Goal: Find contact information: Find contact information

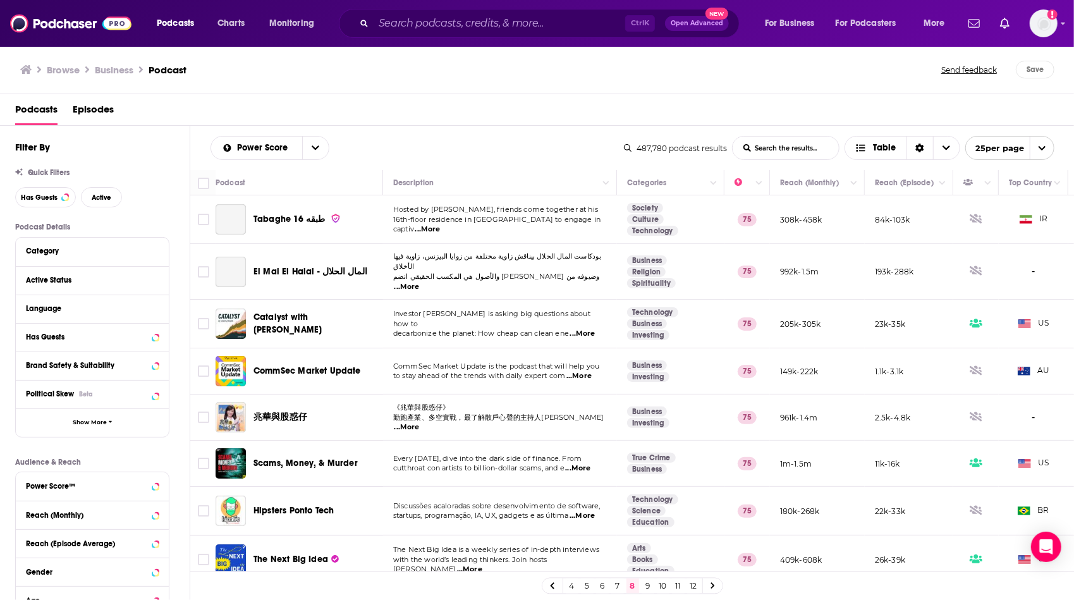
scroll to position [152, 0]
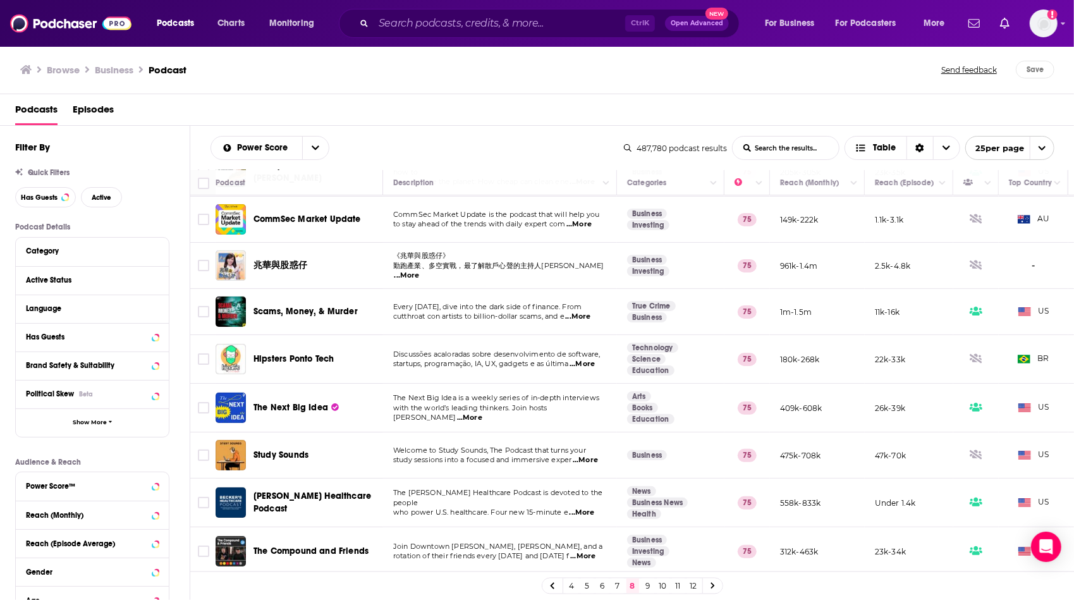
click at [514, 407] on span "with the world’s leading thinkers. Join hosts [PERSON_NAME]" at bounding box center [470, 412] width 154 height 19
click at [584, 398] on span "The Next Big Idea is a weekly series of in-depth interviews" at bounding box center [496, 397] width 206 height 9
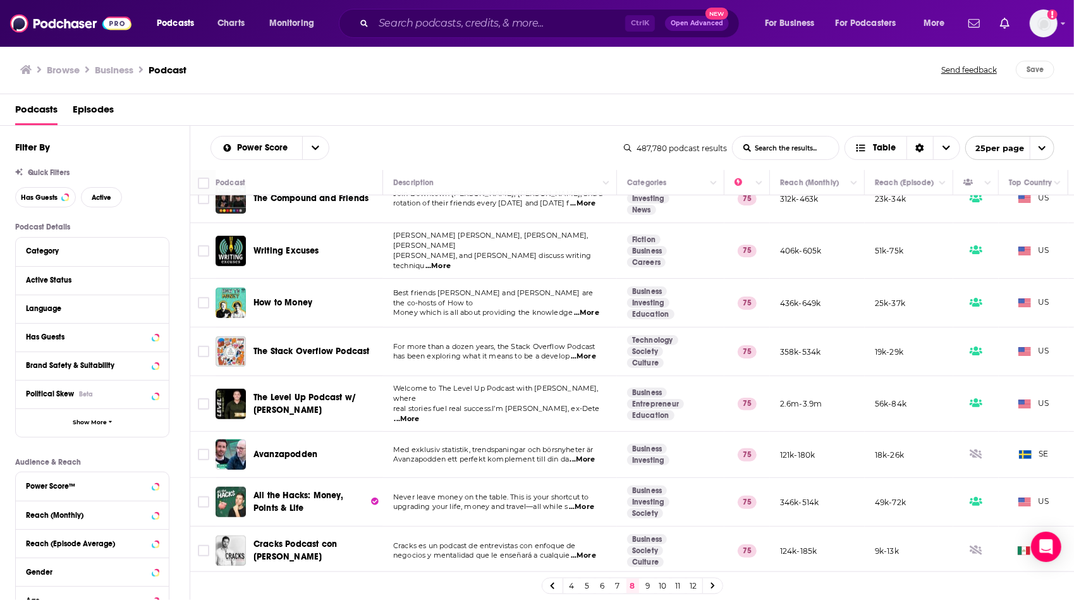
scroll to position [507, 0]
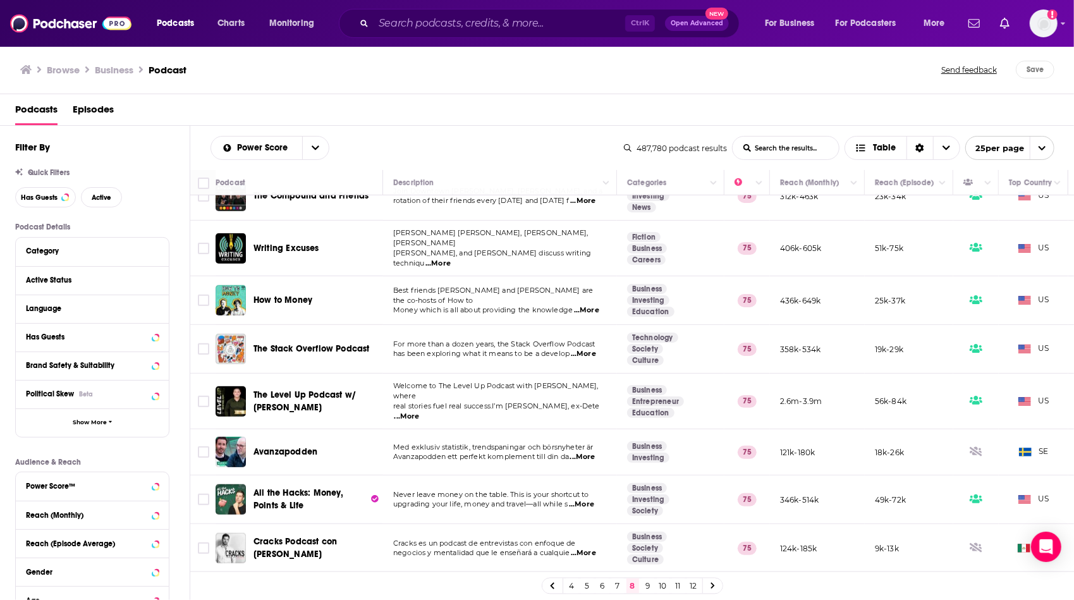
click at [582, 305] on span "...More" at bounding box center [586, 310] width 25 height 10
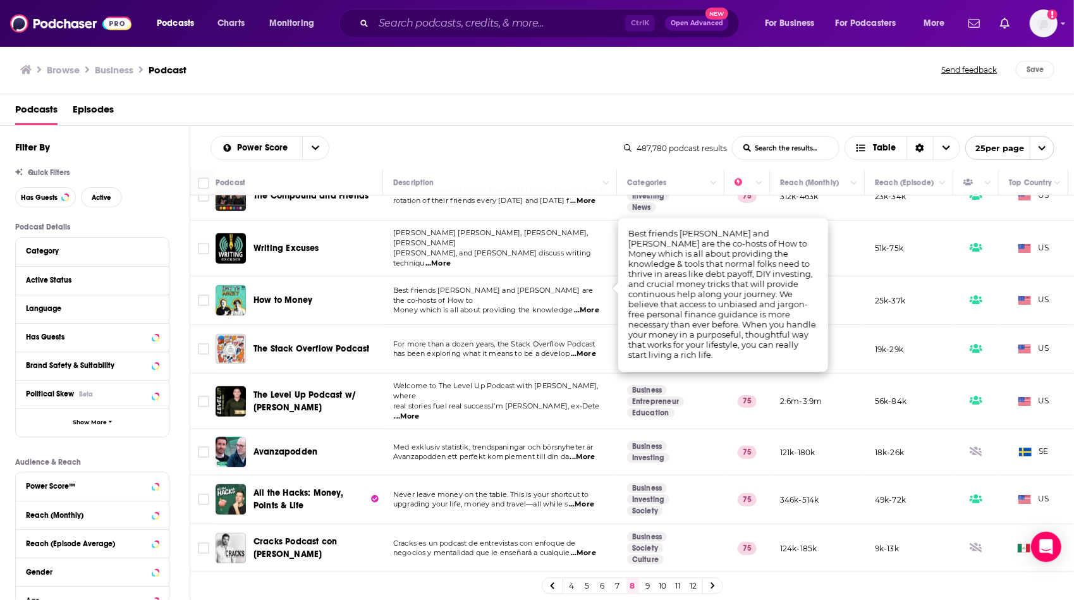
click at [460, 401] on td "Welcome to The Level Up Podcast with [PERSON_NAME], where real stories fuel rea…" at bounding box center [500, 402] width 234 height 56
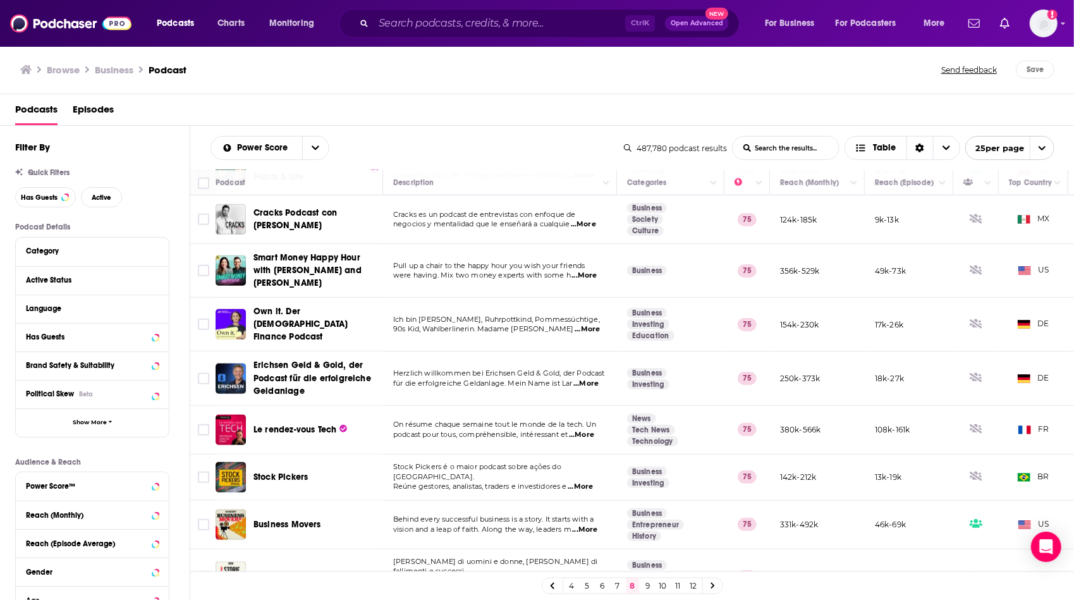
scroll to position [837, 0]
click at [643, 586] on link "9" at bounding box center [648, 586] width 13 height 15
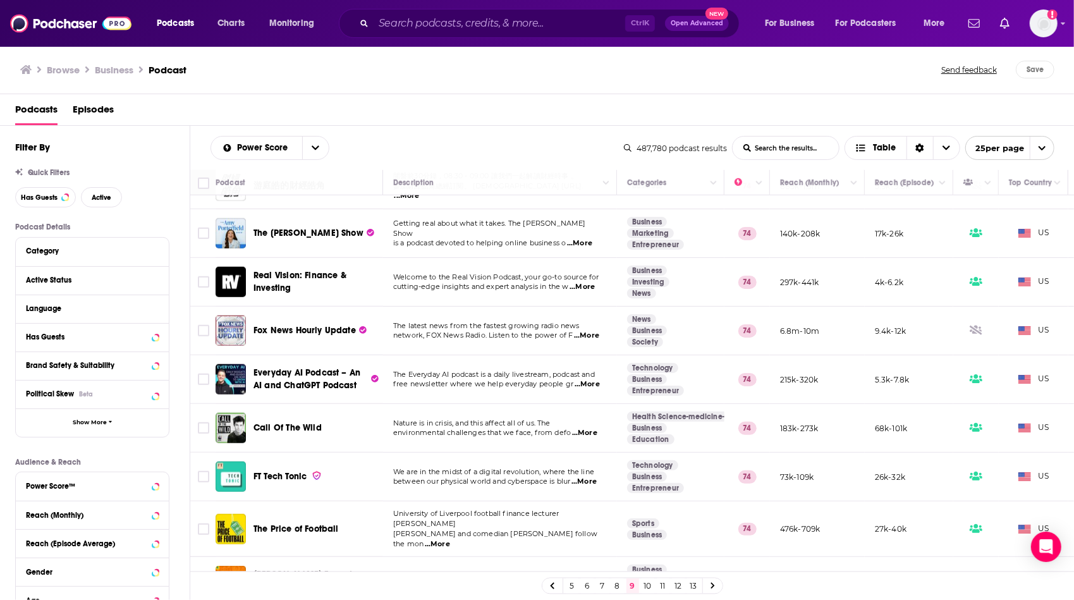
scroll to position [687, 0]
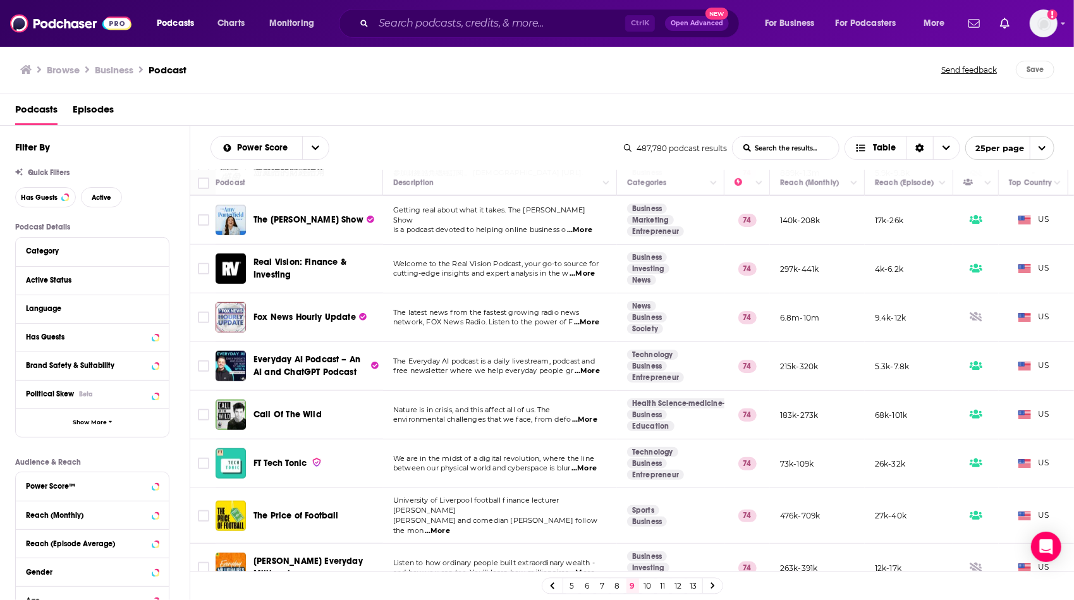
click at [450, 526] on span "...More" at bounding box center [437, 531] width 25 height 10
click at [536, 544] on td "Listen to how ordinary people built extraordinary wealth - and how you can too.…" at bounding box center [500, 568] width 234 height 49
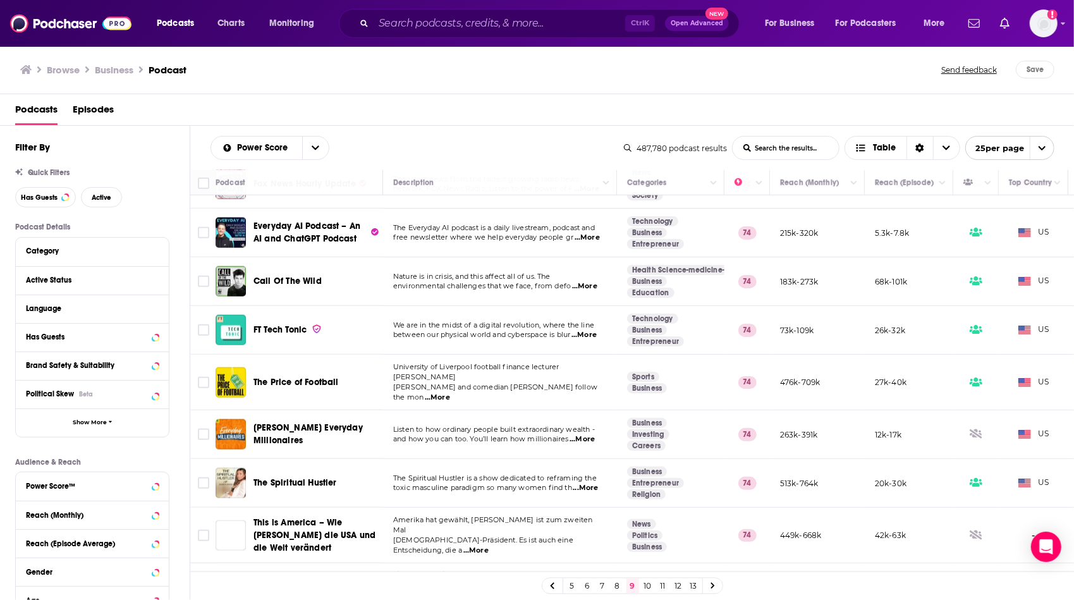
scroll to position [835, 0]
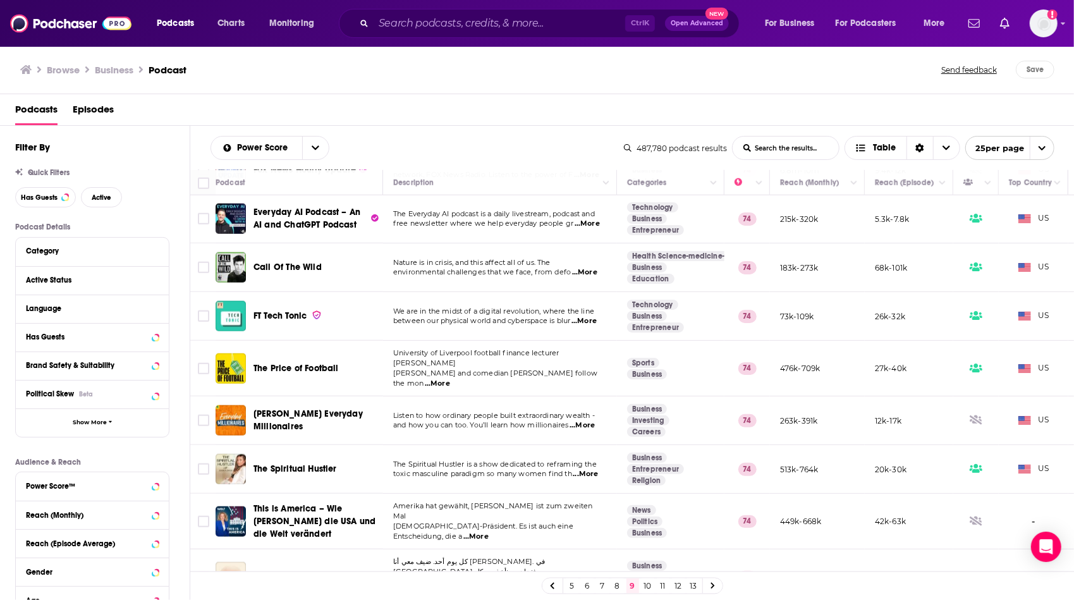
click at [646, 583] on link "10" at bounding box center [648, 586] width 13 height 15
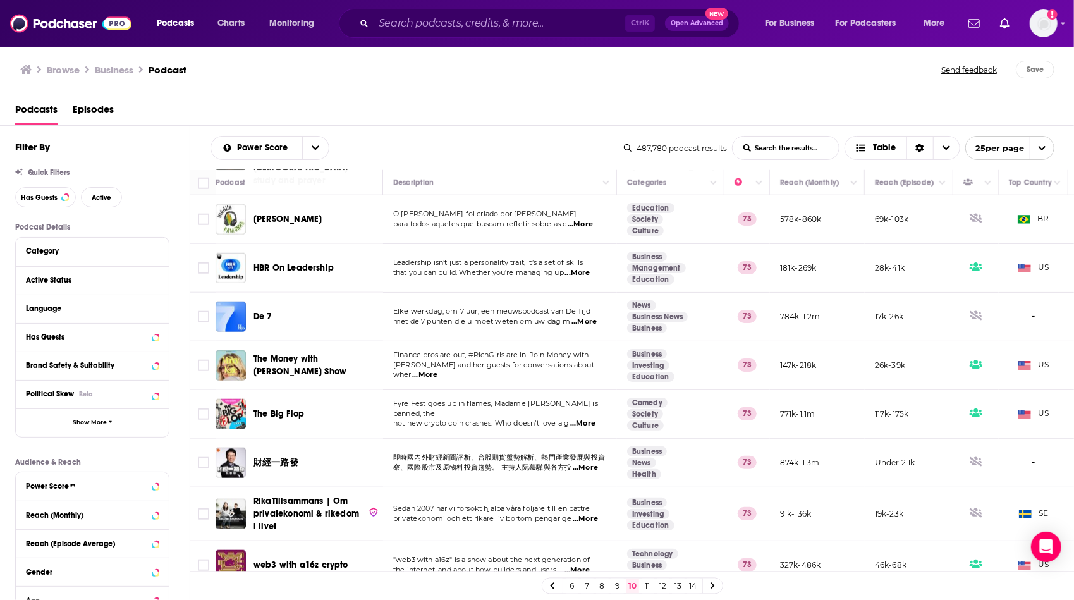
scroll to position [847, 0]
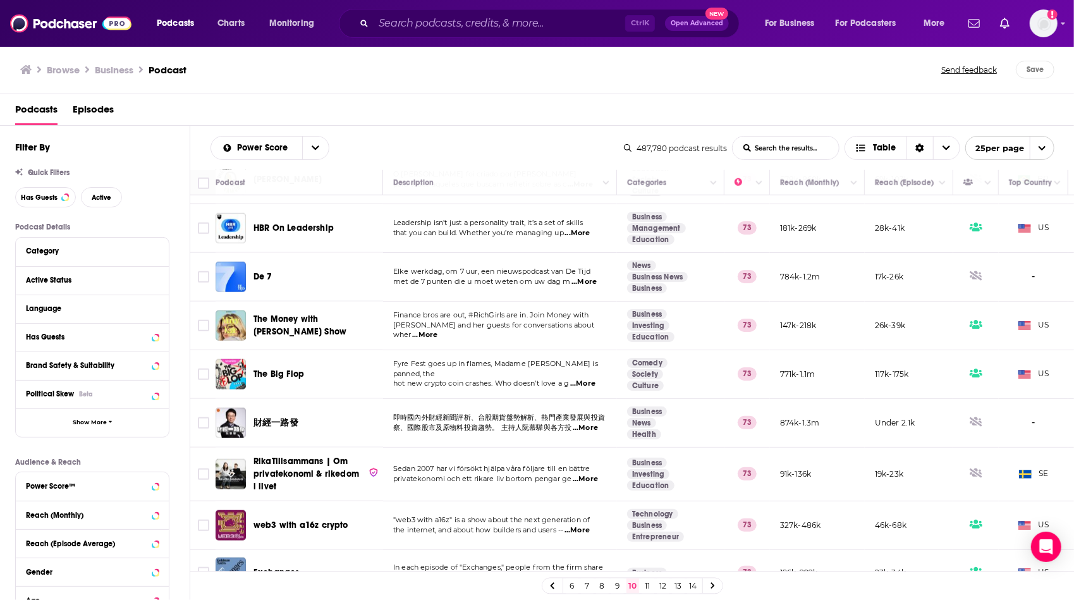
click at [649, 587] on link "11" at bounding box center [648, 586] width 13 height 15
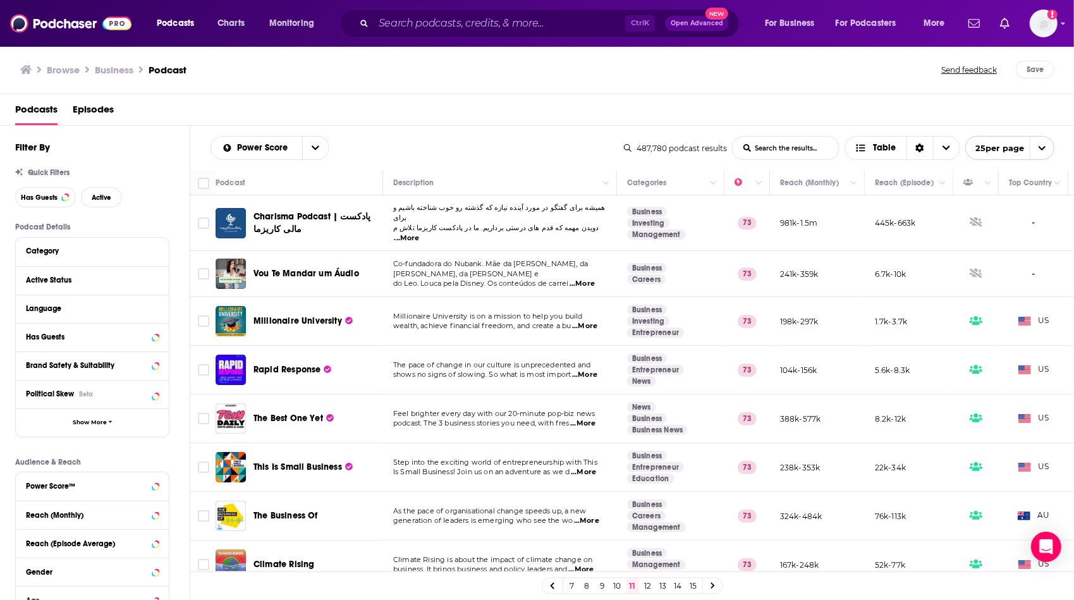
click at [594, 516] on span "...More" at bounding box center [586, 521] width 25 height 10
click at [511, 516] on span "generation of leaders is emerging who see the wo" at bounding box center [483, 520] width 180 height 9
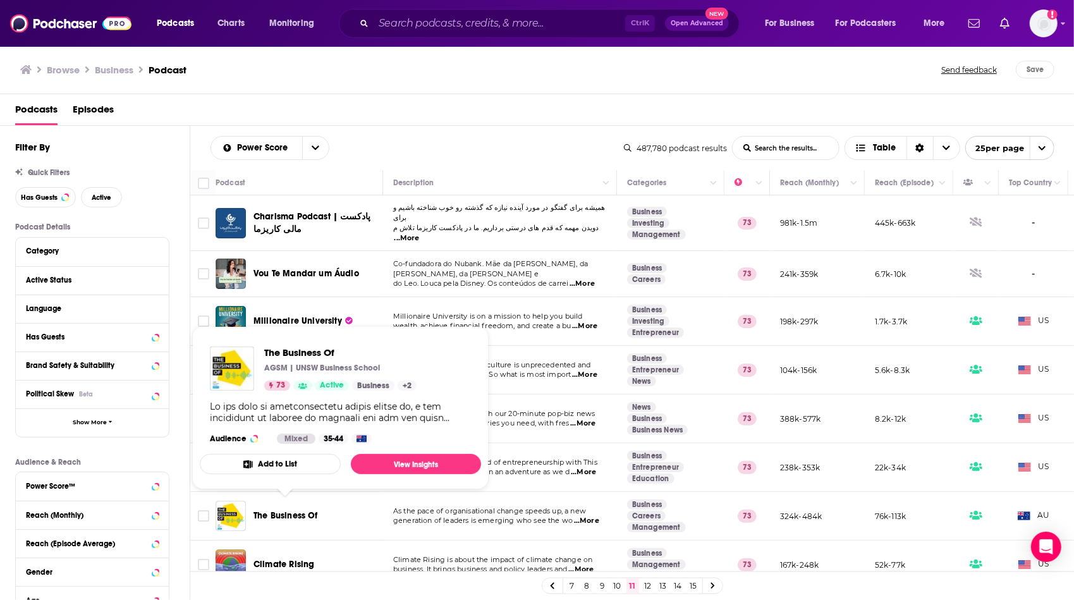
click at [314, 510] on span "The Business Of" at bounding box center [286, 515] width 64 height 11
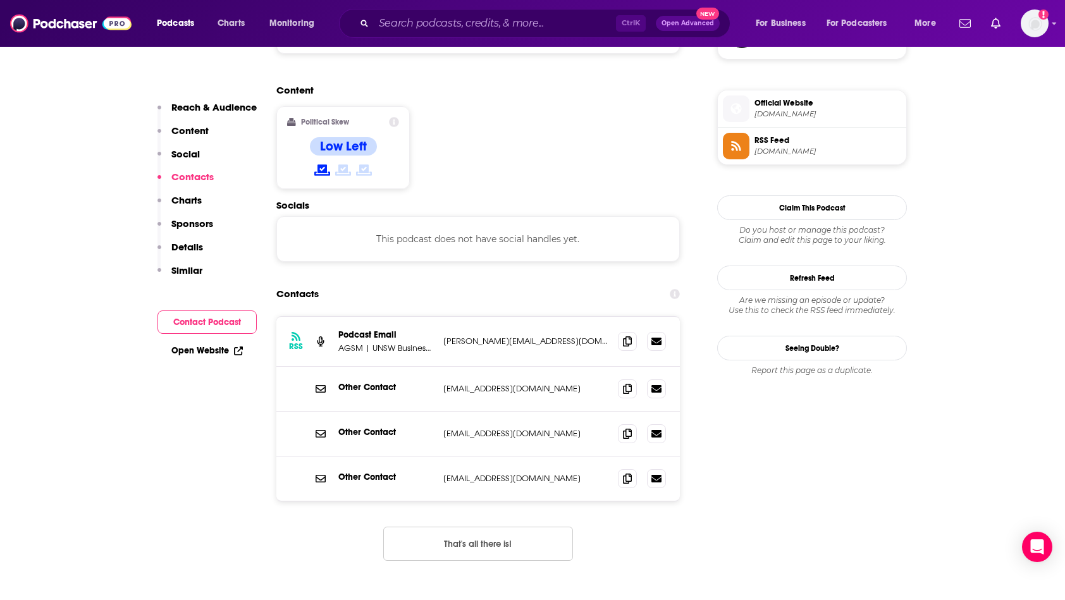
scroll to position [988, 0]
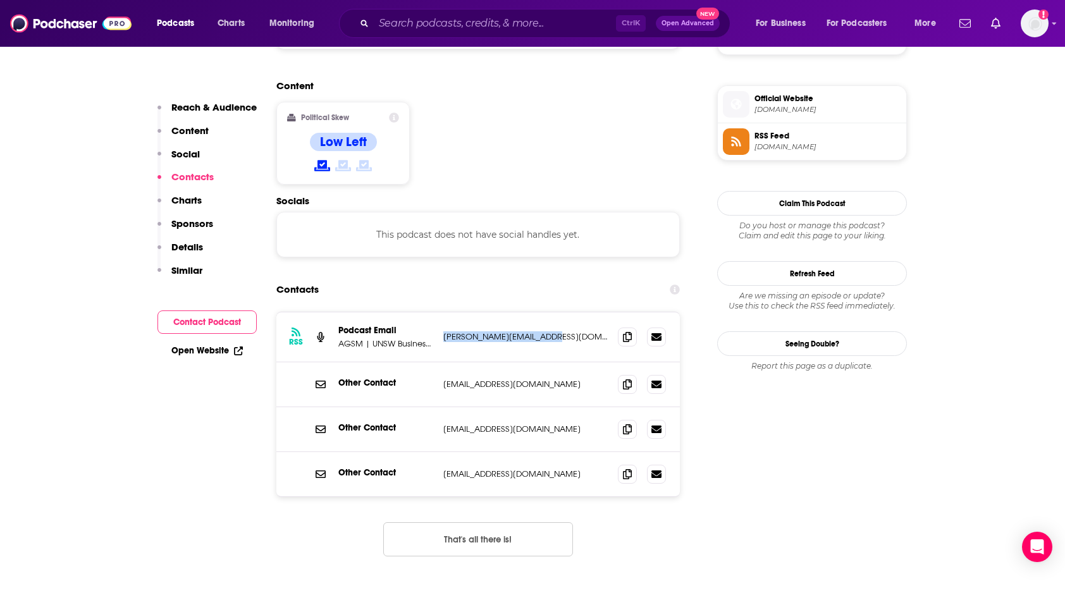
drag, startPoint x: 559, startPoint y: 262, endPoint x: 443, endPoint y: 262, distance: 116.3
click at [443, 331] on p "[PERSON_NAME][EMAIL_ADDRESS][DOMAIN_NAME]" at bounding box center [525, 336] width 164 height 11
drag, startPoint x: 443, startPoint y: 262, endPoint x: 465, endPoint y: 262, distance: 22.8
click at [465, 331] on p "[PERSON_NAME][EMAIL_ADDRESS][DOMAIN_NAME]" at bounding box center [525, 336] width 164 height 11
copy p "[PERSON_NAME][EMAIL_ADDRESS][DOMAIN_NAME]"
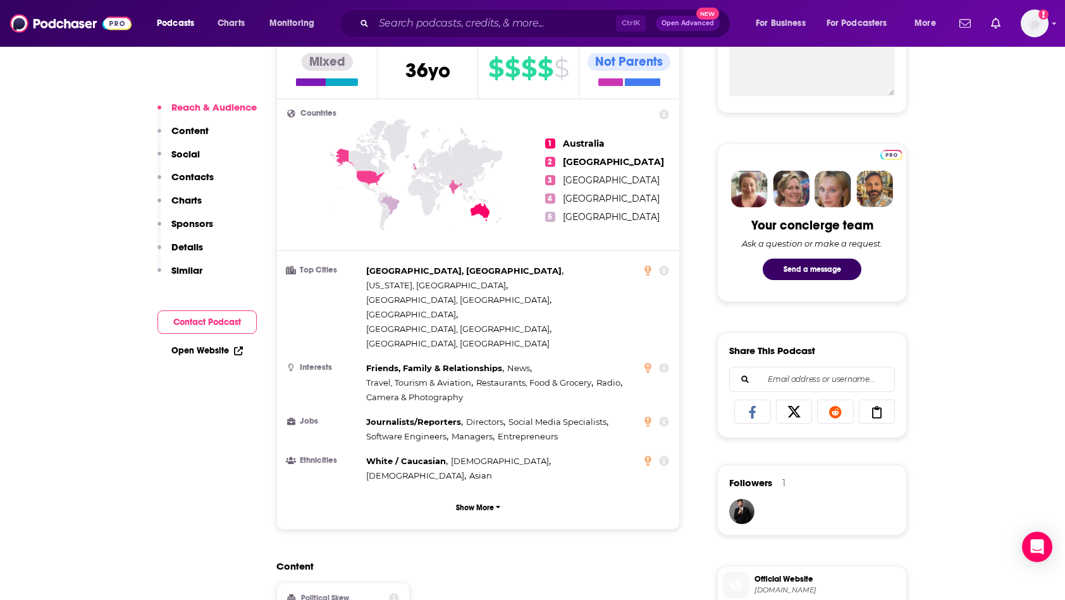
scroll to position [522, 0]
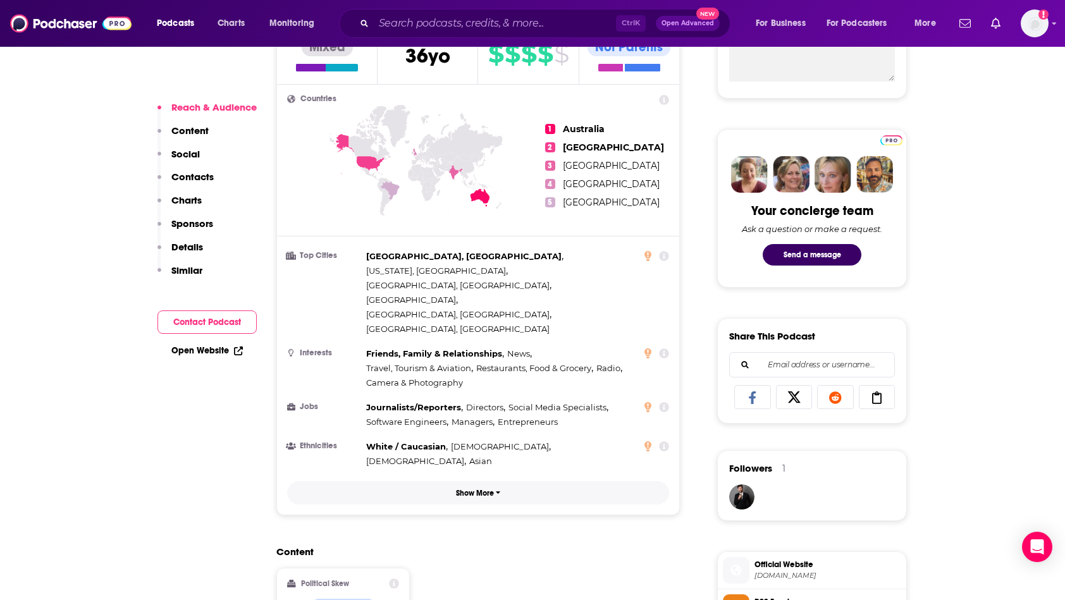
click at [469, 489] on p "Show More" at bounding box center [475, 493] width 38 height 9
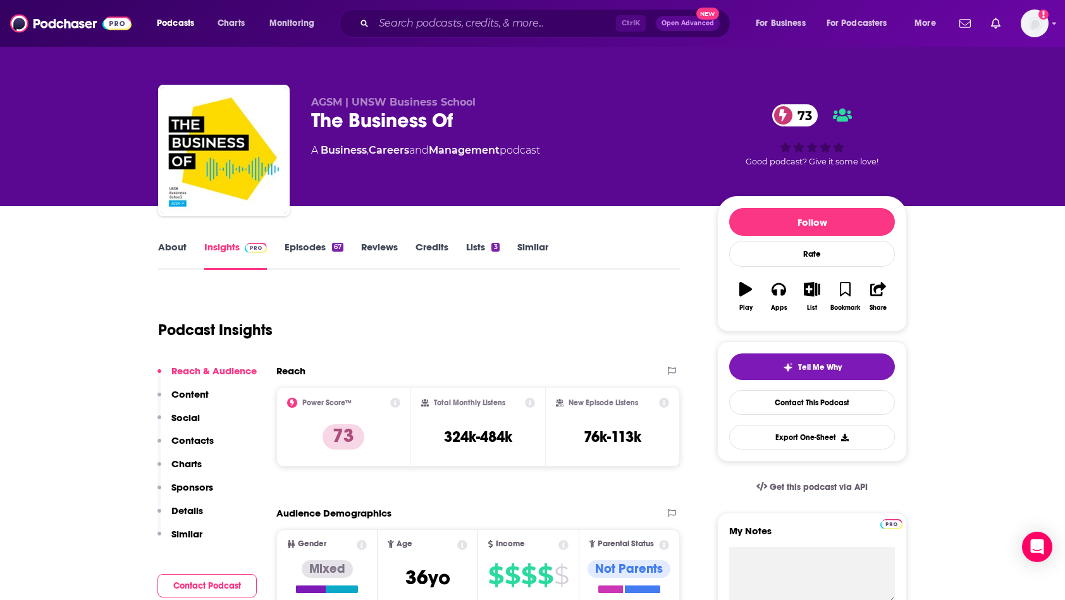
scroll to position [8, 0]
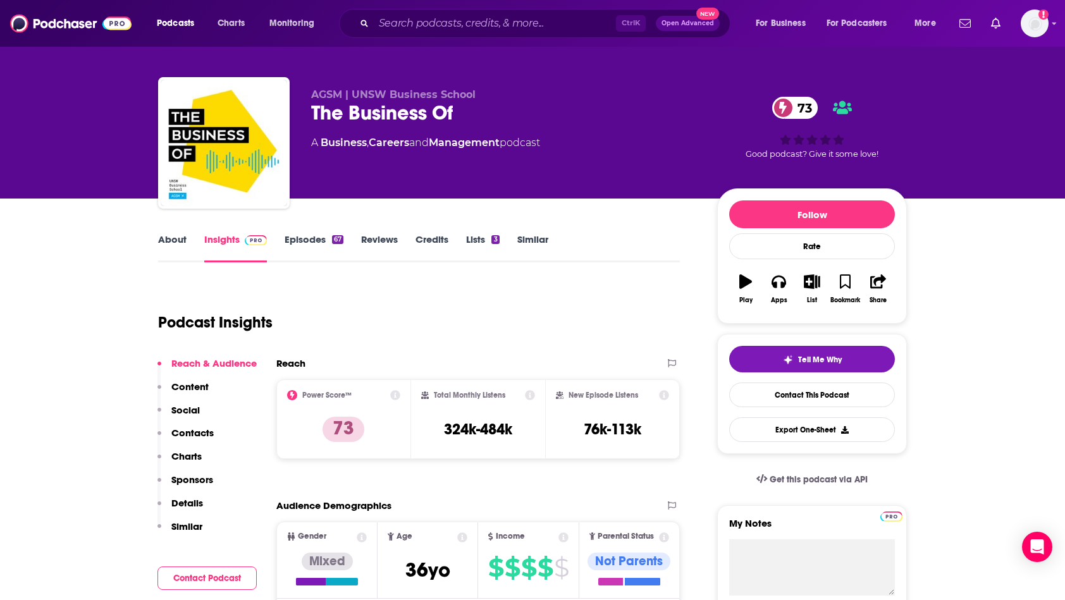
click at [175, 237] on link "About" at bounding box center [172, 247] width 28 height 29
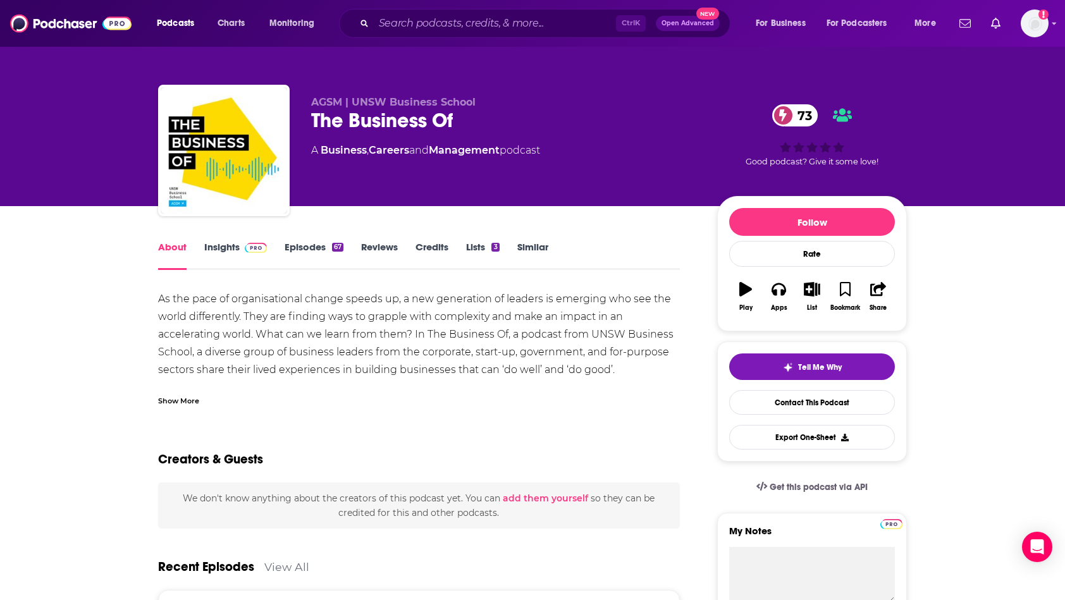
click at [656, 337] on div "As the pace of organisational change speeds up, a new generation of leaders is …" at bounding box center [419, 529] width 522 height 478
drag, startPoint x: 675, startPoint y: 331, endPoint x: 594, endPoint y: 335, distance: 81.0
click at [594, 335] on div "As the pace of organisational change speeds up, a new generation of leaders is …" at bounding box center [419, 529] width 522 height 478
drag, startPoint x: 594, startPoint y: 335, endPoint x: 569, endPoint y: 353, distance: 31.2
click at [569, 353] on div "As the pace of organisational change speeds up, a new generation of leaders is …" at bounding box center [419, 529] width 522 height 478
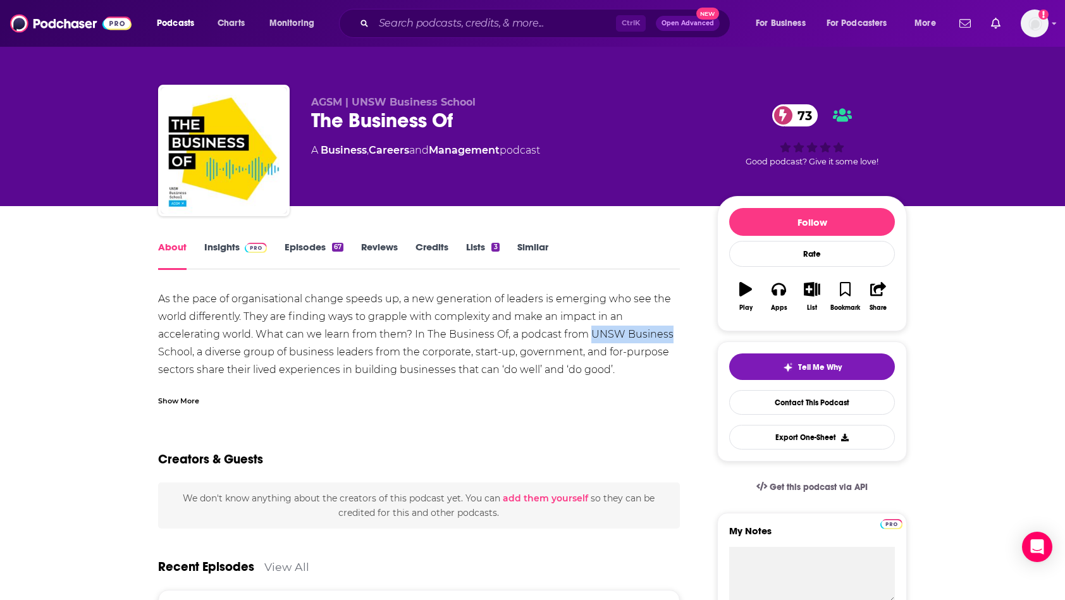
drag, startPoint x: 680, startPoint y: 331, endPoint x: 594, endPoint y: 333, distance: 86.0
copy div "UNSW Business"
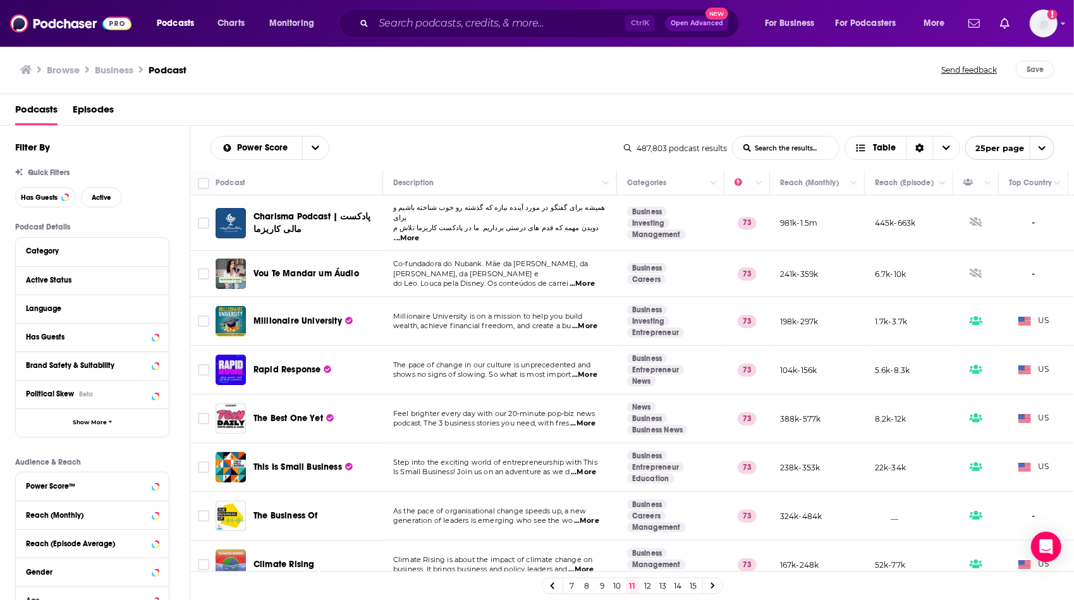
click at [465, 481] on td "Step into the exciting world of entrepreneurship with This Is Small Business! J…" at bounding box center [500, 467] width 234 height 49
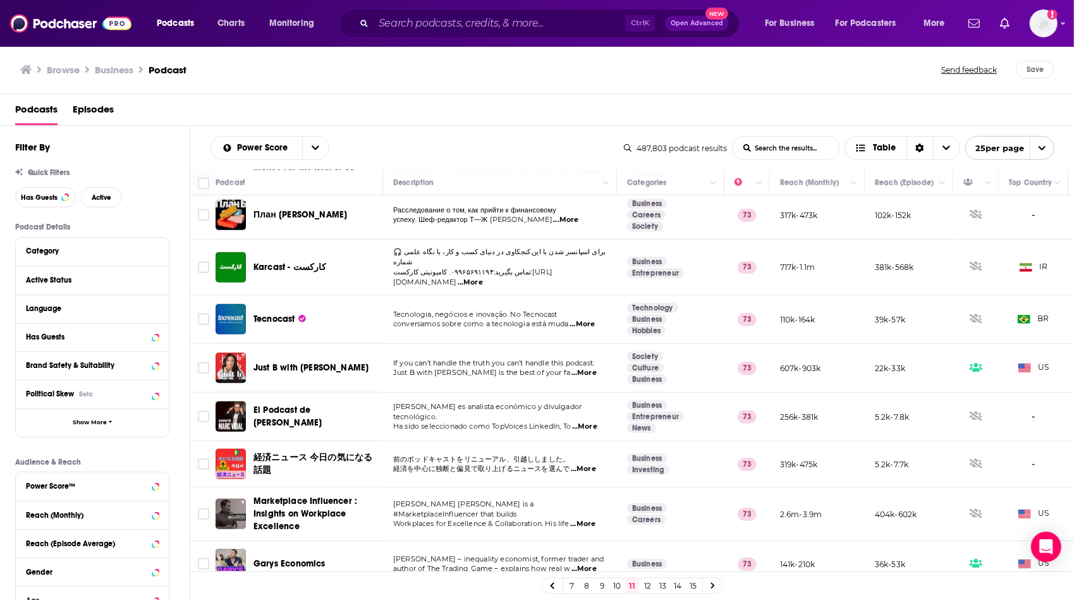
scroll to position [830, 0]
click at [650, 587] on link "12" at bounding box center [648, 586] width 13 height 15
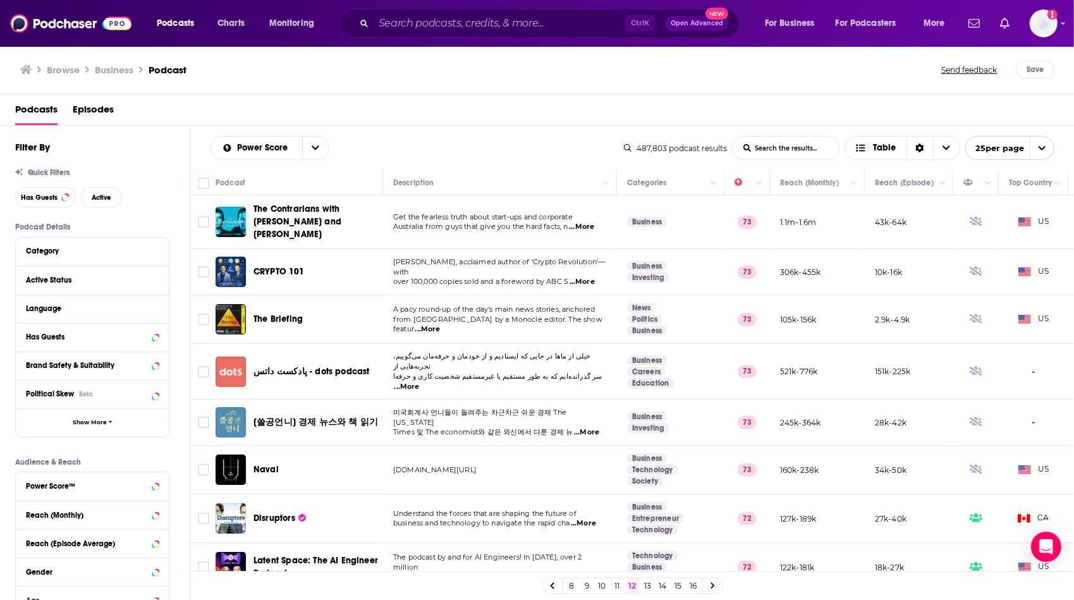
click at [574, 494] on td "Understand the forces that are shaping the future of business and technology to…" at bounding box center [500, 518] width 234 height 49
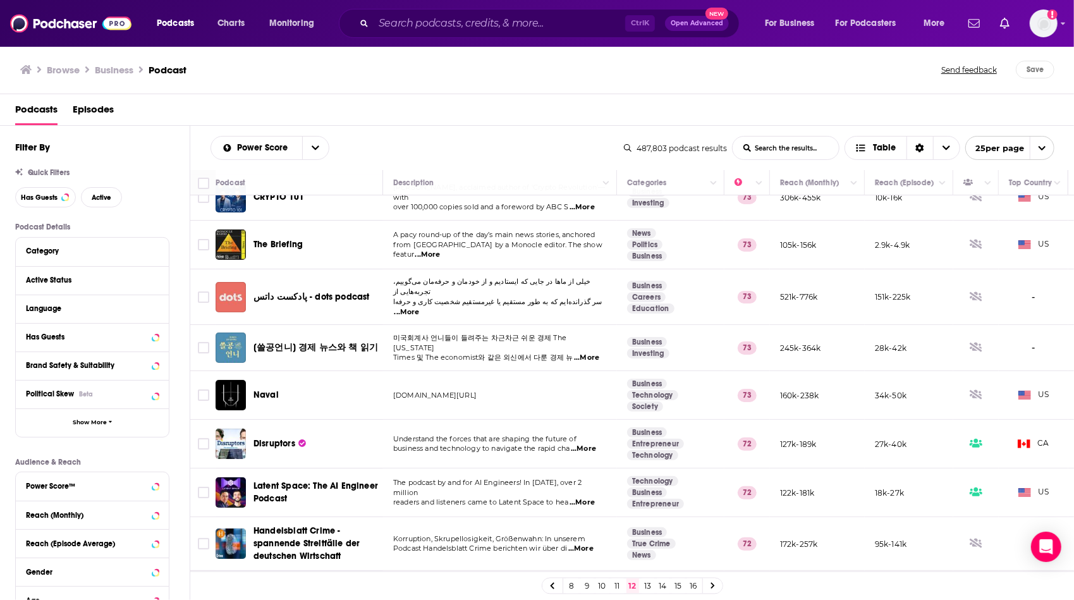
scroll to position [76, 0]
click at [584, 443] on span "...More" at bounding box center [583, 448] width 25 height 10
click at [521, 395] on td "[DOMAIN_NAME][URL]" at bounding box center [500, 394] width 234 height 49
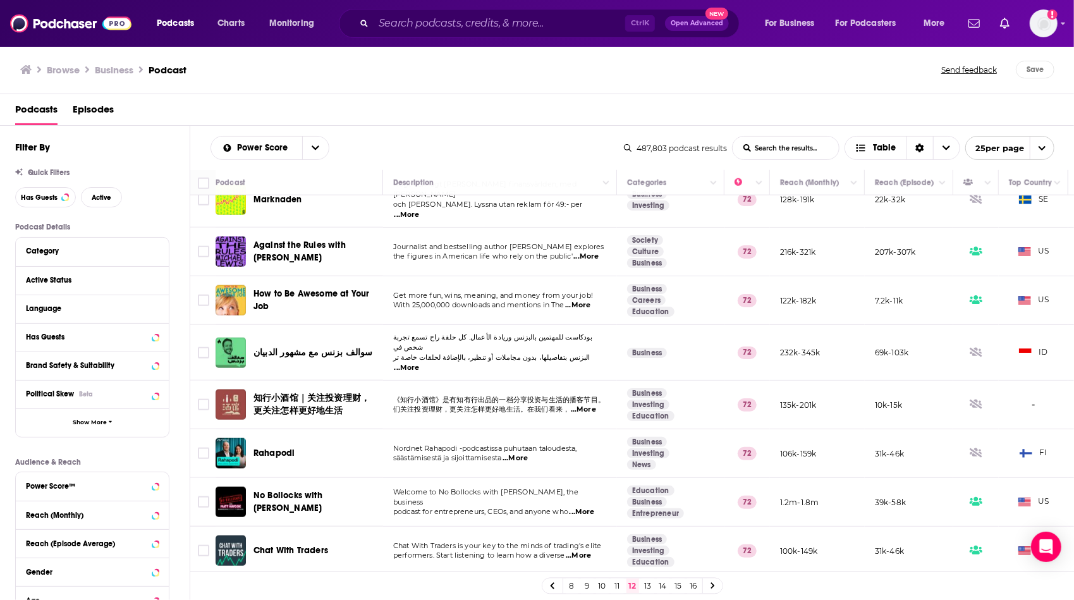
scroll to position [830, 0]
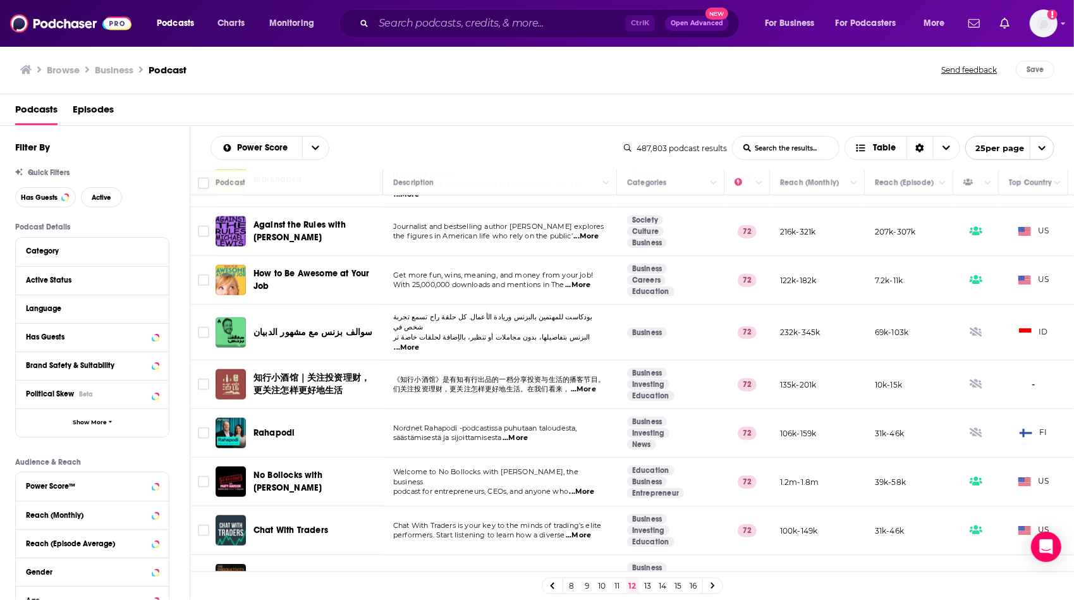
click at [647, 585] on link "13" at bounding box center [648, 586] width 13 height 15
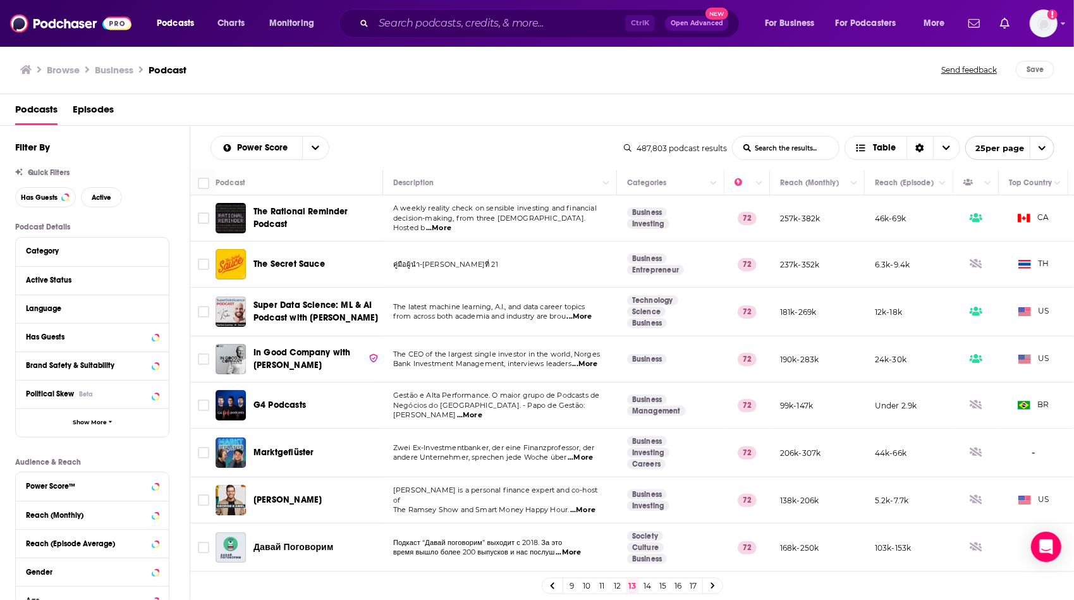
click at [520, 272] on td "คู่มือผู้นำ-[PERSON_NAME]ที่ 21" at bounding box center [500, 265] width 234 height 46
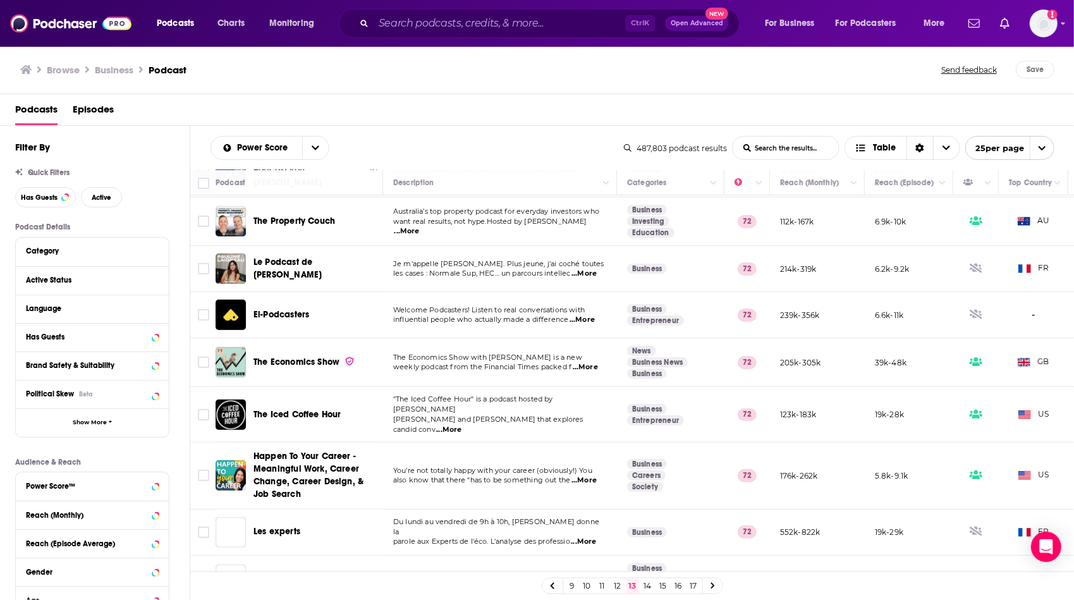
scroll to position [430, 0]
click at [589, 416] on td ""The Iced Coffee Hour" is a podcast hosted by [PERSON_NAME] and [PERSON_NAME] t…" at bounding box center [500, 414] width 234 height 56
click at [462, 424] on span "...More" at bounding box center [448, 429] width 25 height 10
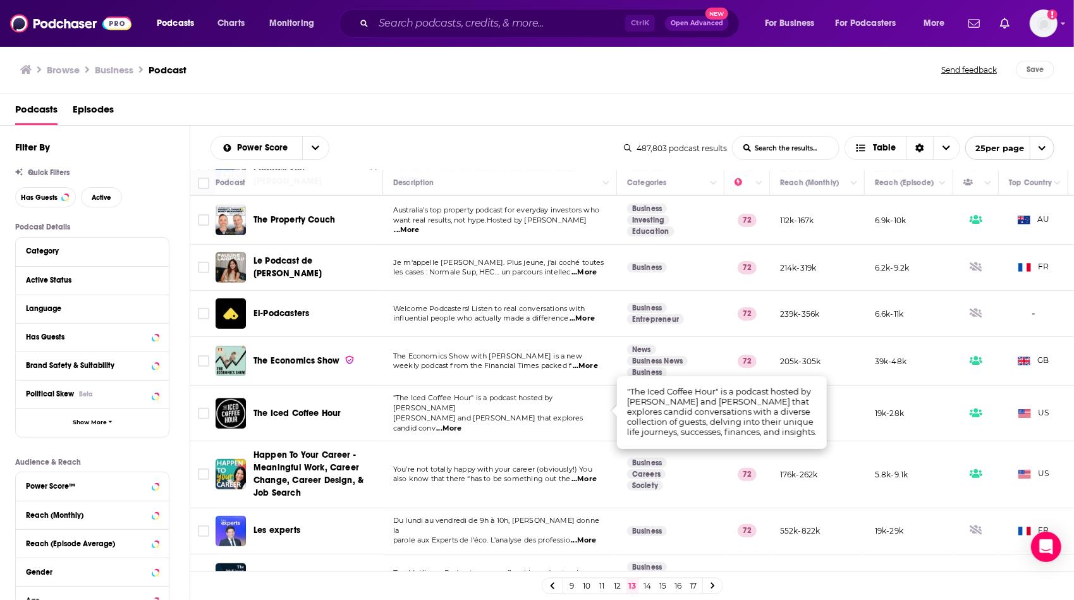
click at [518, 414] on span "[PERSON_NAME] and [PERSON_NAME] that explores candid conv" at bounding box center [488, 423] width 190 height 19
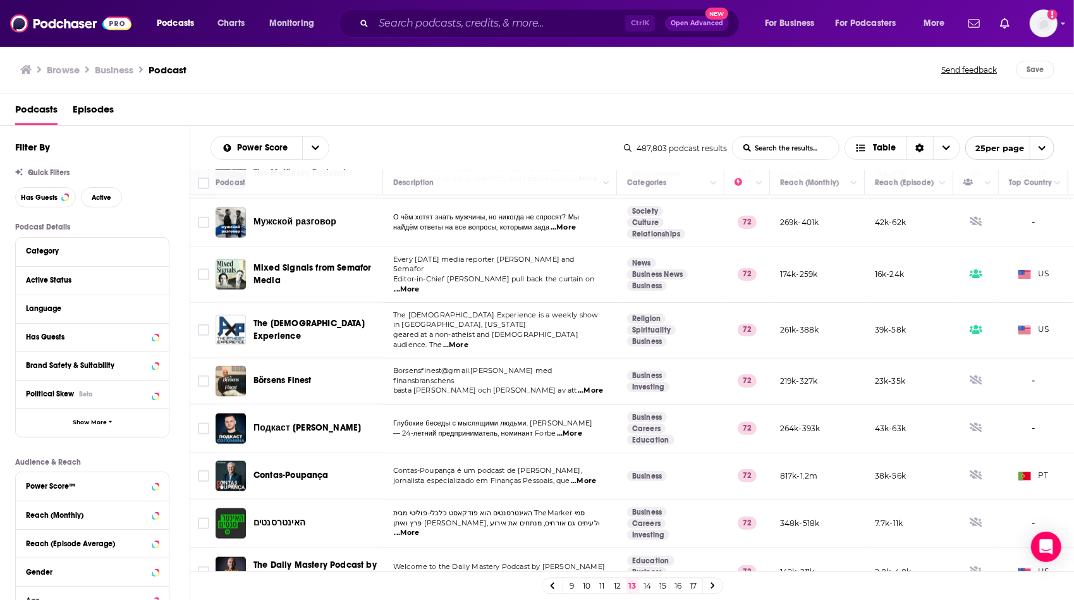
scroll to position [837, 0]
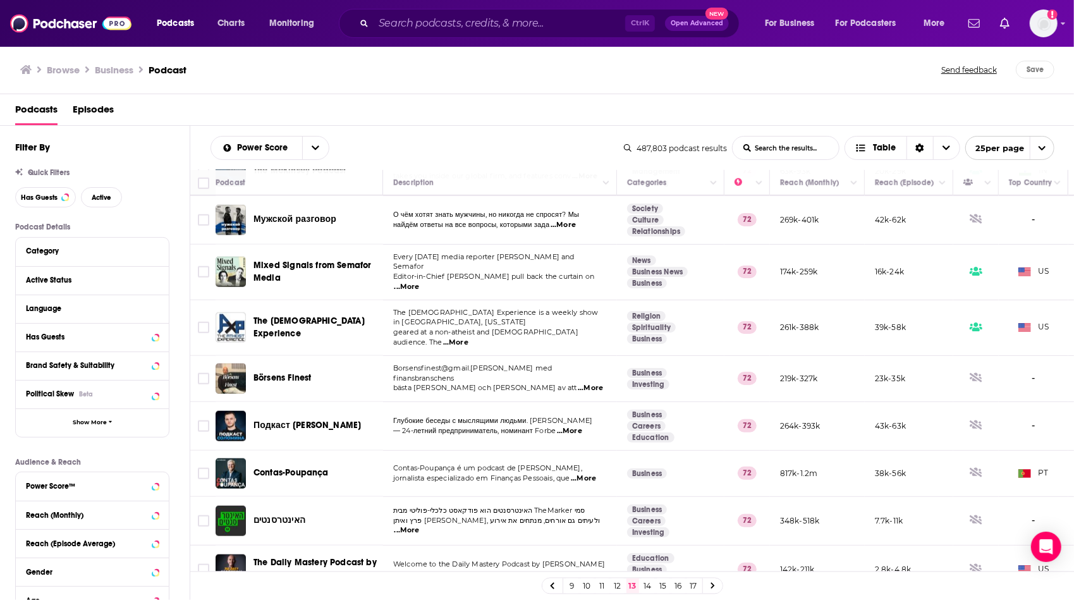
click at [646, 591] on link "14" at bounding box center [648, 586] width 13 height 15
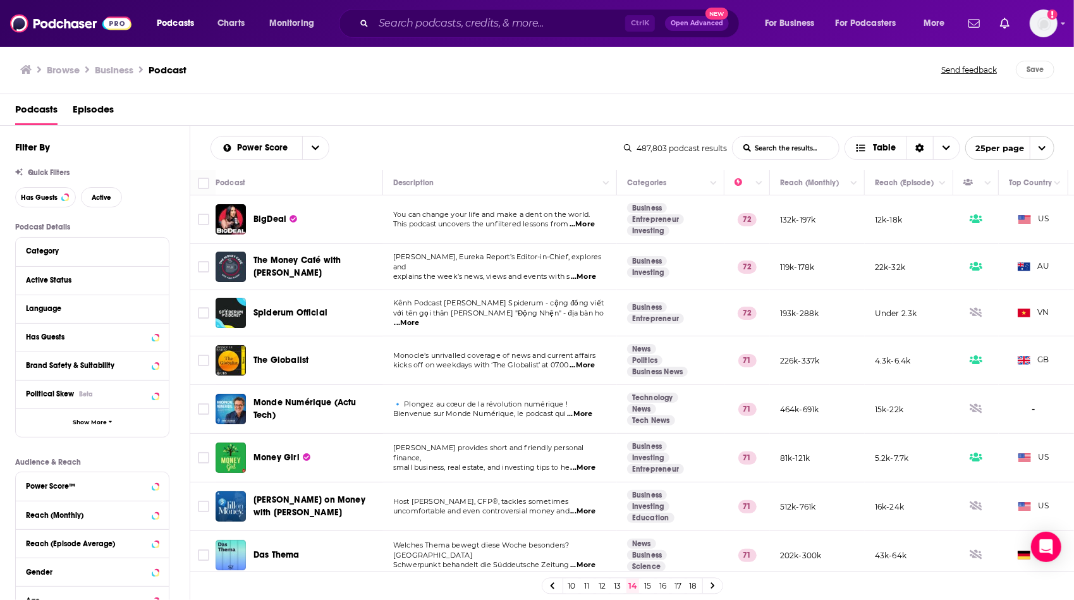
click at [587, 223] on span "...More" at bounding box center [582, 224] width 25 height 10
click at [570, 107] on div "Podcasts Episodes" at bounding box center [540, 112] width 1050 height 26
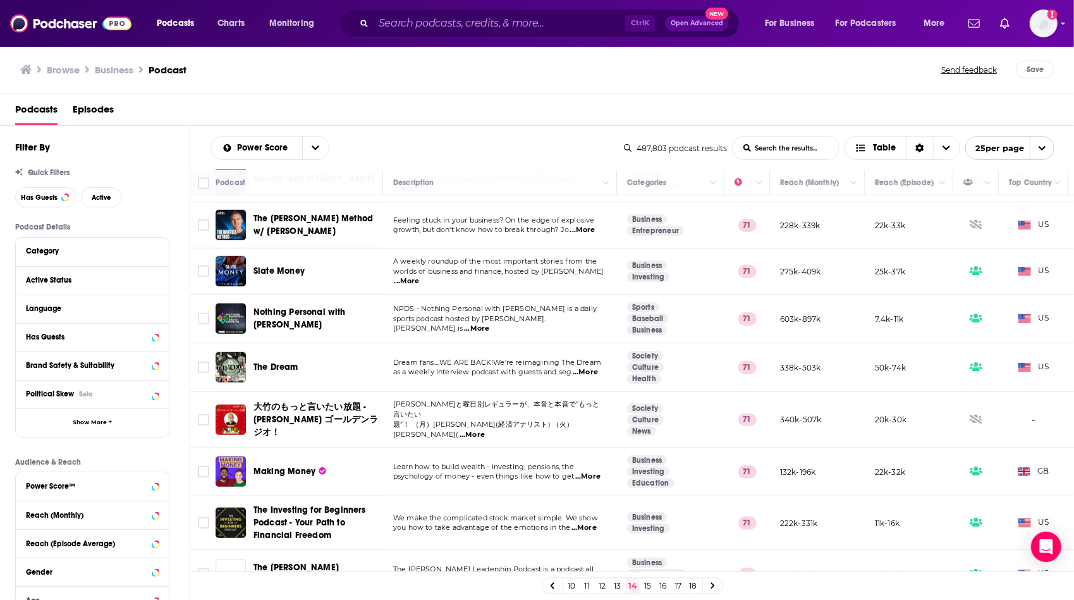
scroll to position [658, 0]
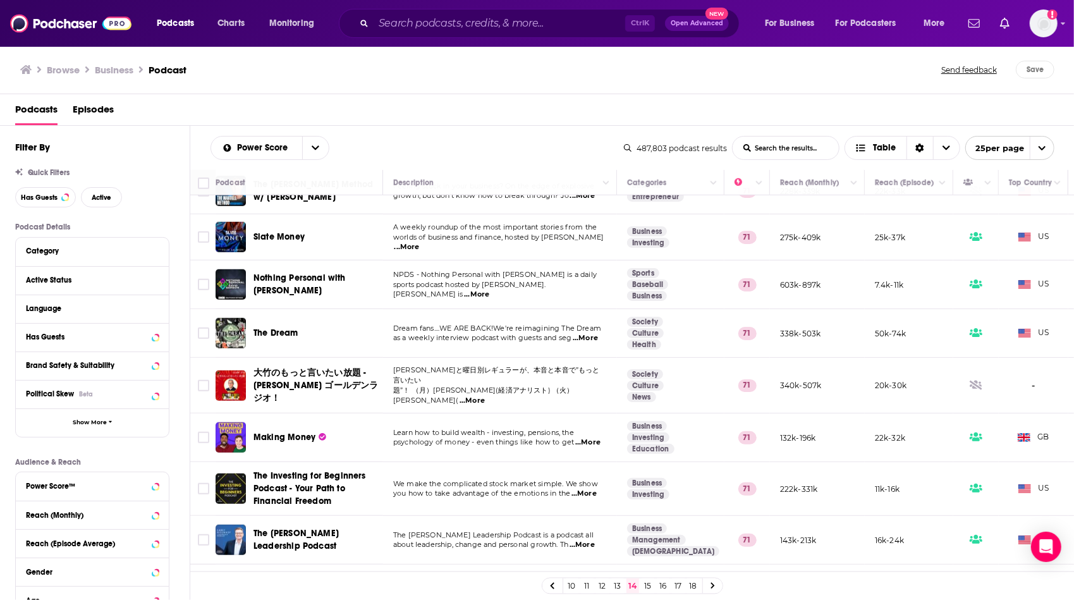
click at [647, 587] on link "15" at bounding box center [648, 586] width 13 height 15
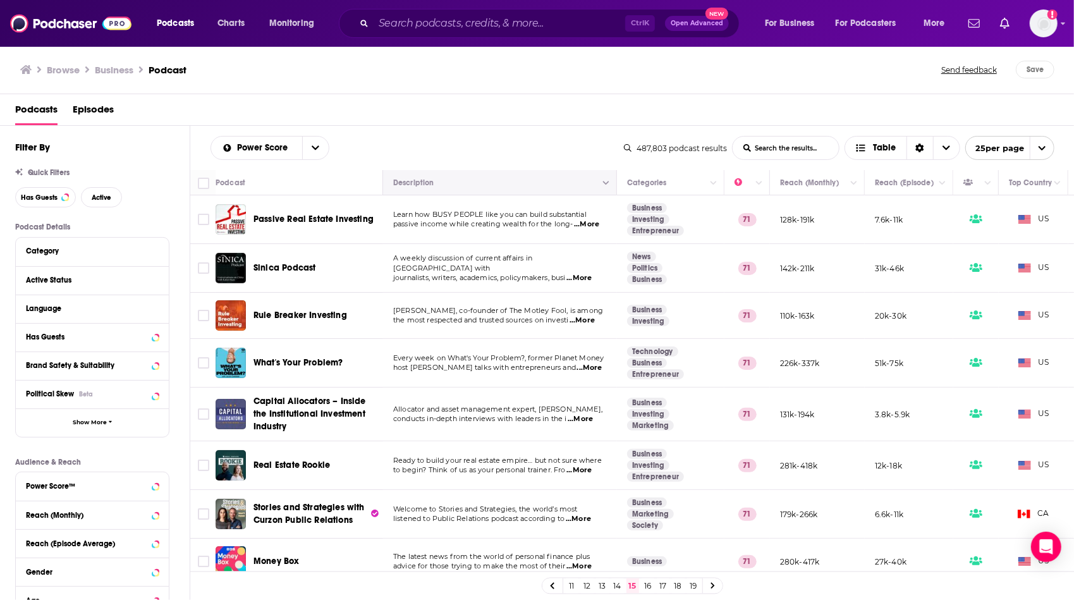
click at [496, 185] on icon "Move" at bounding box center [498, 182] width 15 height 15
click at [506, 162] on div "Power Score List Search Input Search the results... Table 487,803 podcast resul…" at bounding box center [632, 148] width 885 height 44
click at [519, 238] on td "Learn how BUSY PEOPLE like you can build substantial passive income while creat…" at bounding box center [500, 219] width 234 height 49
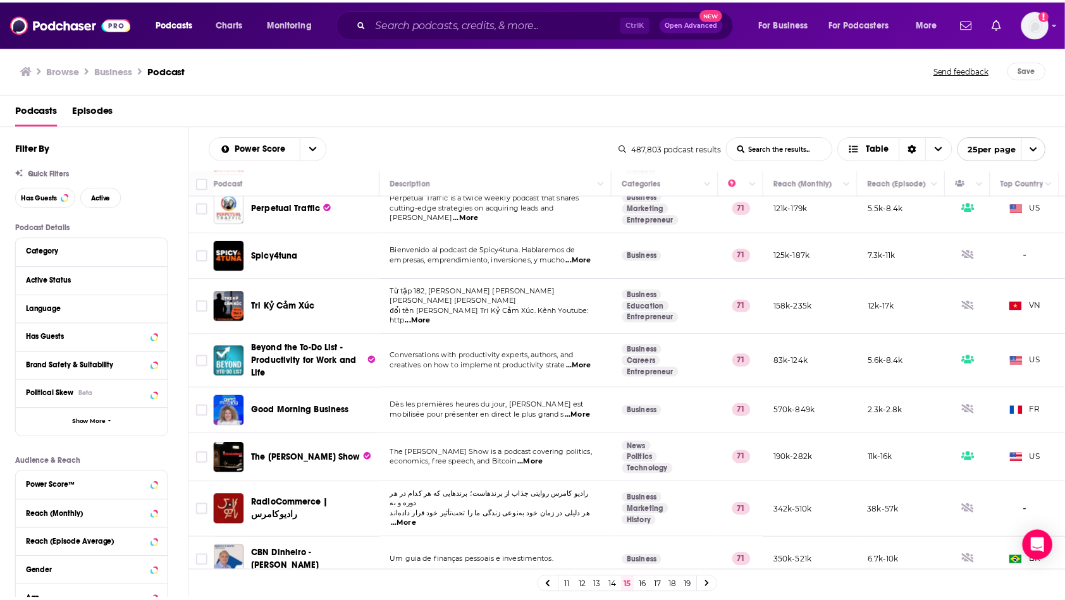
scroll to position [850, 0]
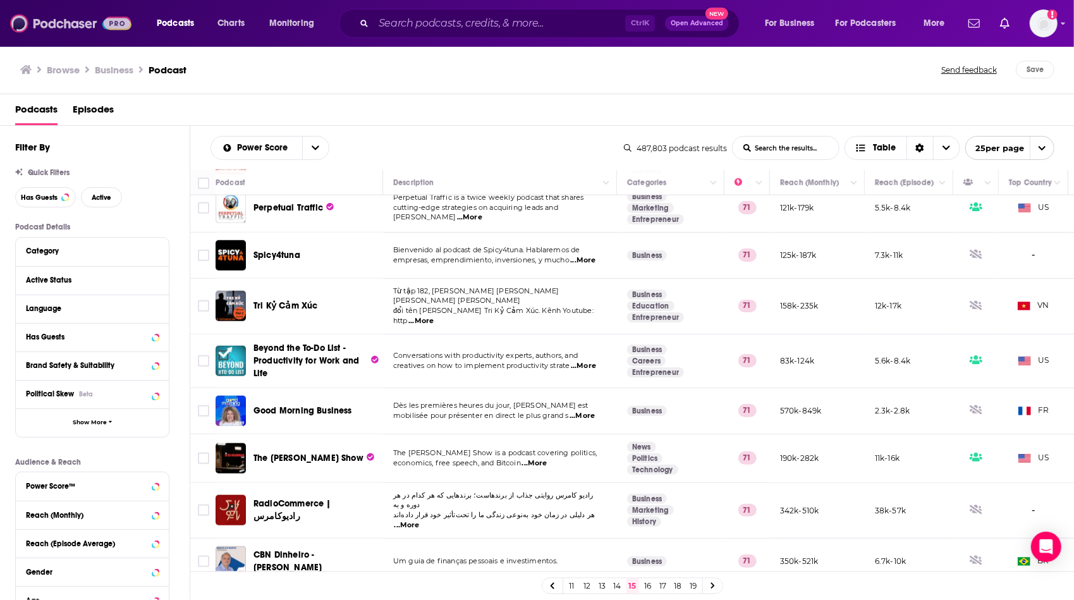
click at [53, 27] on img at bounding box center [70, 23] width 121 height 24
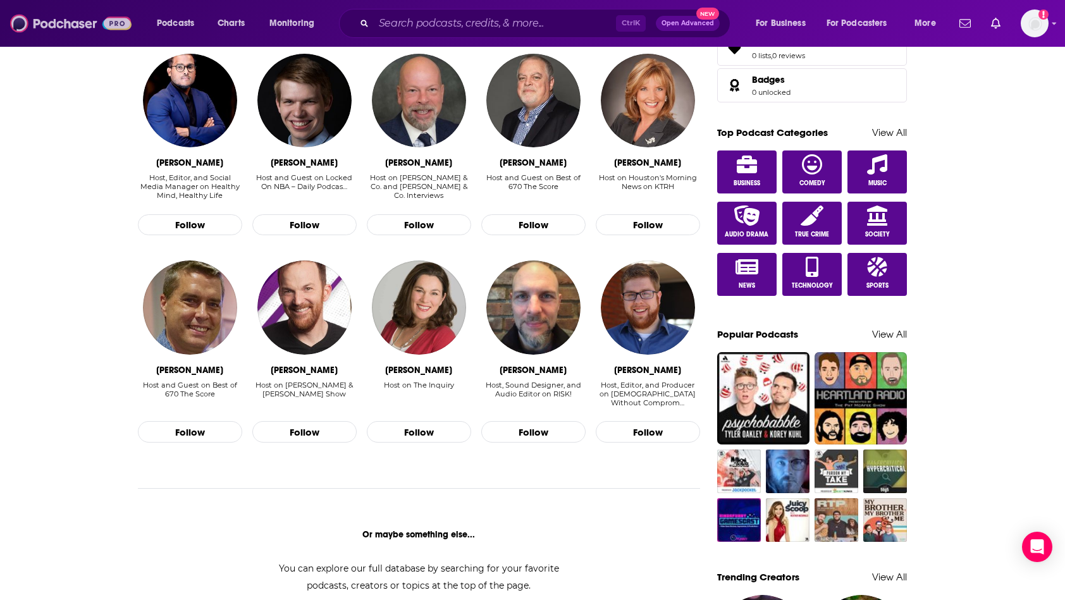
scroll to position [611, 0]
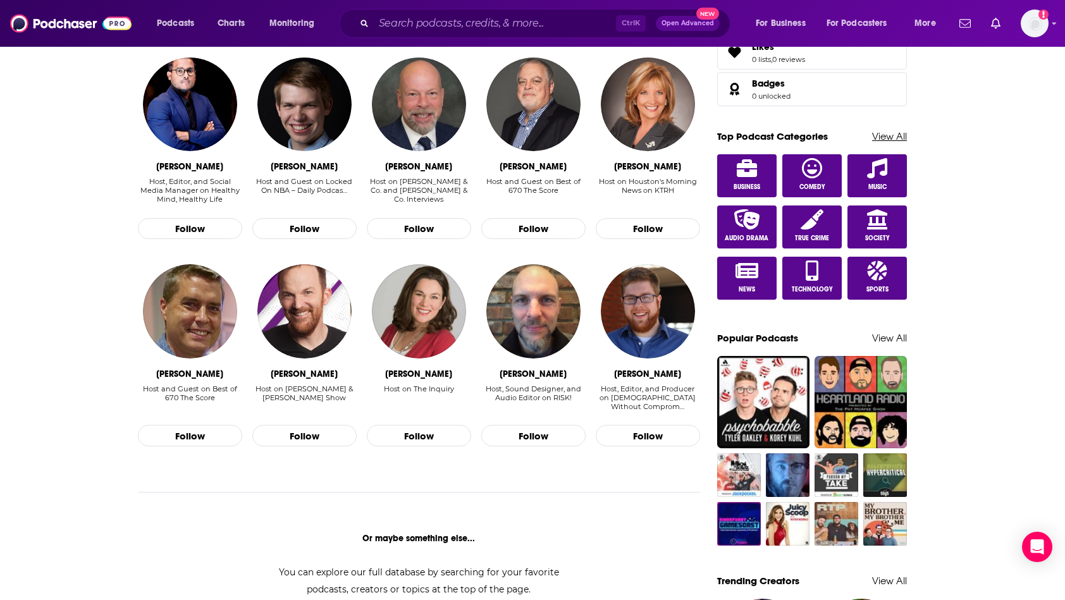
click at [888, 130] on link "View All" at bounding box center [889, 136] width 35 height 12
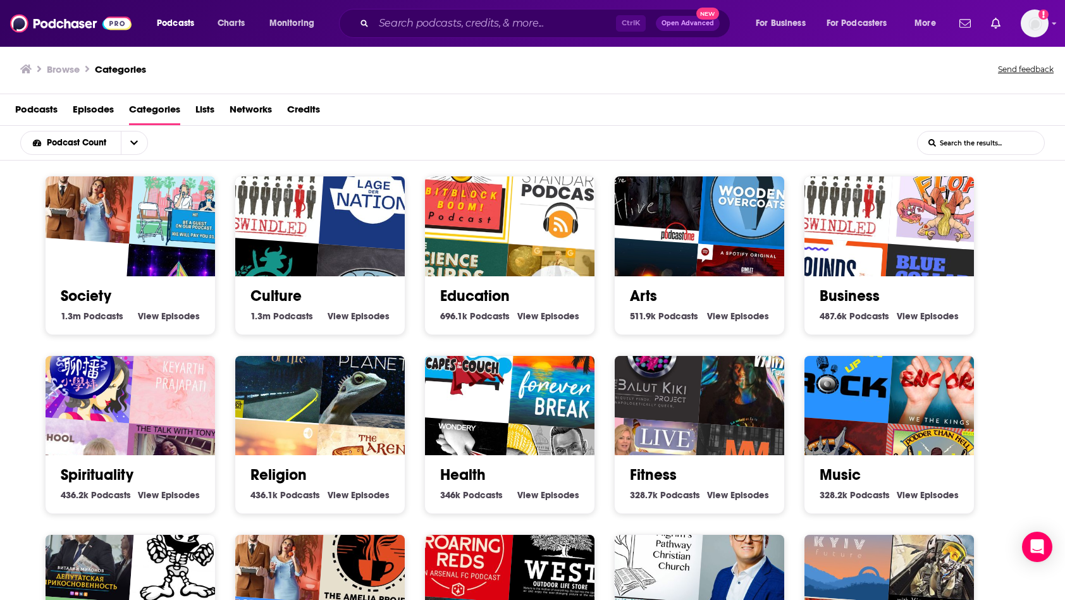
scroll to position [2, 0]
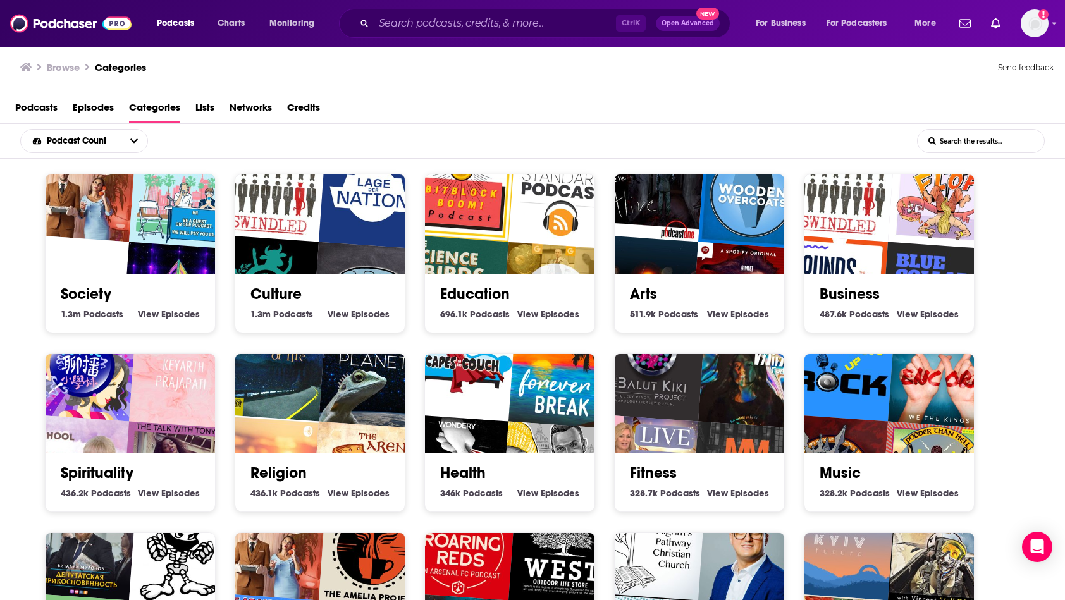
click at [1024, 506] on div "Society 1.3m Society Podcasts View Society Episodes Culture 1.3m Culture Podcas…" at bounding box center [539, 532] width 1009 height 716
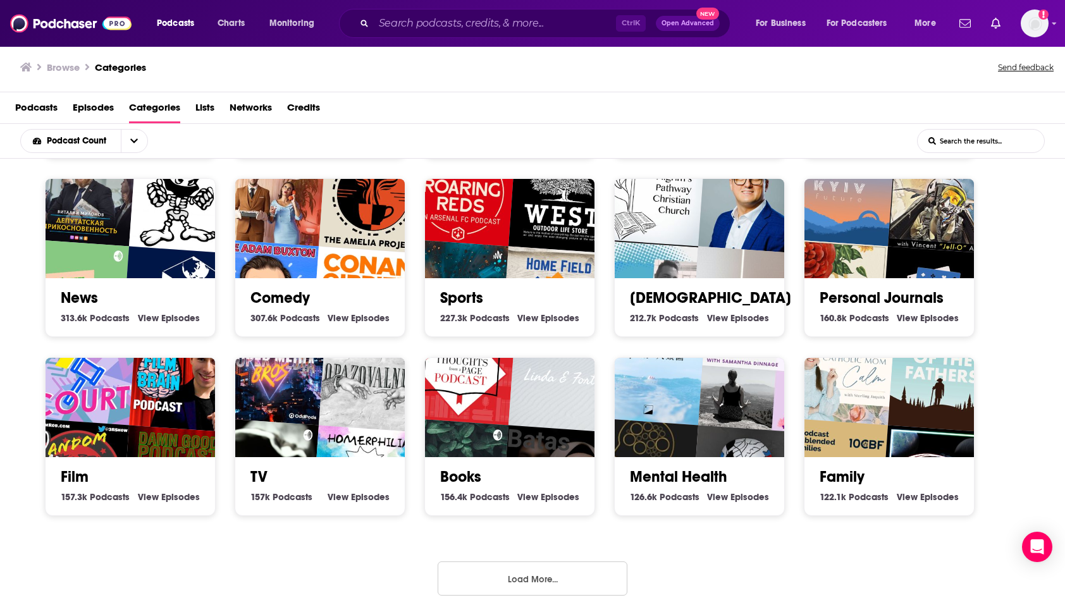
scroll to position [367, 0]
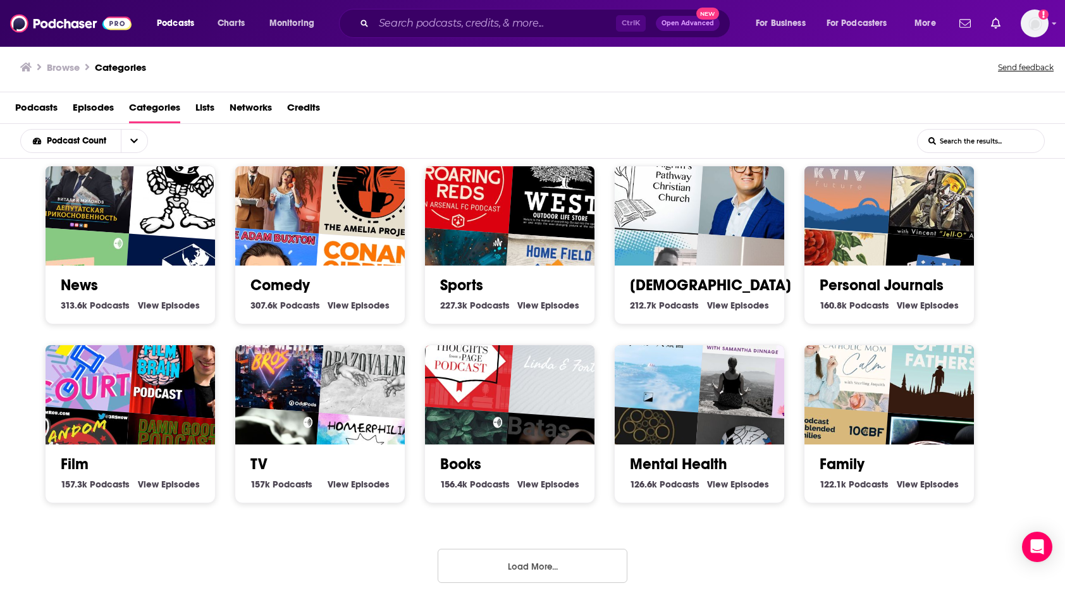
click at [478, 566] on button "Load More..." at bounding box center [533, 566] width 190 height 34
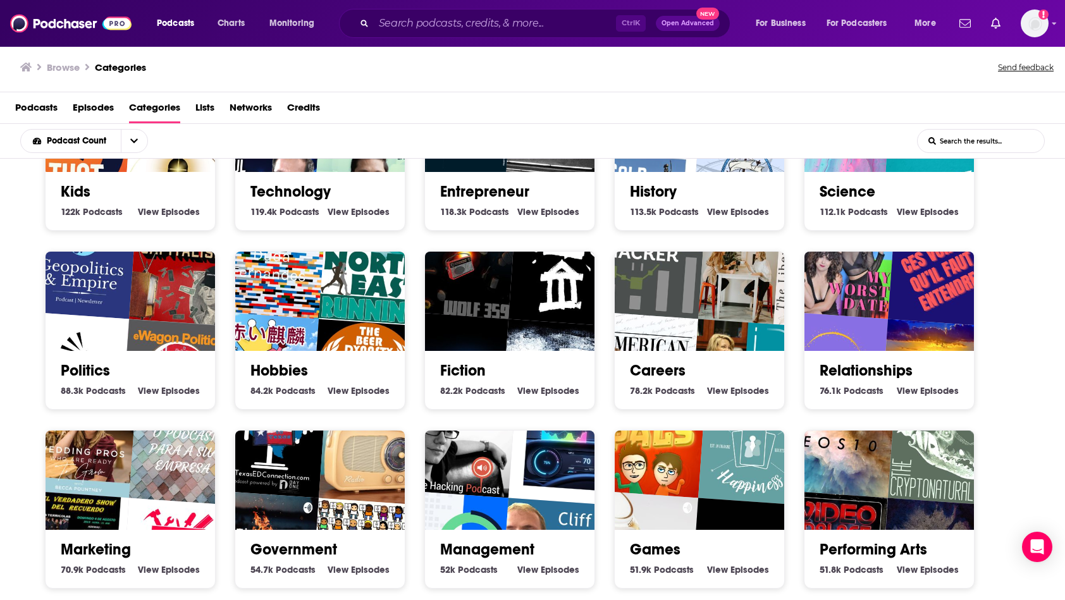
scroll to position [822, 0]
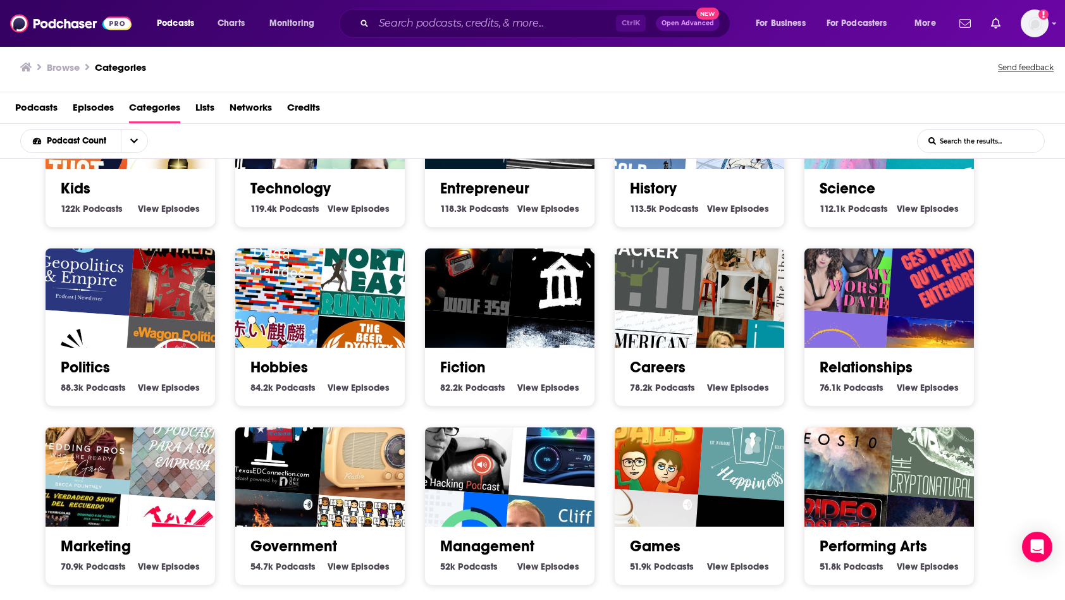
click at [511, 181] on link "Entrepreneur" at bounding box center [484, 188] width 89 height 19
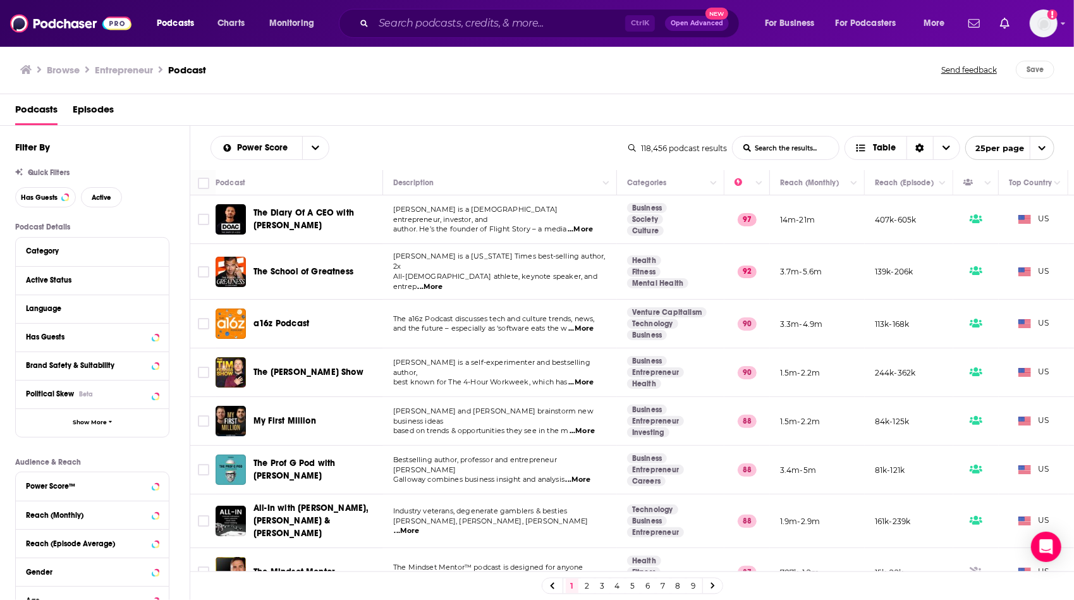
click at [506, 275] on span "All-[DEMOGRAPHIC_DATA] athlete, keynote speaker, and entrep" at bounding box center [495, 281] width 204 height 19
click at [443, 282] on span "...More" at bounding box center [430, 287] width 25 height 10
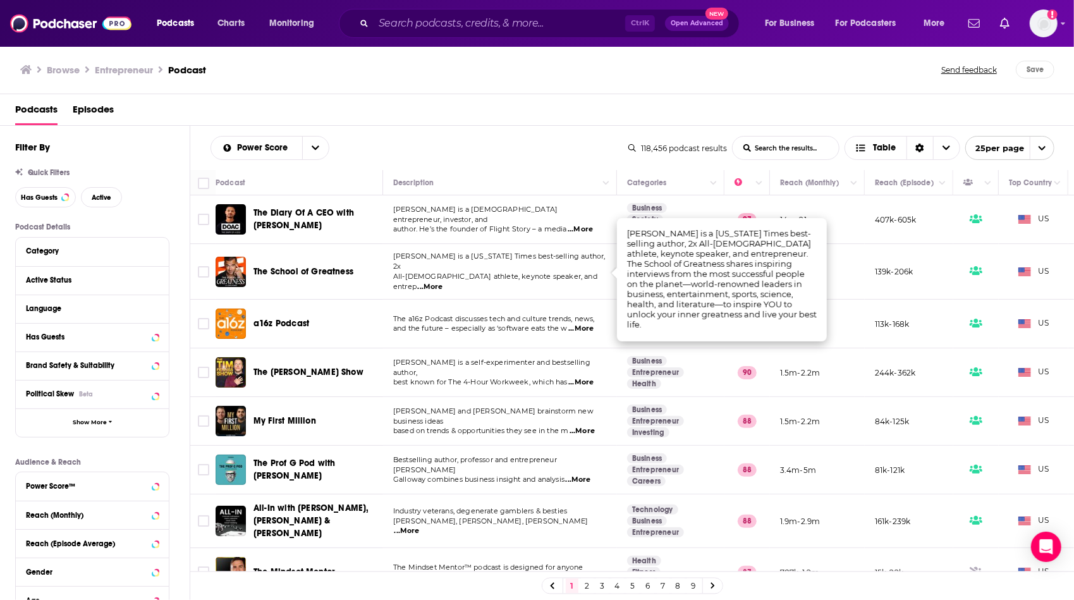
click at [469, 446] on td "Bestselling author, professor and entrepreneur [PERSON_NAME] combines business …" at bounding box center [500, 470] width 234 height 49
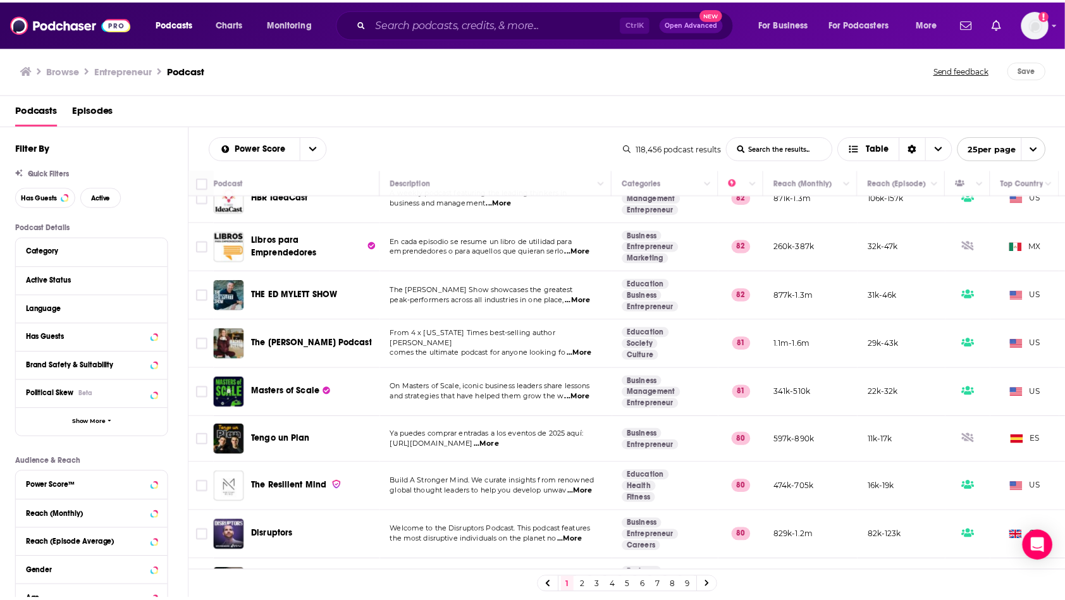
scroll to position [759, 0]
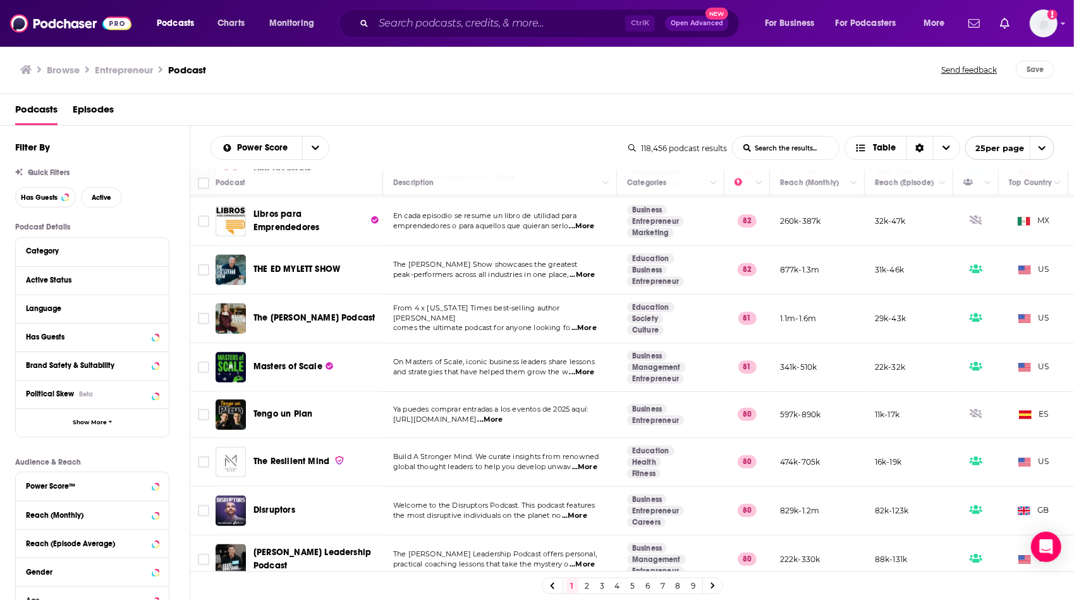
click at [585, 357] on span "On Masters of Scale, iconic business leaders share lessons" at bounding box center [494, 361] width 202 height 9
click at [587, 367] on span "...More" at bounding box center [582, 372] width 25 height 10
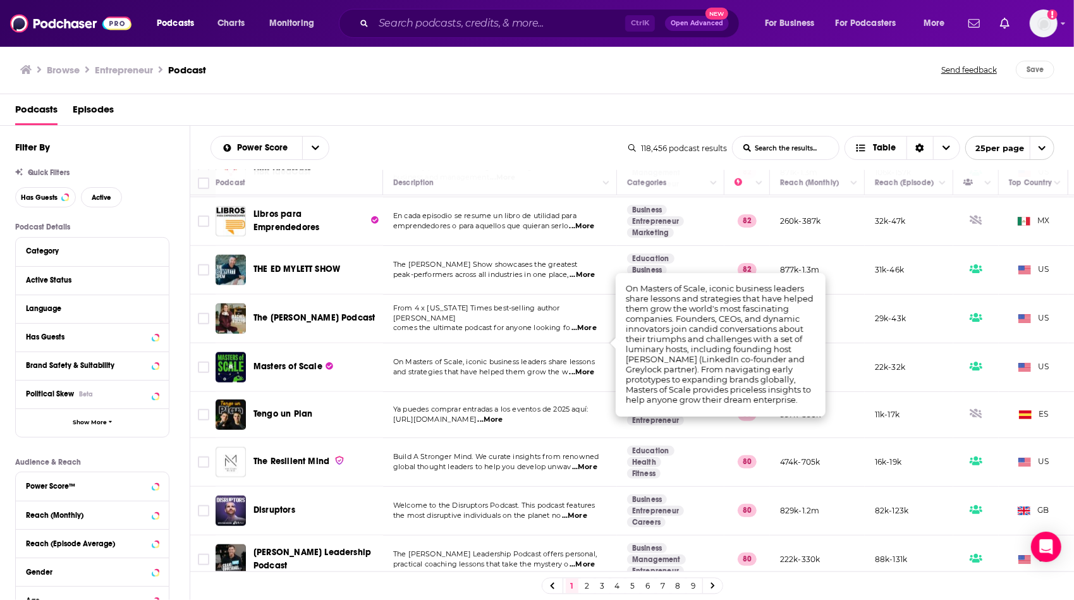
click at [295, 352] on div "Masters of Scale" at bounding box center [320, 367] width 132 height 30
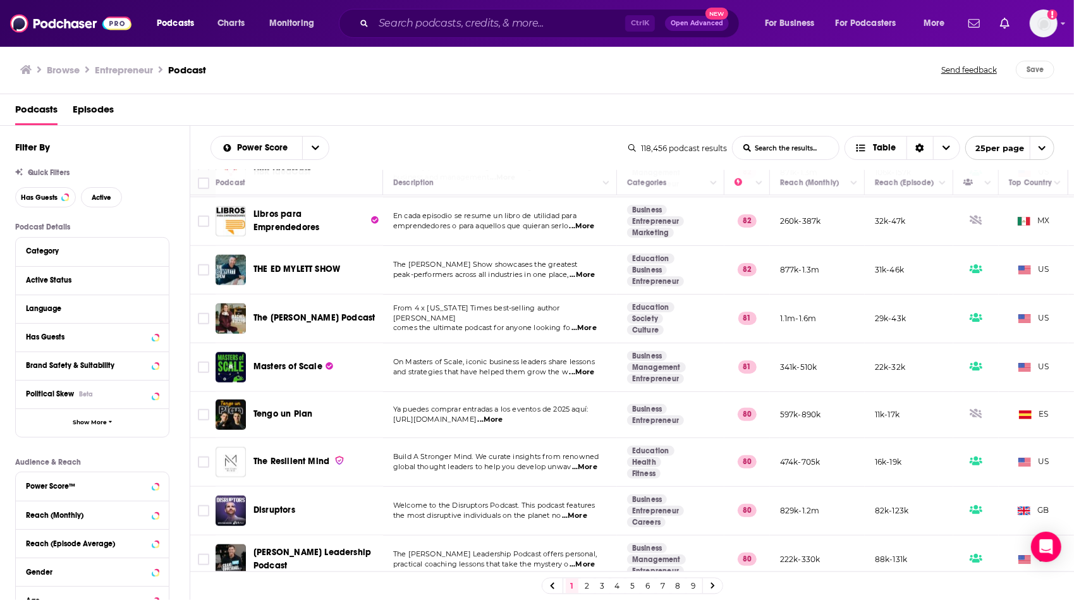
click at [298, 361] on span "Masters of Scale" at bounding box center [288, 366] width 69 height 11
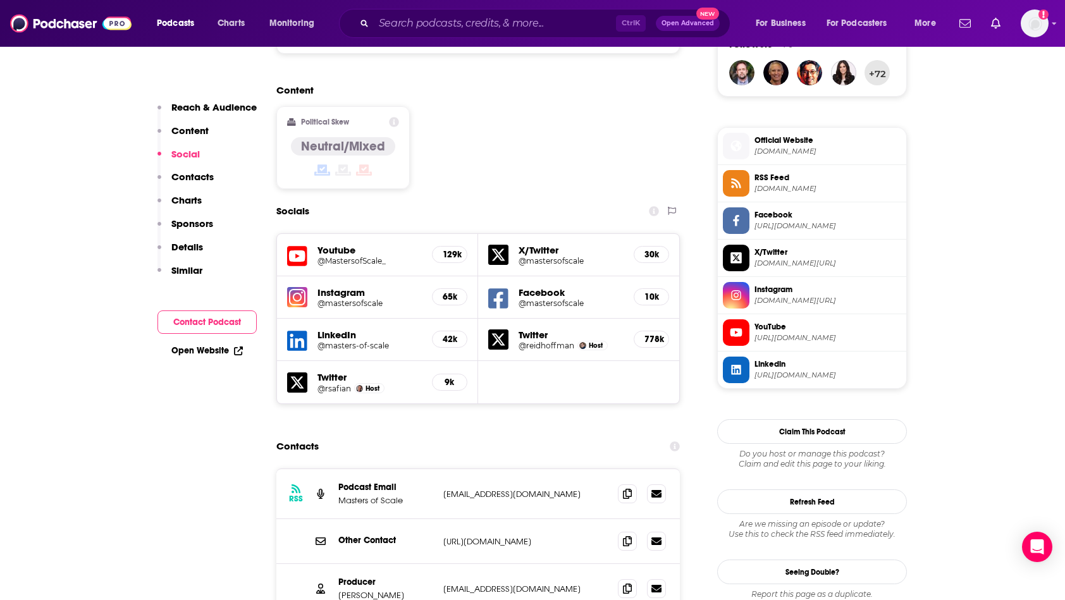
scroll to position [1062, 0]
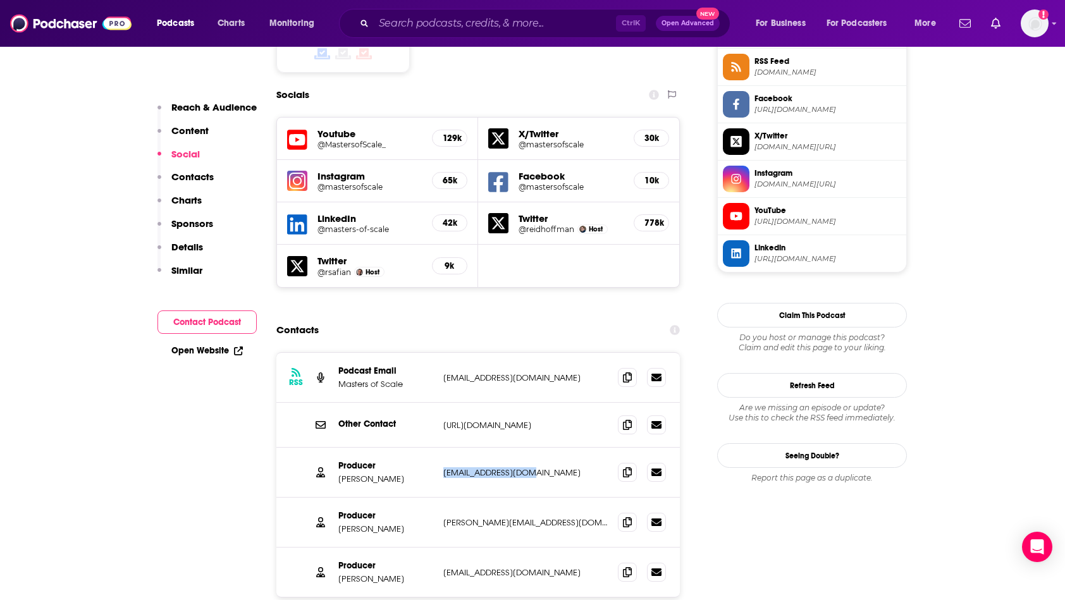
drag, startPoint x: 548, startPoint y: 411, endPoint x: 441, endPoint y: 408, distance: 106.9
click at [441, 448] on div "Producer [PERSON_NAME] [EMAIL_ADDRESS][DOMAIN_NAME] [EMAIL_ADDRESS][DOMAIN_NAME]" at bounding box center [477, 473] width 403 height 50
copy p "[EMAIL_ADDRESS][DOMAIN_NAME]"
drag, startPoint x: 548, startPoint y: 457, endPoint x: 444, endPoint y: 460, distance: 103.1
click at [444, 517] on p "[PERSON_NAME][EMAIL_ADDRESS][DOMAIN_NAME]" at bounding box center [525, 522] width 164 height 11
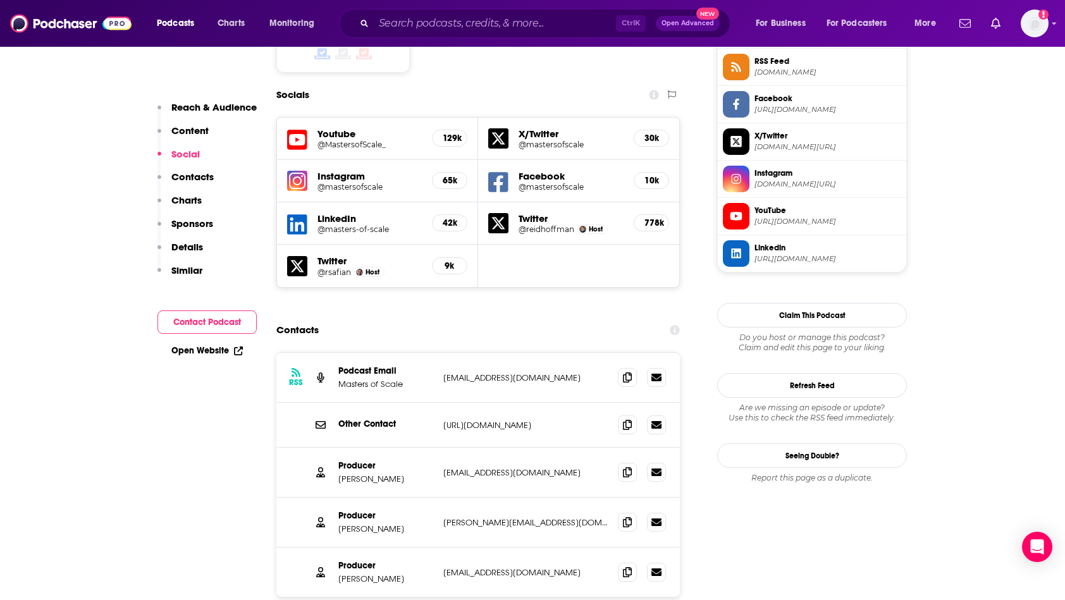
drag, startPoint x: 444, startPoint y: 460, endPoint x: 468, endPoint y: 487, distance: 35.9
click at [468, 548] on div "Producer [PERSON_NAME] [PERSON_NAME][EMAIL_ADDRESS][DOMAIN_NAME] [EMAIL_ADDRESS…" at bounding box center [477, 572] width 403 height 49
drag, startPoint x: 544, startPoint y: 465, endPoint x: 443, endPoint y: 458, distance: 101.4
click at [443, 517] on p "[PERSON_NAME][EMAIL_ADDRESS][DOMAIN_NAME]" at bounding box center [525, 522] width 164 height 11
copy p "[PERSON_NAME][EMAIL_ADDRESS][DOMAIN_NAME]"
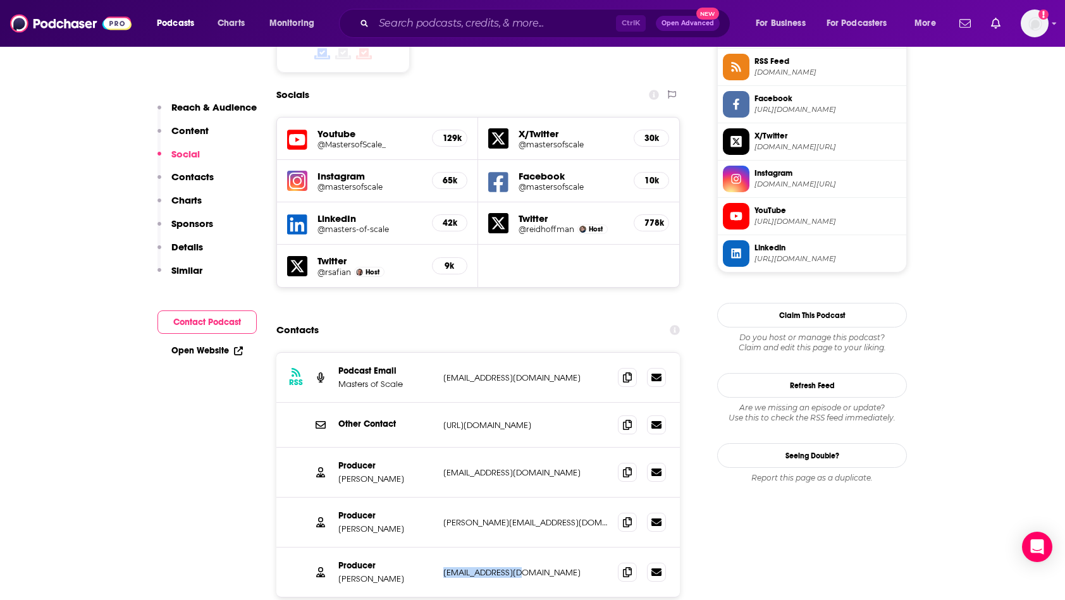
drag, startPoint x: 548, startPoint y: 512, endPoint x: 444, endPoint y: 510, distance: 103.7
click at [444, 567] on p "[EMAIL_ADDRESS][DOMAIN_NAME]" at bounding box center [525, 572] width 164 height 11
copy p "[EMAIL_ADDRESS][DOMAIN_NAME]"
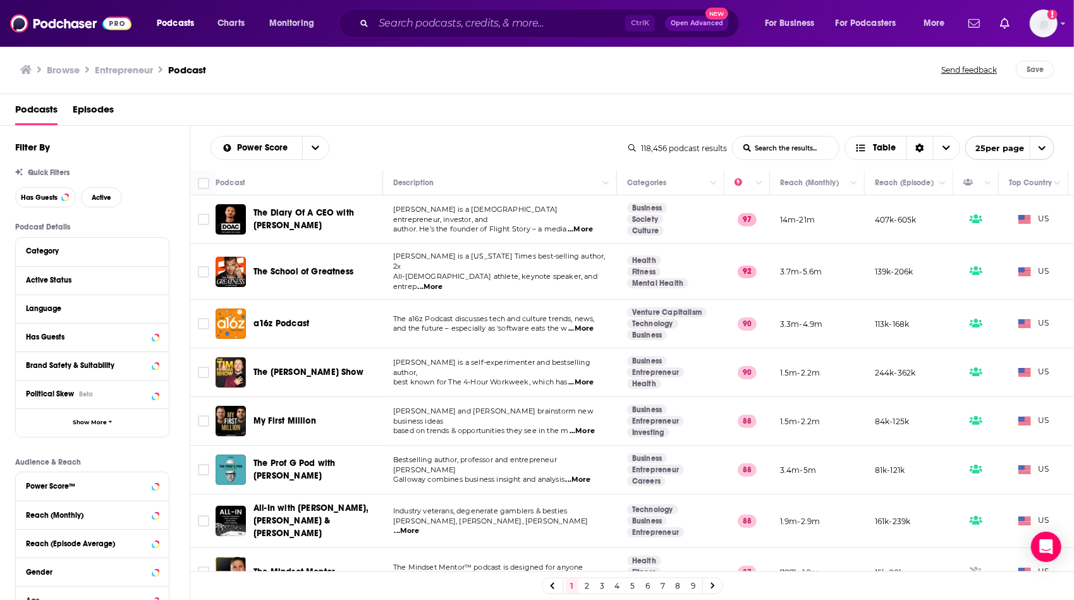
click at [448, 384] on td "[PERSON_NAME] is a self-experimenter and bestselling author, best known for The…" at bounding box center [500, 372] width 234 height 49
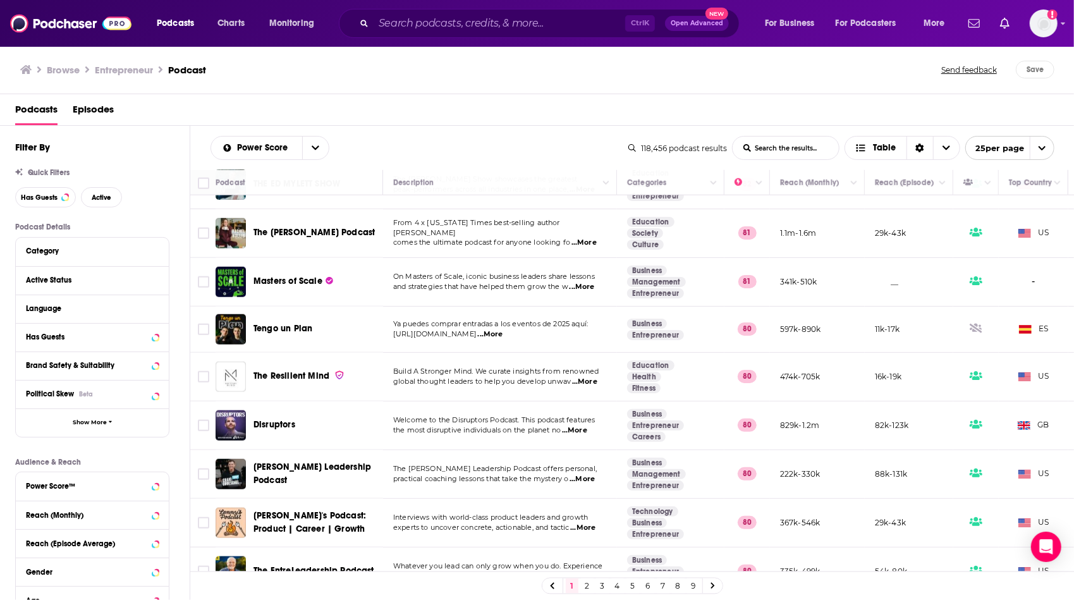
scroll to position [845, 0]
click at [582, 425] on span "...More" at bounding box center [574, 430] width 25 height 10
click at [472, 414] on td "Welcome to the Disruptors Podcast. This podcast features the most disruptive in…" at bounding box center [500, 425] width 234 height 49
click at [272, 419] on span "Disruptors" at bounding box center [275, 424] width 42 height 11
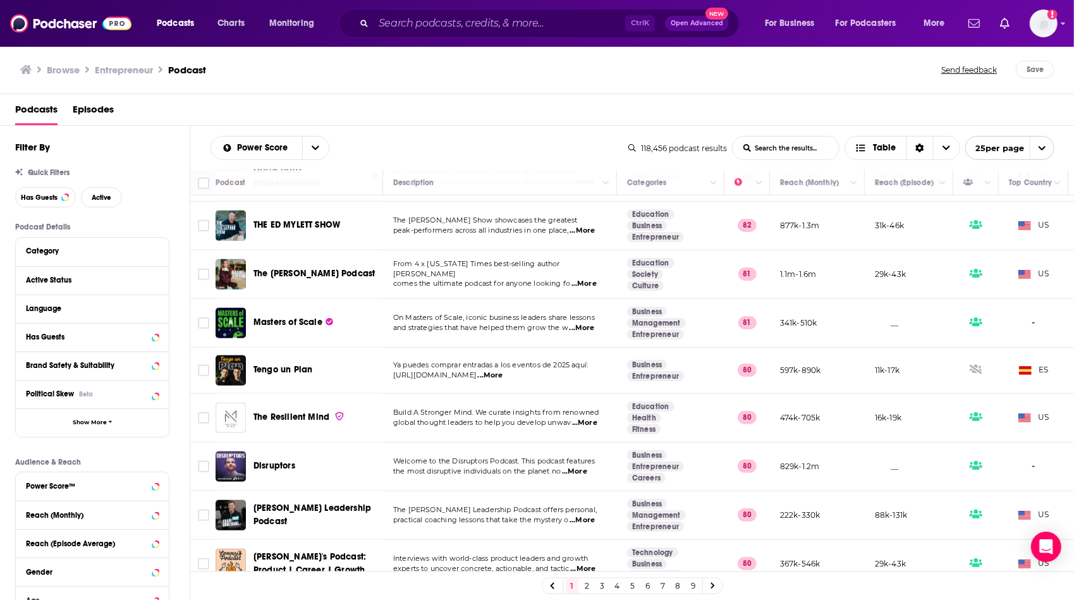
scroll to position [845, 0]
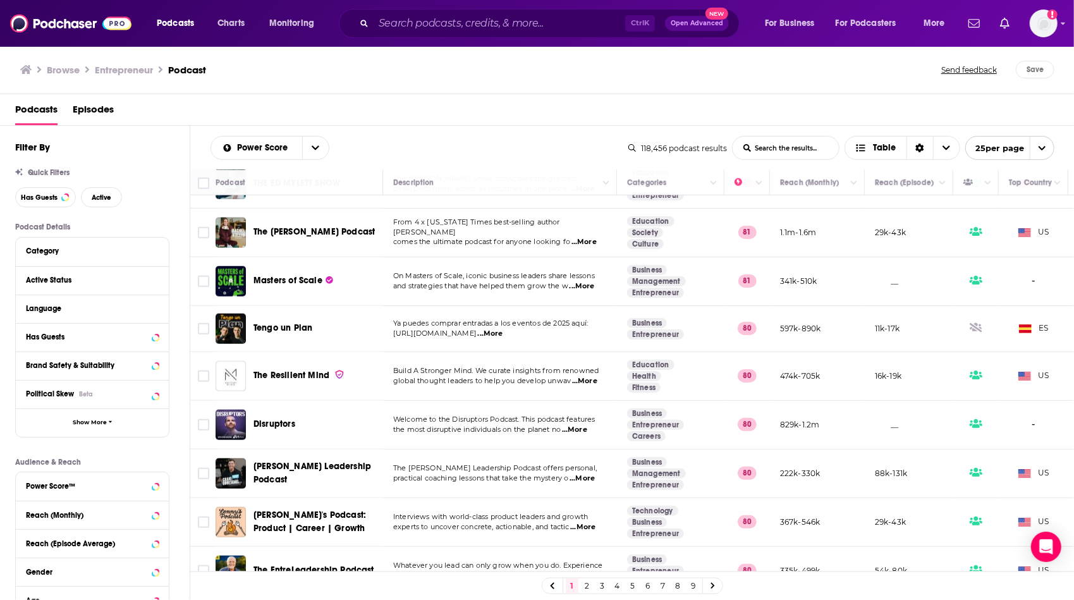
click at [592, 571] on span "...More" at bounding box center [579, 576] width 25 height 10
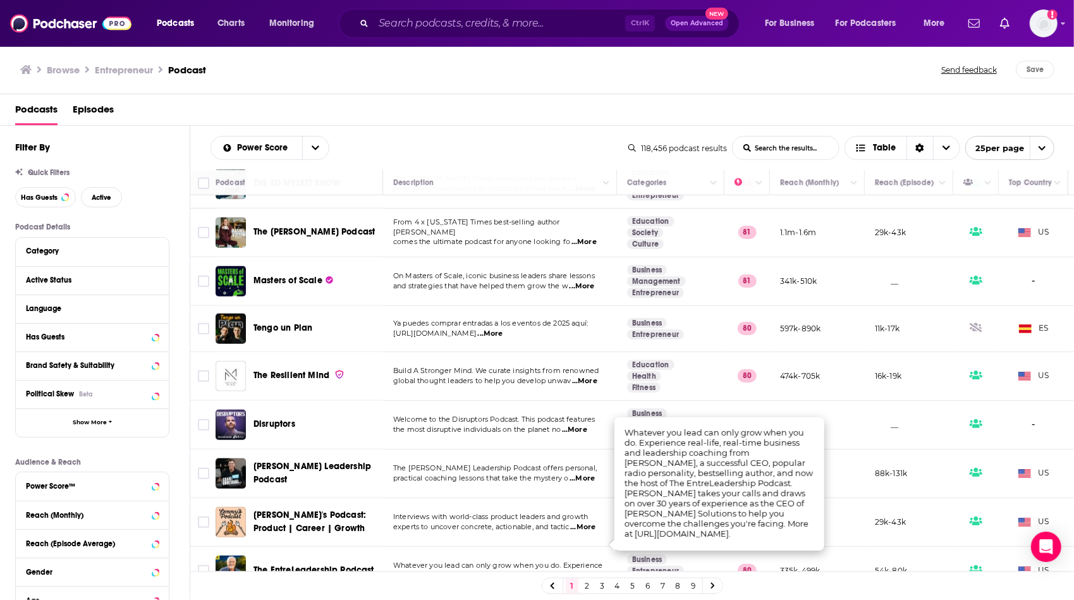
click at [587, 585] on link "2" at bounding box center [587, 586] width 13 height 15
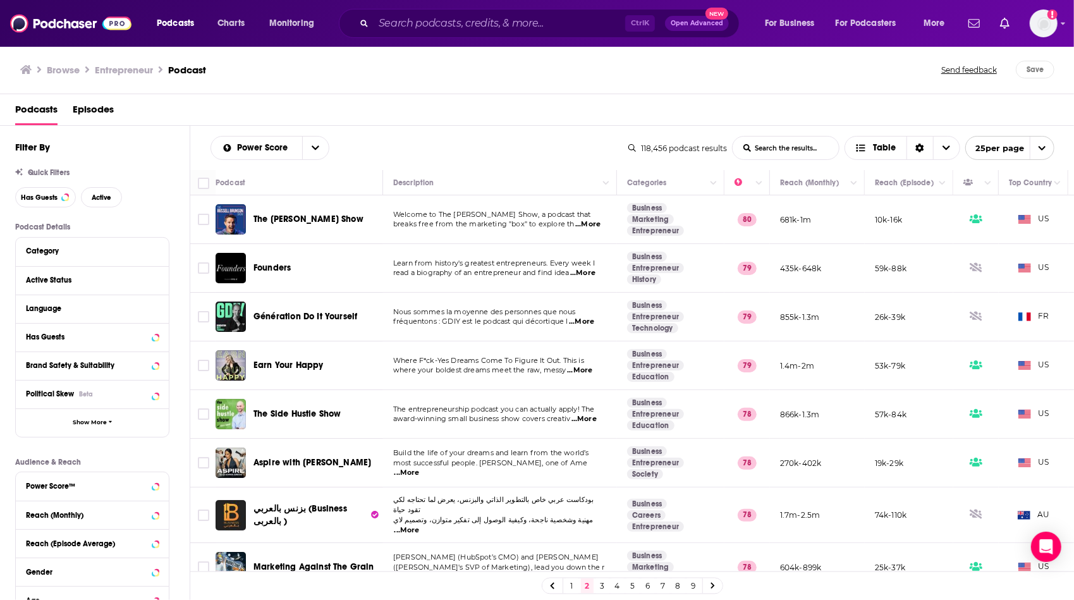
click at [582, 219] on span "...More" at bounding box center [587, 224] width 25 height 10
click at [457, 245] on td "Learn from history's greatest entrepreneurs. Every week I read a biography of a…" at bounding box center [500, 268] width 234 height 49
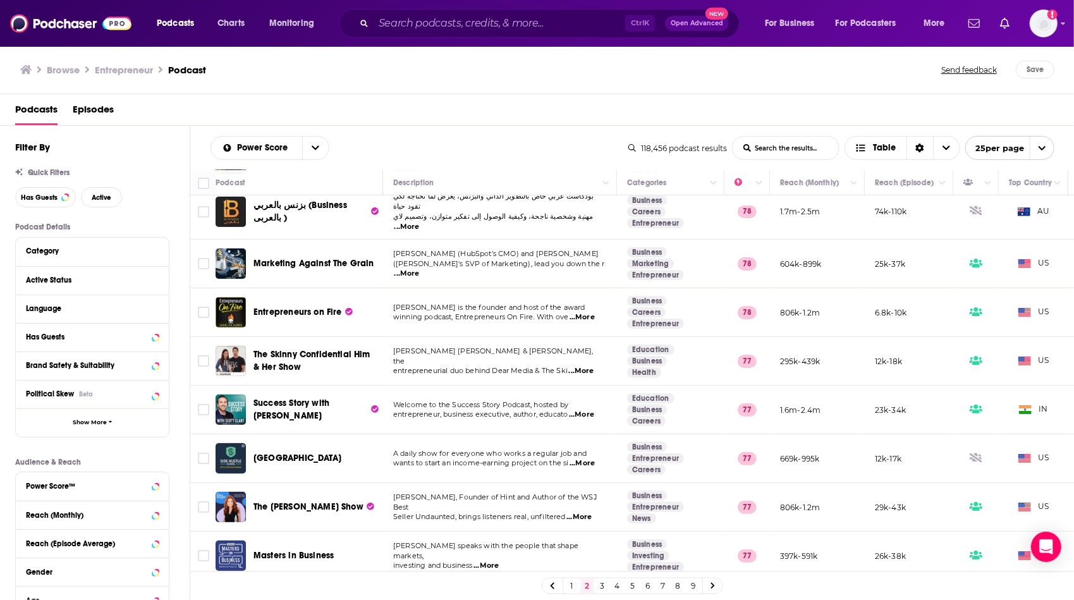
scroll to position [329, 0]
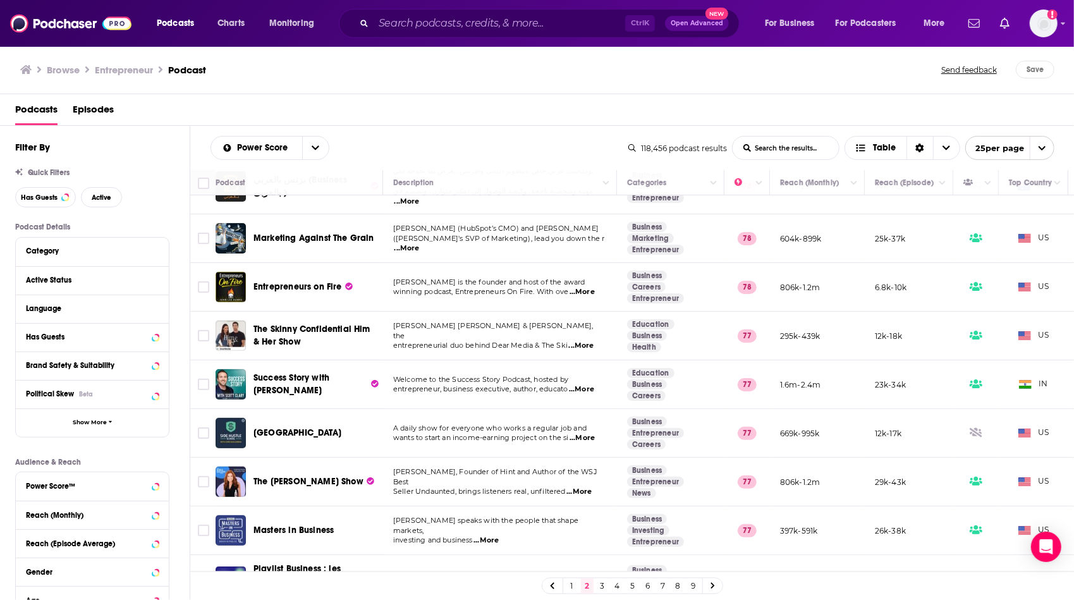
click at [579, 287] on span "...More" at bounding box center [582, 292] width 25 height 10
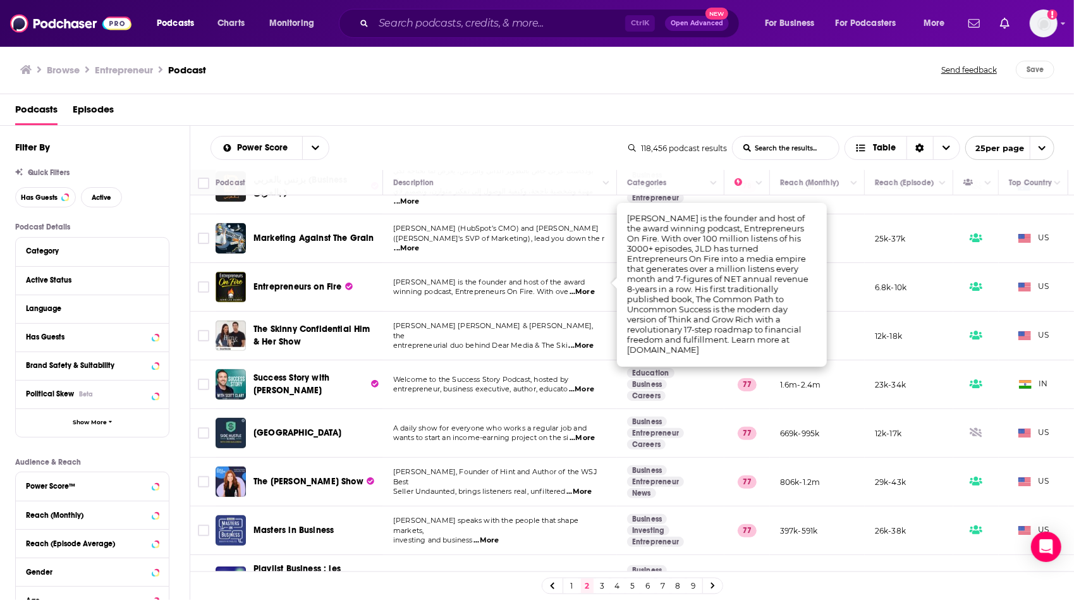
click at [518, 312] on td "[PERSON_NAME] [PERSON_NAME] & [PERSON_NAME], the entrepreneurial duo behind Dea…" at bounding box center [500, 336] width 234 height 49
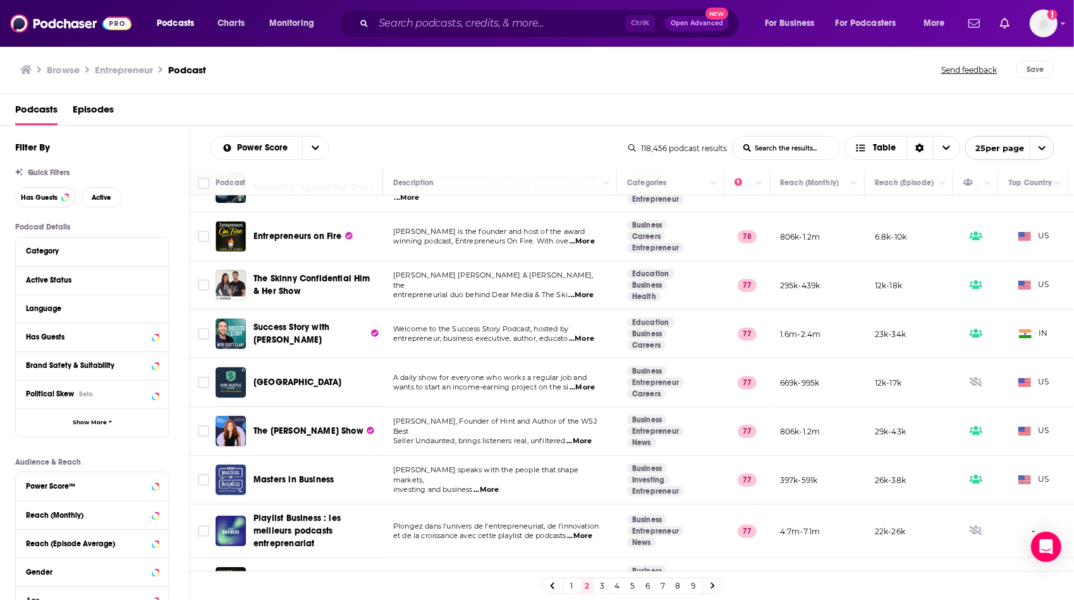
scroll to position [405, 0]
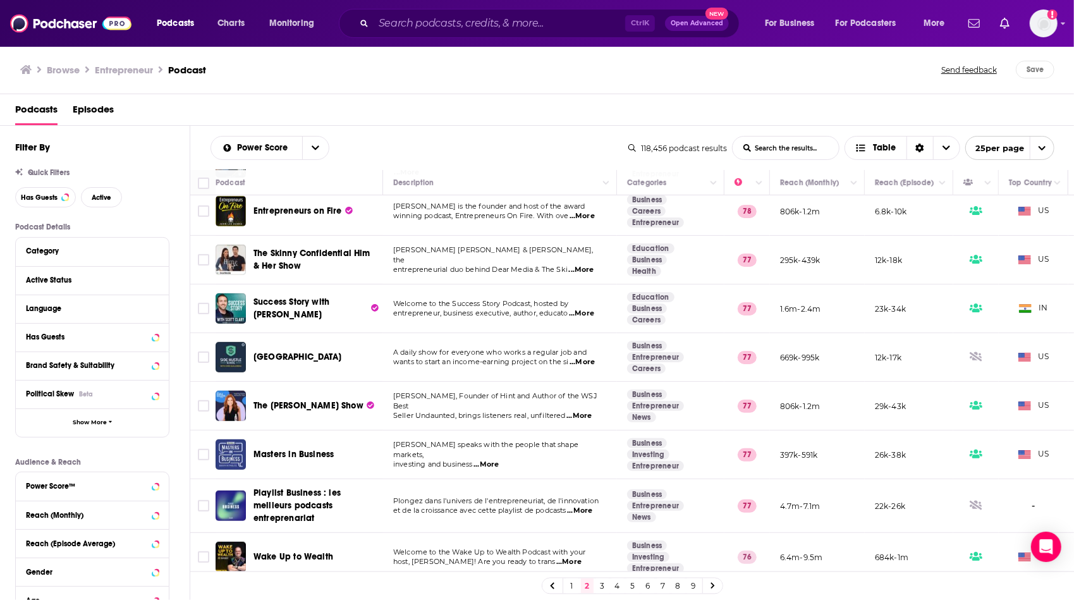
click at [589, 309] on span "...More" at bounding box center [581, 314] width 25 height 10
click at [508, 333] on td "A daily show for everyone who works a regular job and wants to start an income-…" at bounding box center [500, 357] width 234 height 49
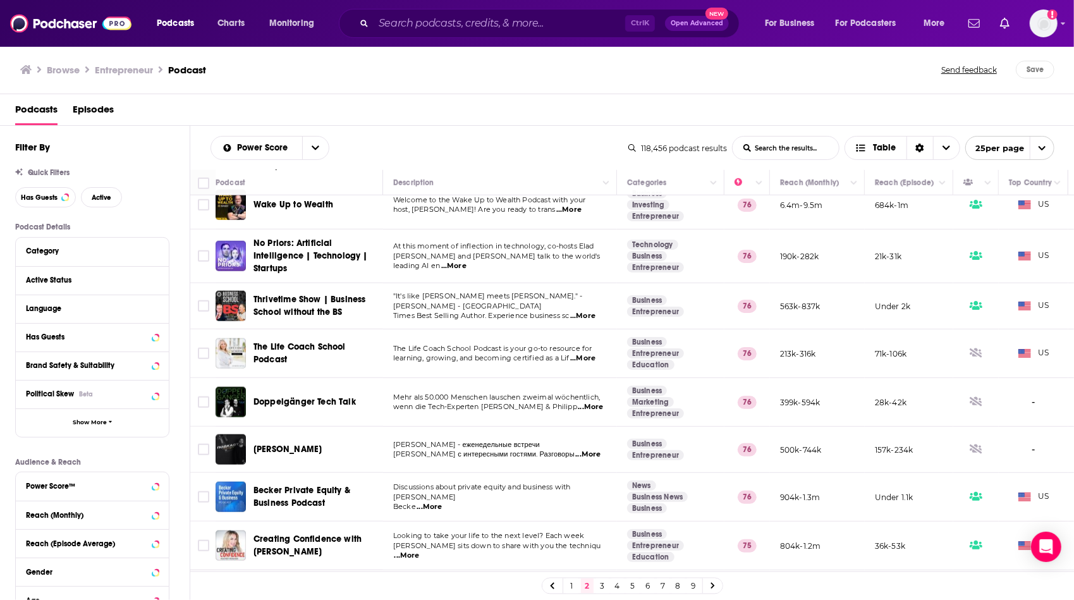
scroll to position [759, 0]
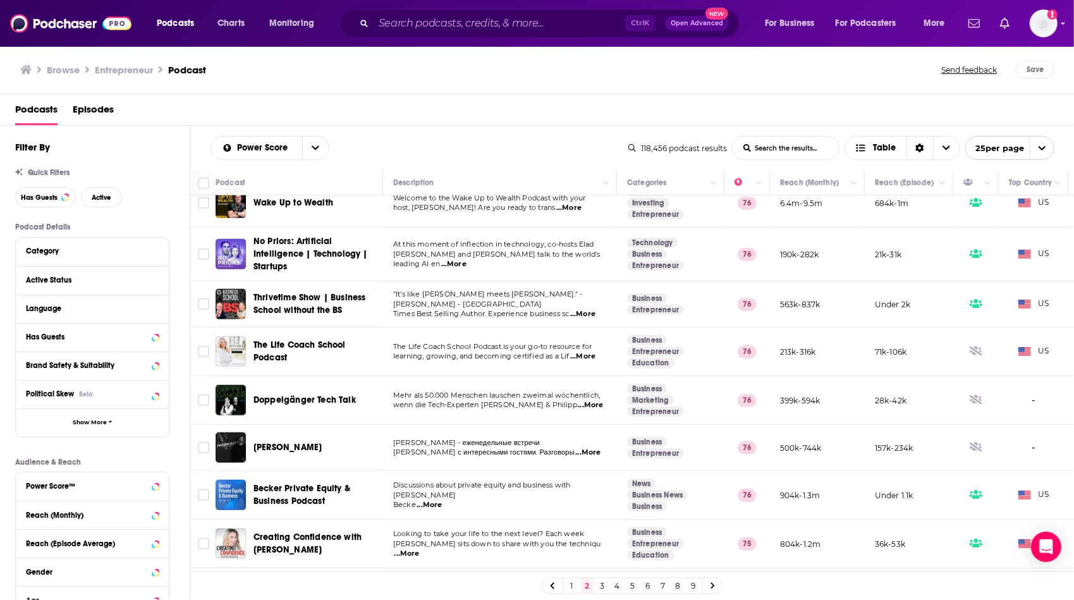
click at [497, 471] on td "Discussions about private equity and business with [PERSON_NAME] ...More" at bounding box center [500, 495] width 234 height 49
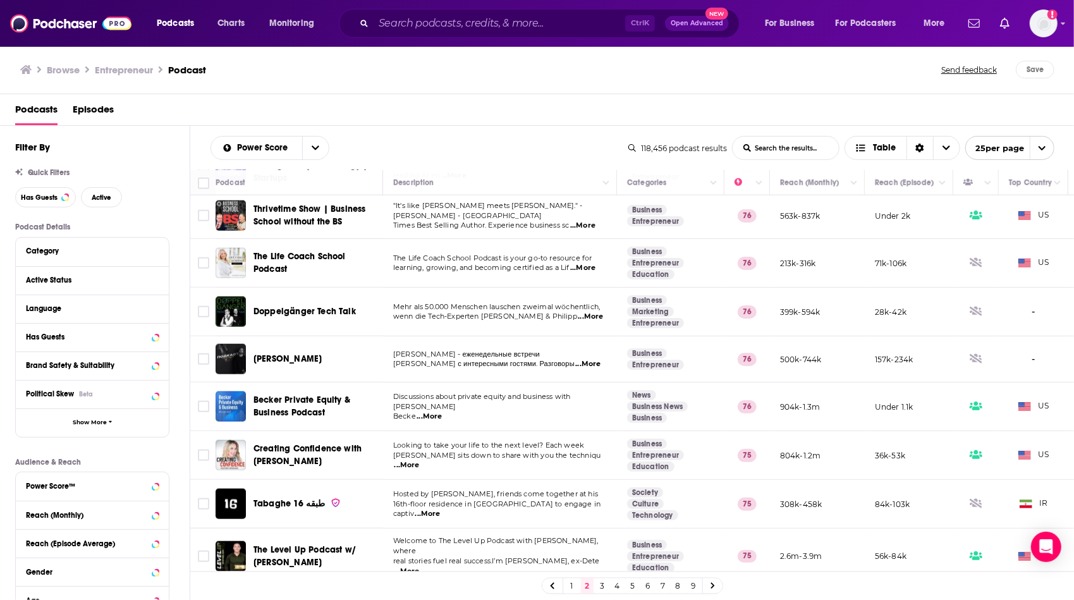
scroll to position [847, 0]
click at [599, 585] on link "3" at bounding box center [602, 586] width 13 height 15
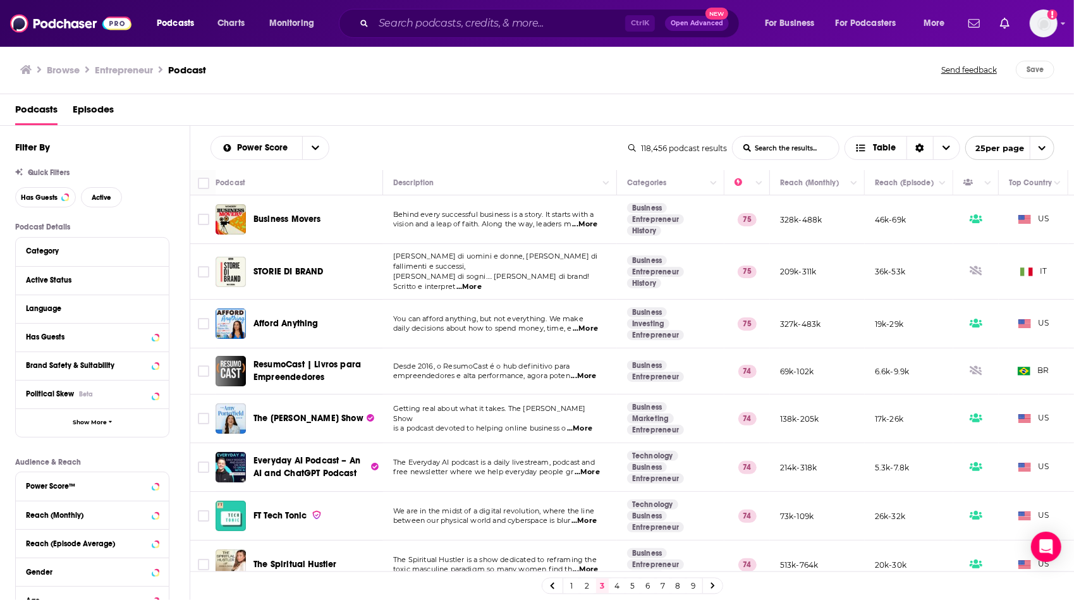
click at [587, 221] on span "...More" at bounding box center [584, 224] width 25 height 10
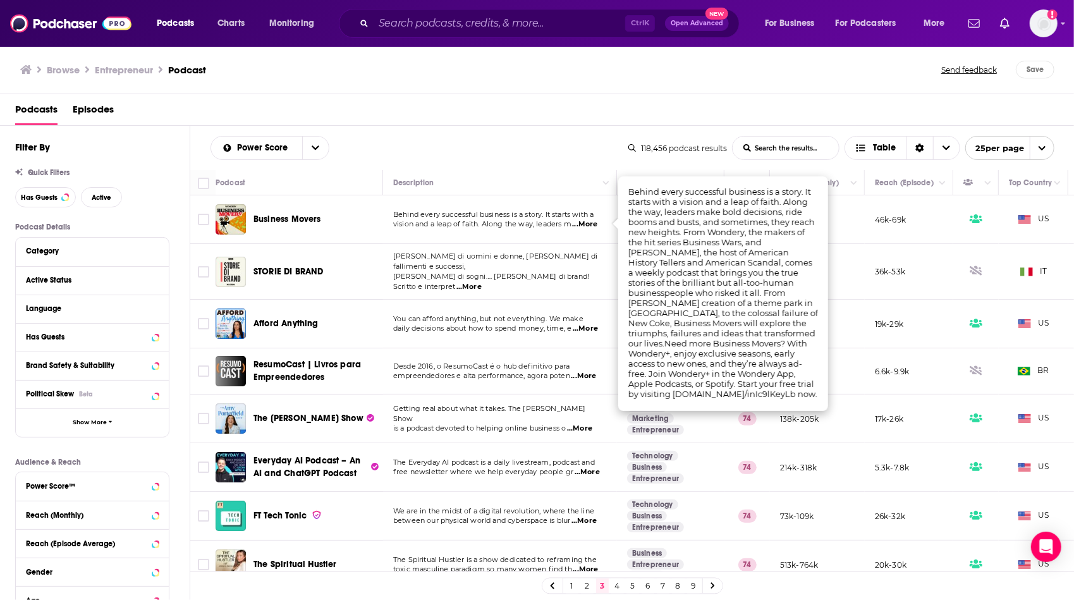
click at [486, 348] on td "Desde 2016, o ResumoCast é o hub definitivo para empreendedores e alta performa…" at bounding box center [500, 371] width 234 height 46
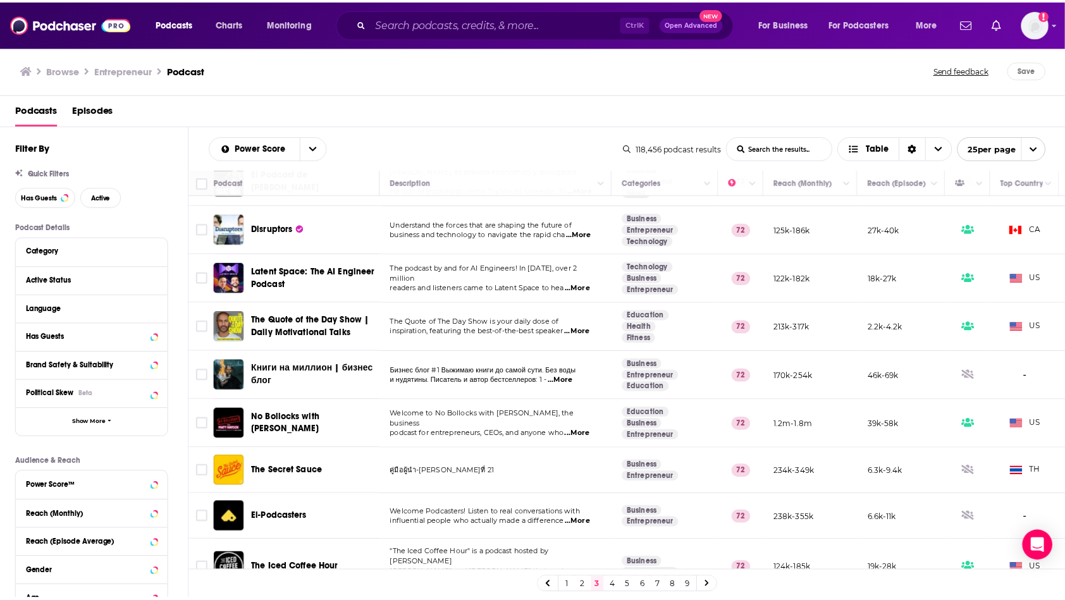
scroll to position [830, 0]
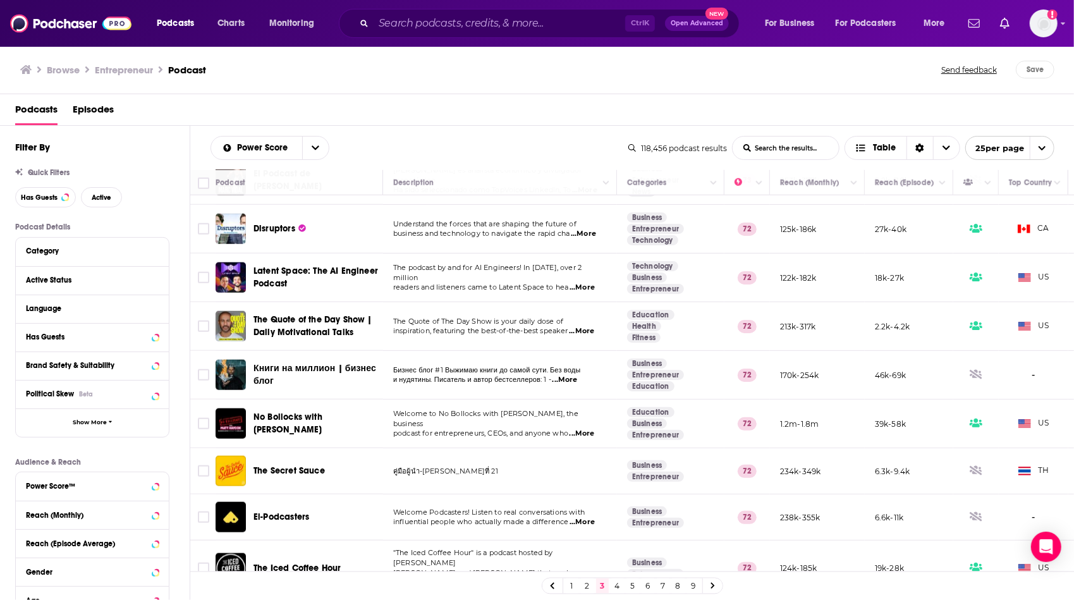
click at [462, 579] on span "...More" at bounding box center [448, 584] width 25 height 10
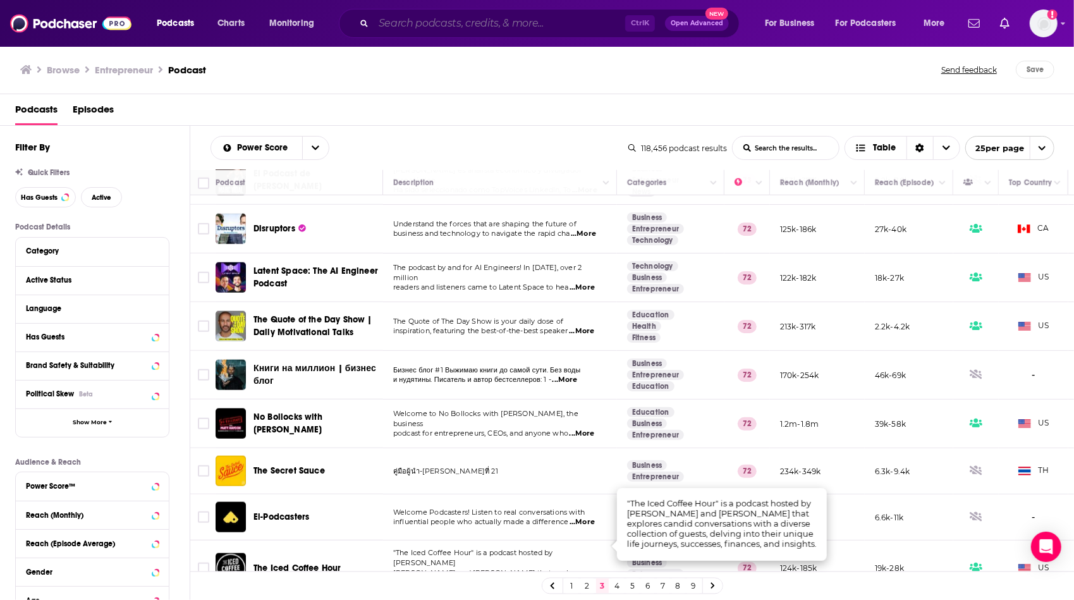
click at [465, 28] on input "Search podcasts, credits, & more..." at bounding box center [500, 23] width 252 height 20
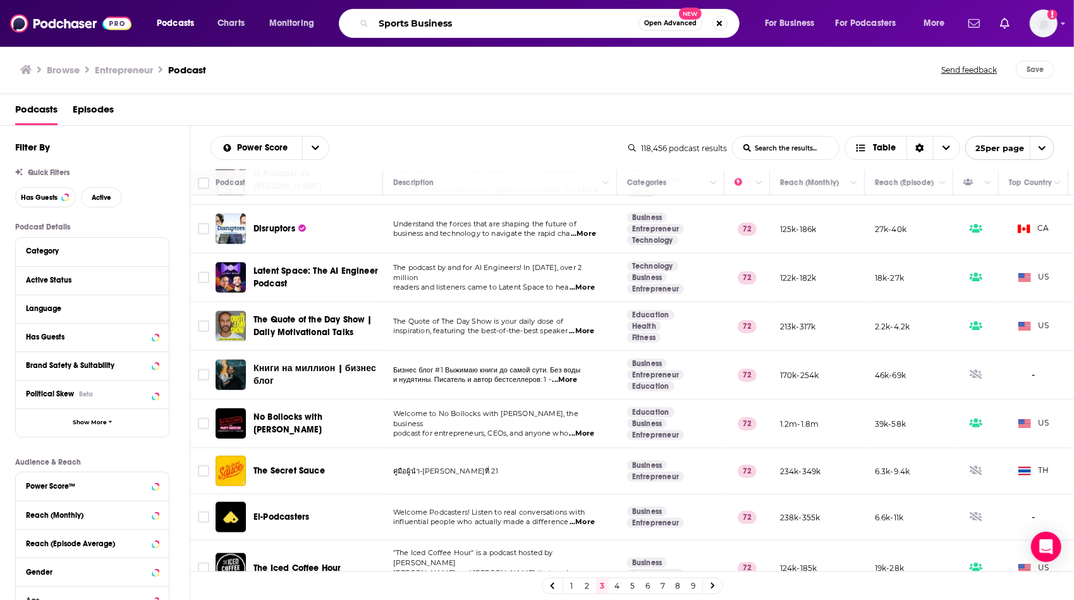
type input "Sports Business"
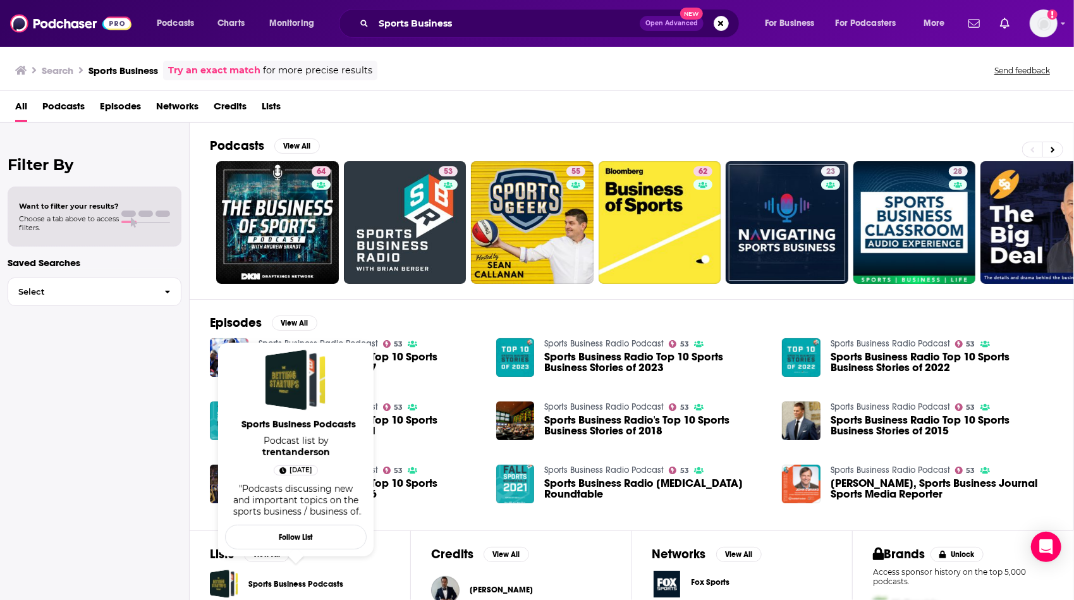
click at [292, 577] on link "Sports Business Podcasts" at bounding box center [295, 584] width 95 height 14
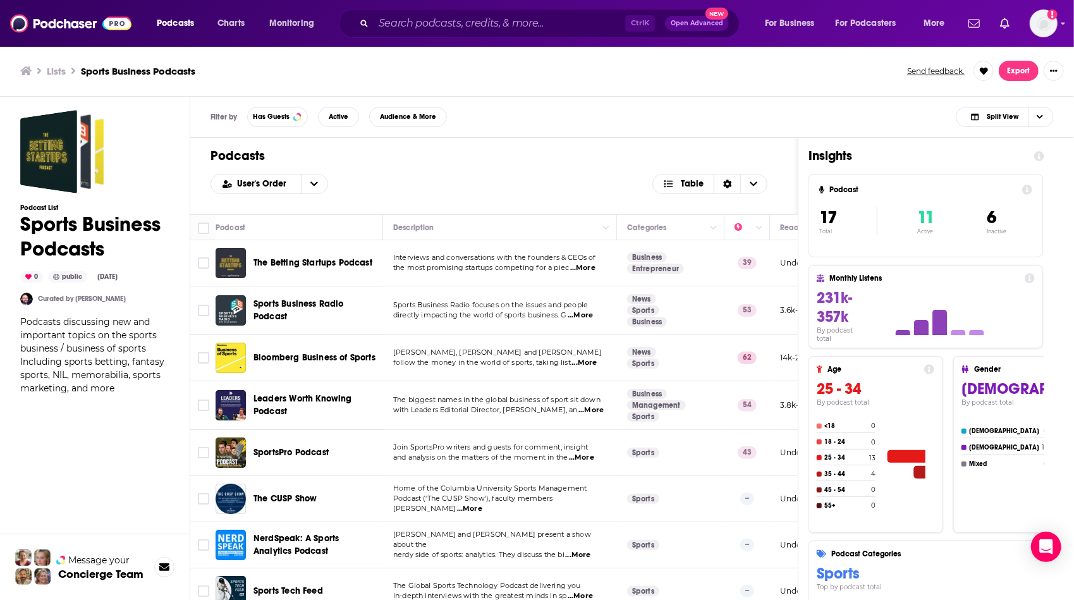
click at [586, 364] on span "...More" at bounding box center [584, 363] width 25 height 10
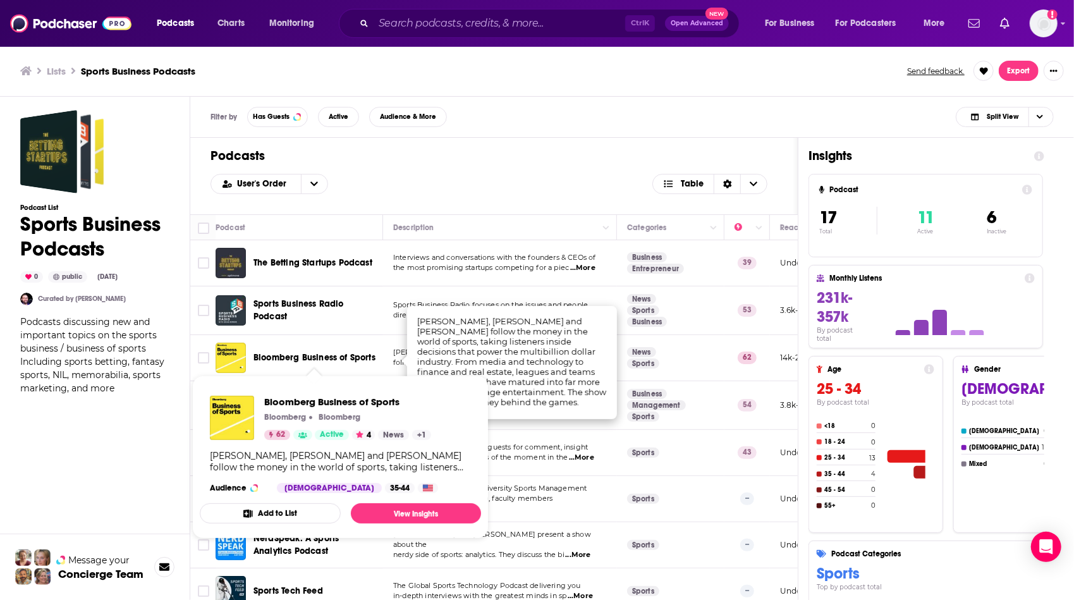
click at [306, 354] on span "Bloomberg Business of Sports" at bounding box center [315, 357] width 122 height 11
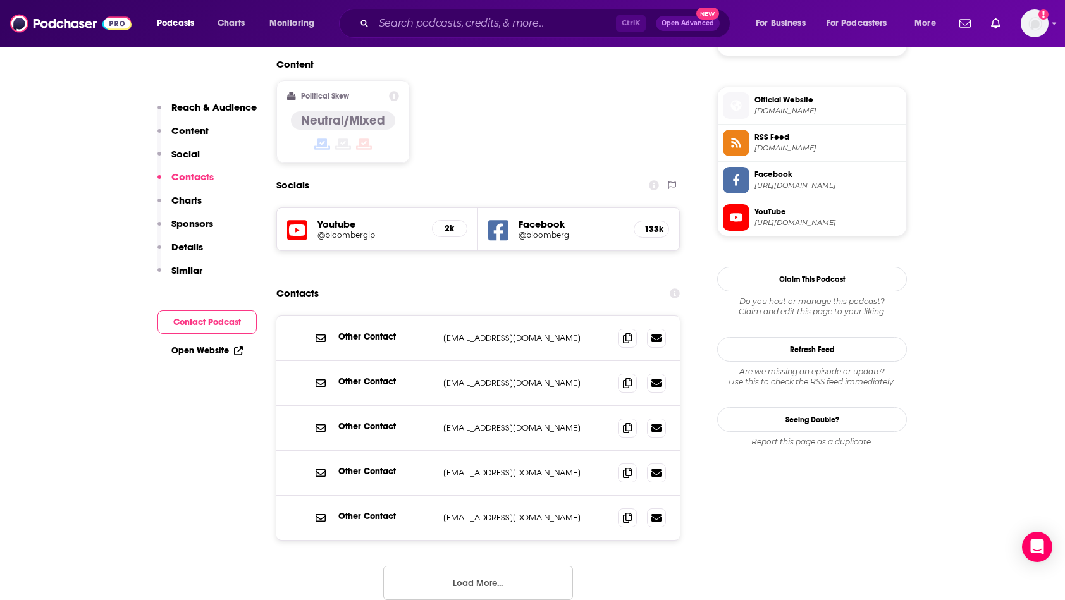
scroll to position [1012, 0]
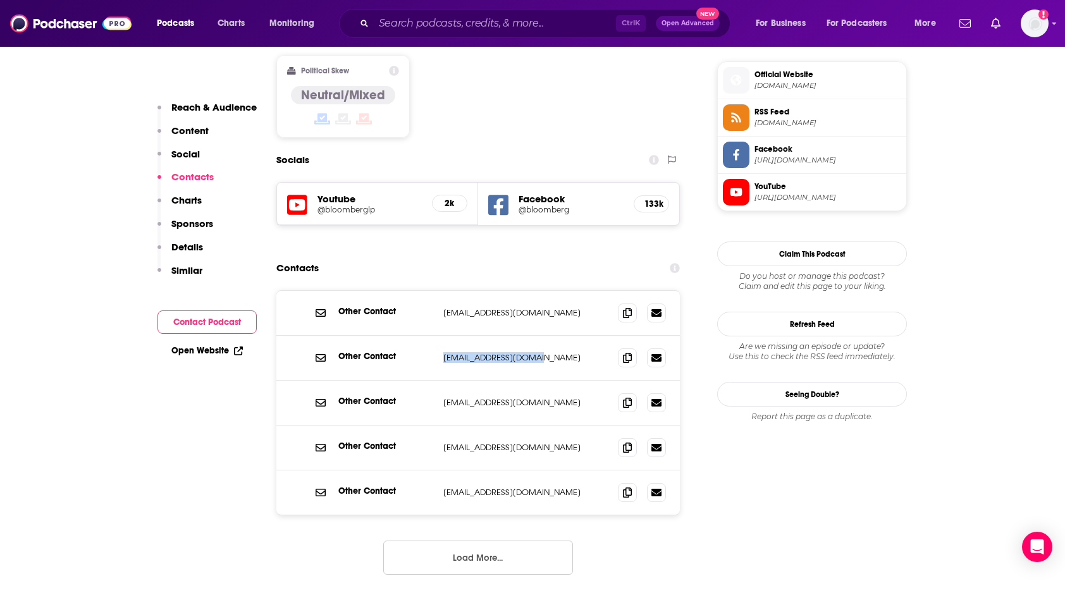
drag, startPoint x: 549, startPoint y: 296, endPoint x: 438, endPoint y: 287, distance: 111.0
click at [438, 336] on div "Other Contact [EMAIL_ADDRESS][DOMAIN_NAME] [EMAIL_ADDRESS][DOMAIN_NAME]" at bounding box center [477, 358] width 403 height 45
drag, startPoint x: 438, startPoint y: 287, endPoint x: 445, endPoint y: 290, distance: 7.4
copy p "[EMAIL_ADDRESS][DOMAIN_NAME]"
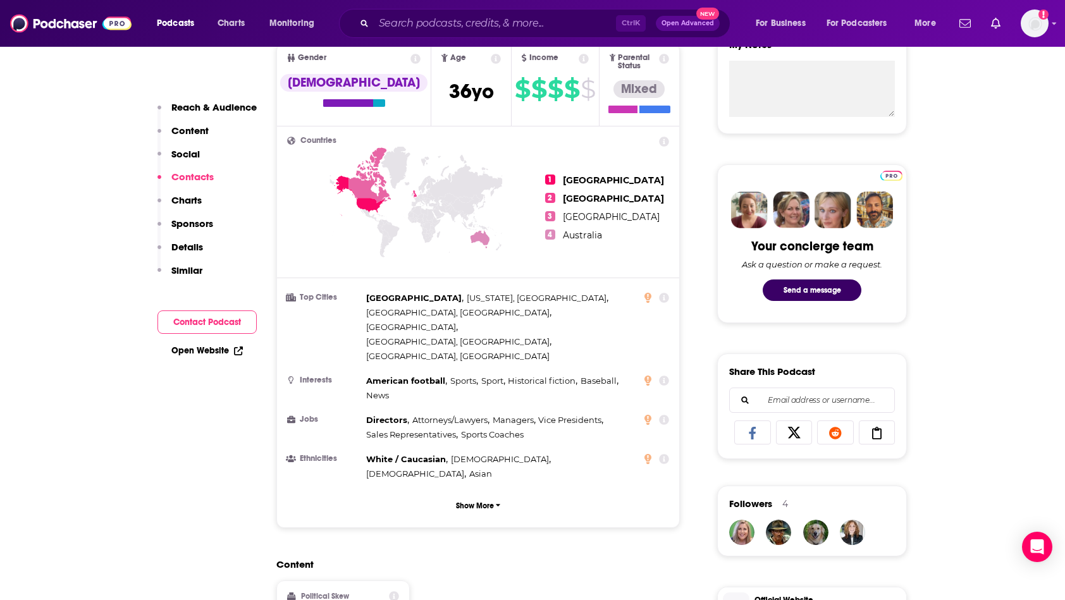
drag, startPoint x: 1067, startPoint y: 75, endPoint x: 1004, endPoint y: 333, distance: 265.0
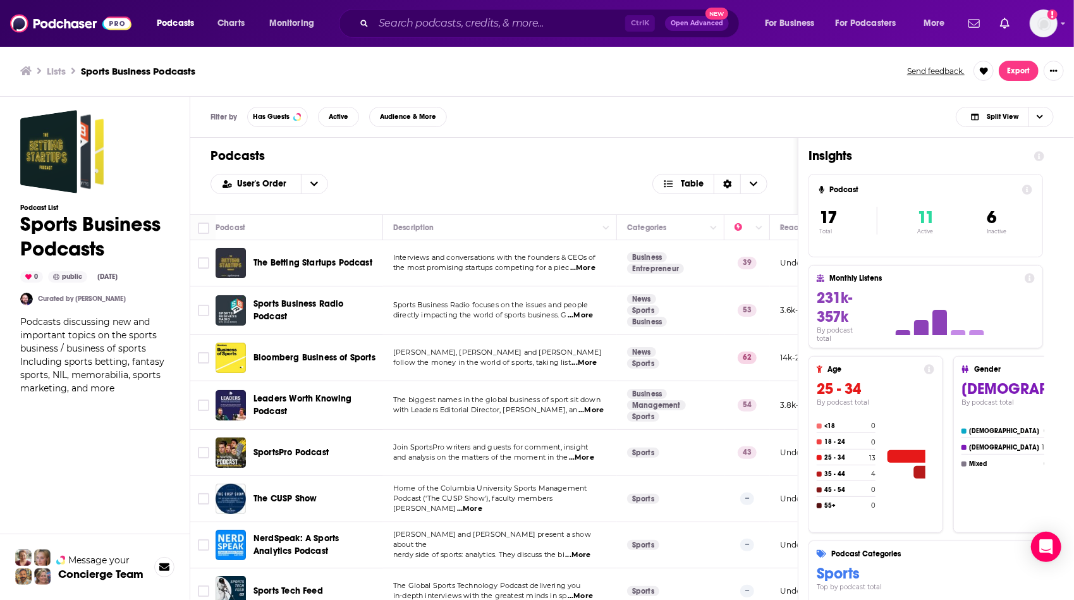
click at [597, 408] on span "...More" at bounding box center [591, 410] width 25 height 10
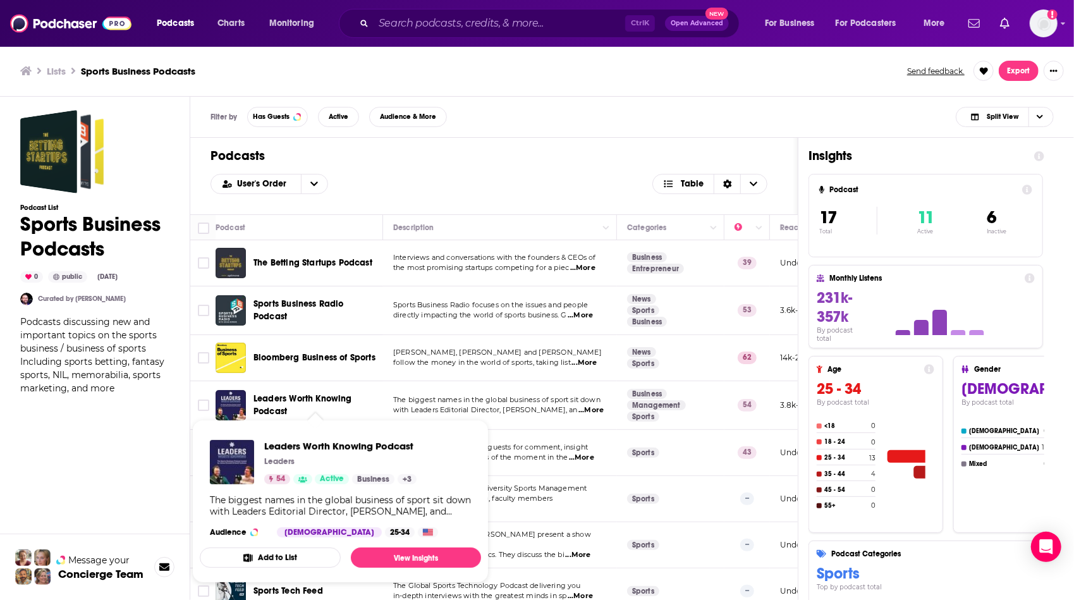
click at [345, 399] on span "Leaders Worth Knowing Podcast" at bounding box center [303, 404] width 99 height 23
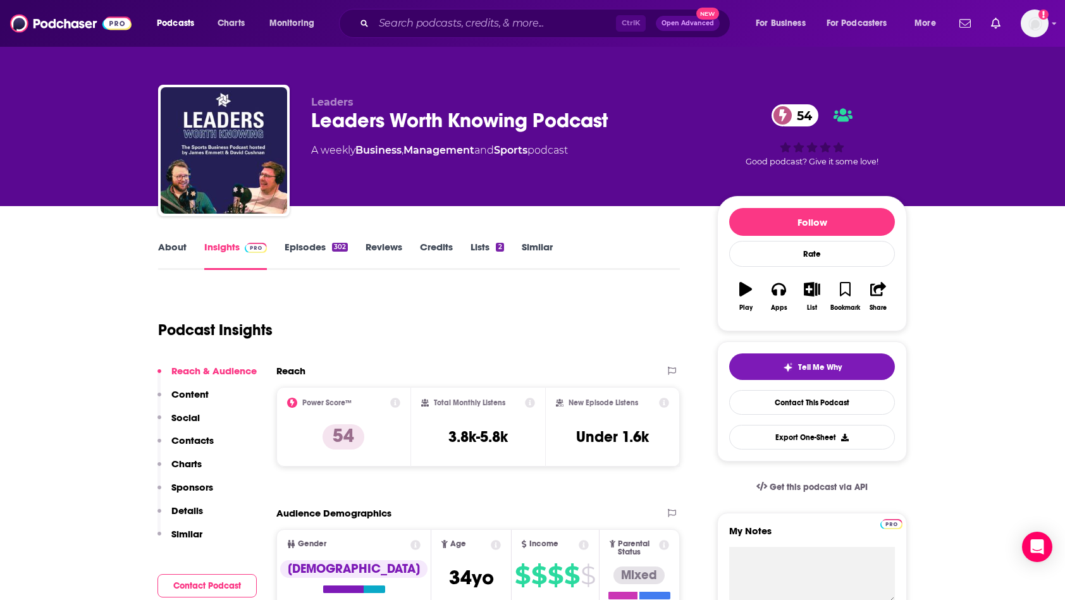
click at [438, 333] on div "Podcast Insights" at bounding box center [414, 322] width 512 height 64
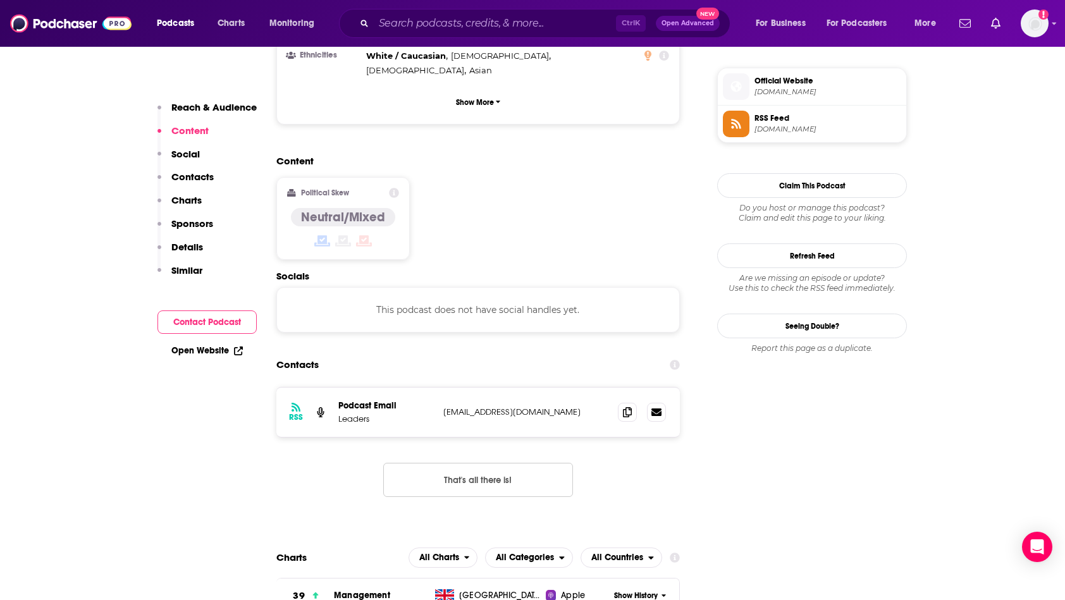
scroll to position [936, 0]
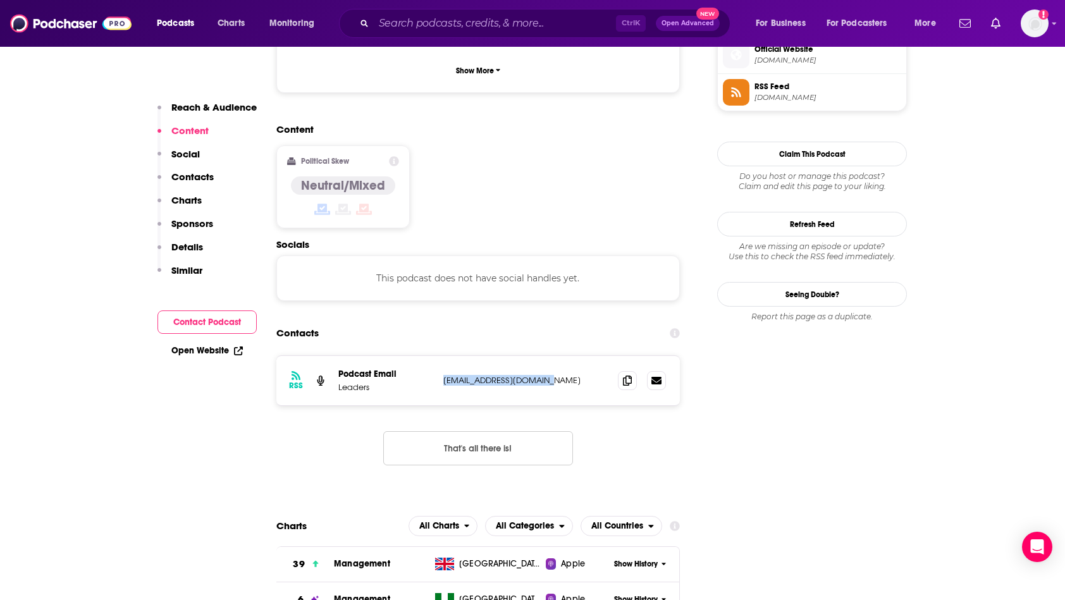
drag, startPoint x: 563, startPoint y: 331, endPoint x: 442, endPoint y: 332, distance: 120.8
click at [442, 356] on div "RSS Podcast Email Leaders [EMAIL_ADDRESS][DOMAIN_NAME] [EMAIL_ADDRESS][DOMAIN_N…" at bounding box center [477, 380] width 403 height 49
drag, startPoint x: 442, startPoint y: 332, endPoint x: 467, endPoint y: 334, distance: 24.7
copy p "[EMAIL_ADDRESS][DOMAIN_NAME]"
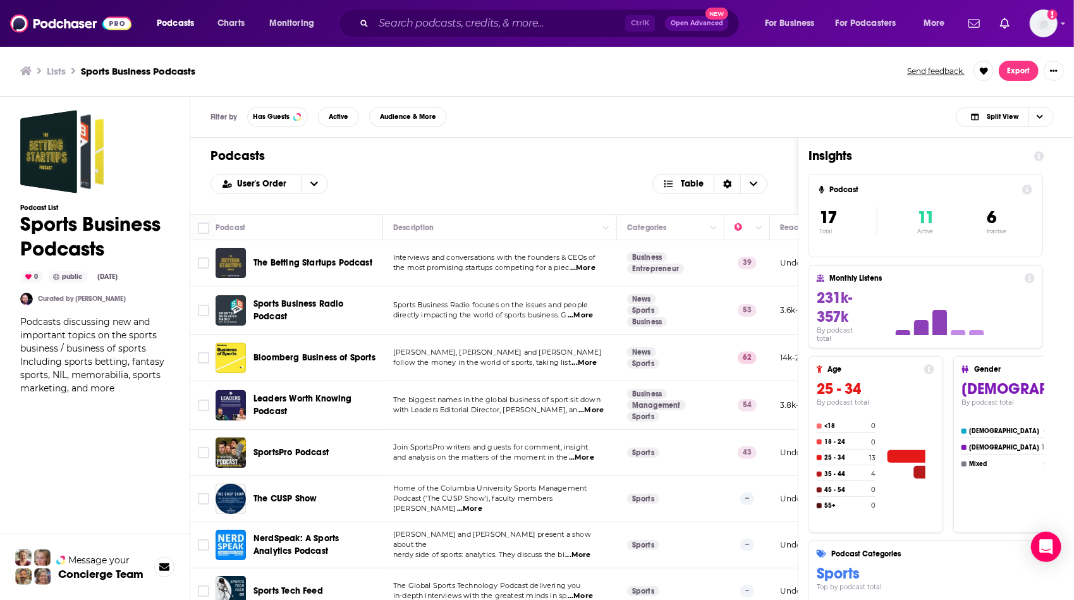
click at [370, 425] on td "Leaders Worth Knowing Podcast" at bounding box center [300, 405] width 168 height 49
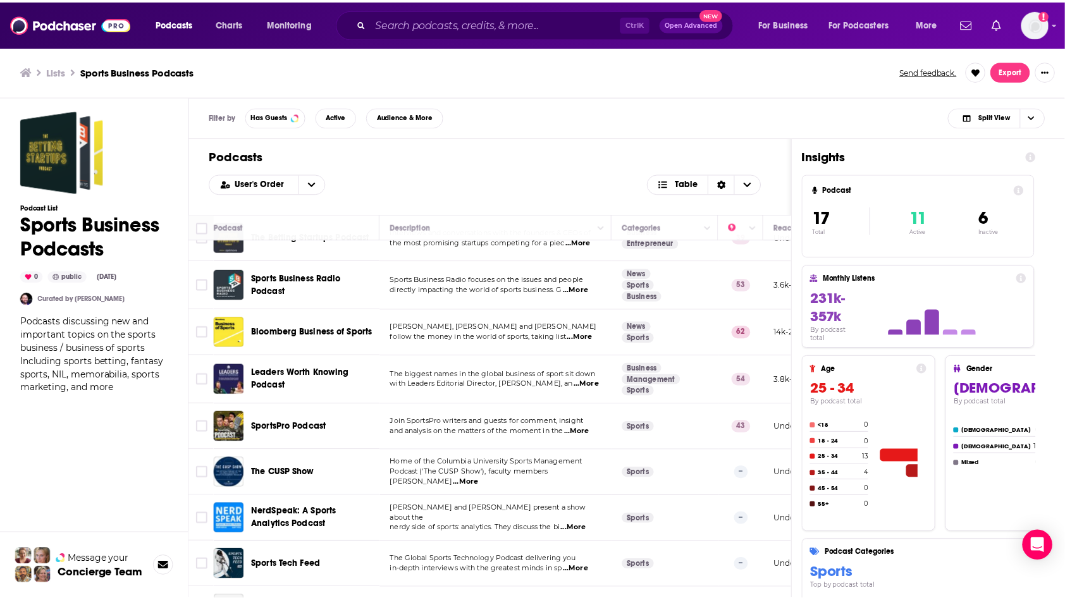
scroll to position [51, 0]
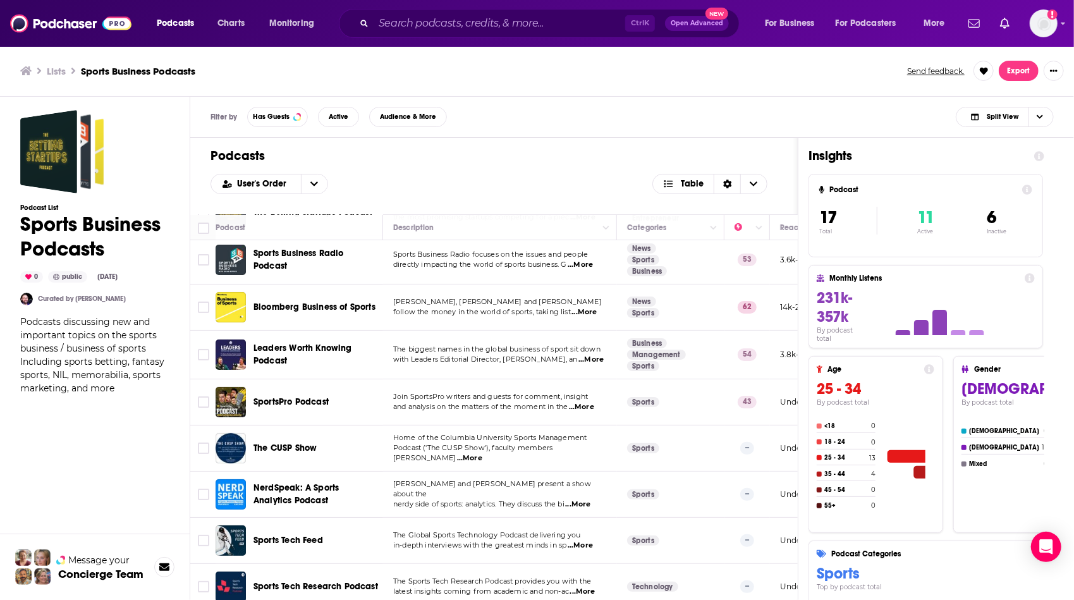
click at [590, 406] on span "...More" at bounding box center [581, 407] width 25 height 10
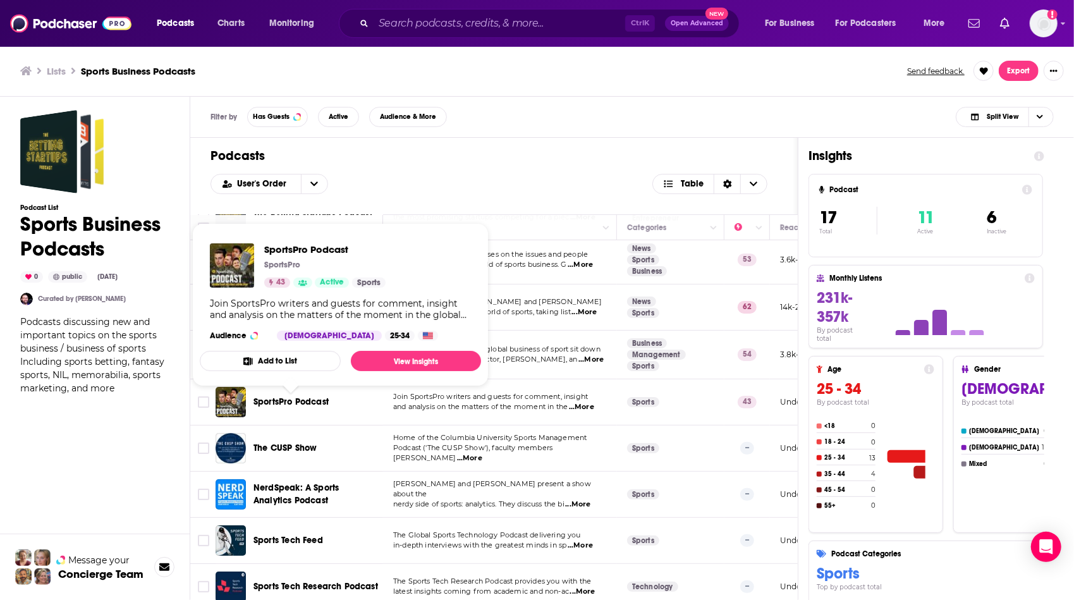
click at [310, 398] on span "SportsPro Podcast" at bounding box center [291, 401] width 75 height 11
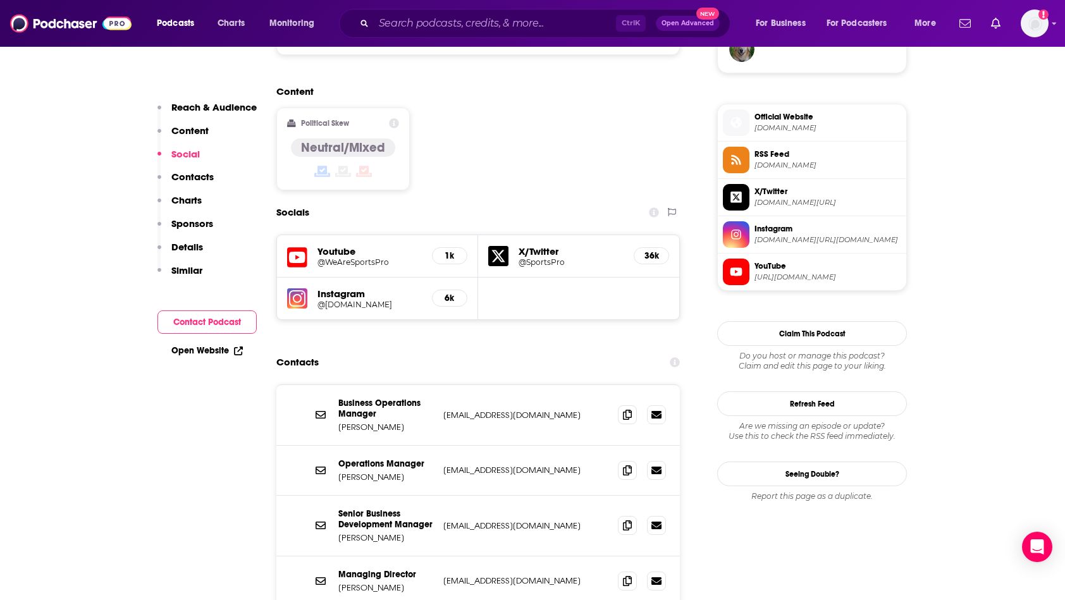
scroll to position [986, 0]
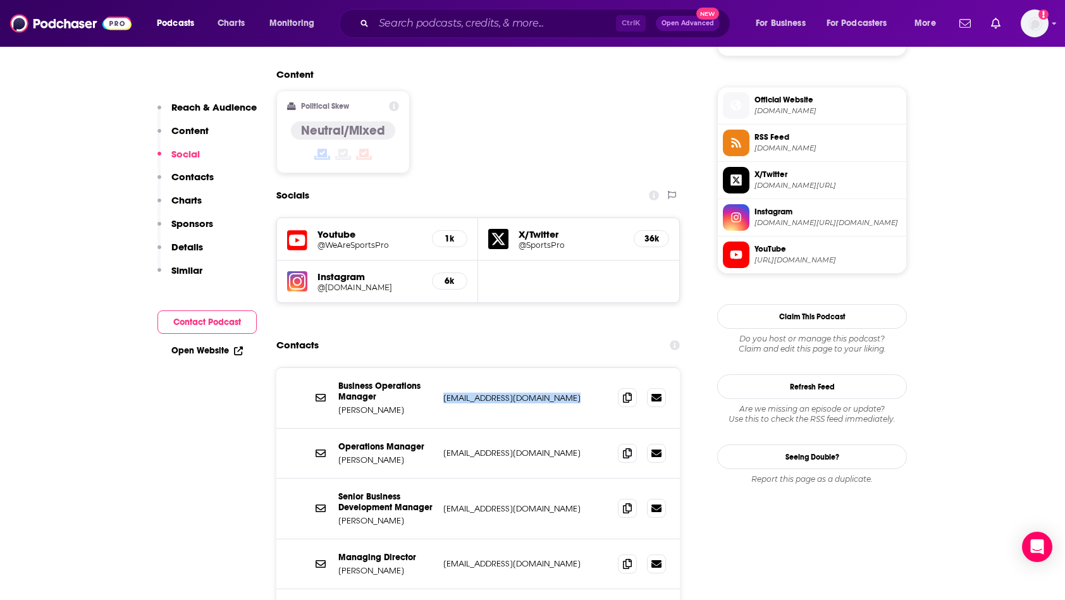
drag, startPoint x: 582, startPoint y: 342, endPoint x: 443, endPoint y: 340, distance: 139.1
click at [443, 393] on p "[EMAIL_ADDRESS][DOMAIN_NAME]" at bounding box center [525, 398] width 164 height 11
drag, startPoint x: 443, startPoint y: 340, endPoint x: 467, endPoint y: 340, distance: 24.0
copy p "[EMAIL_ADDRESS][DOMAIN_NAME]"
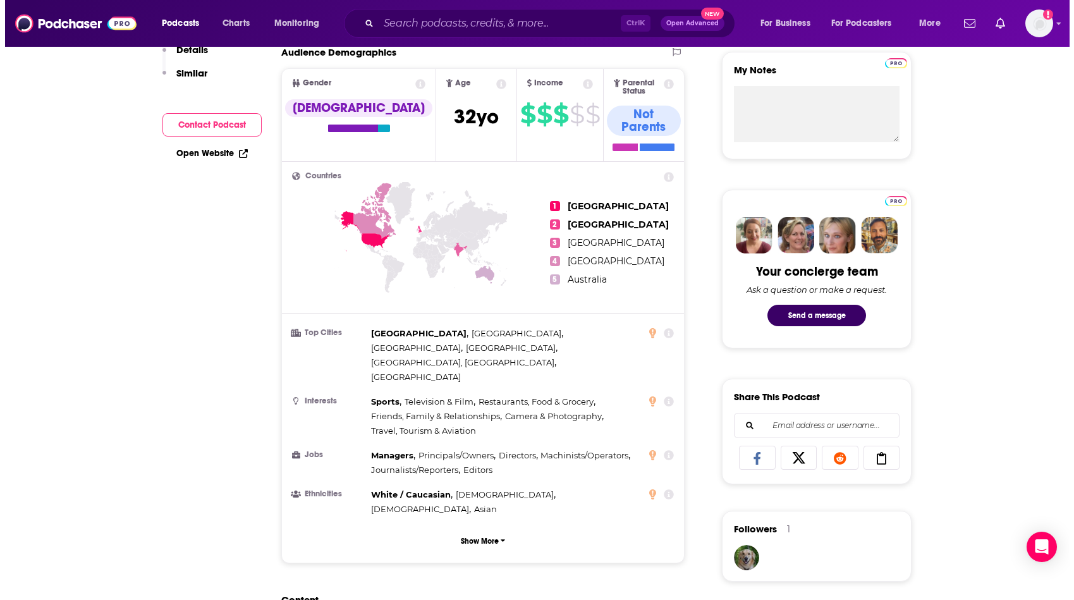
scroll to position [0, 0]
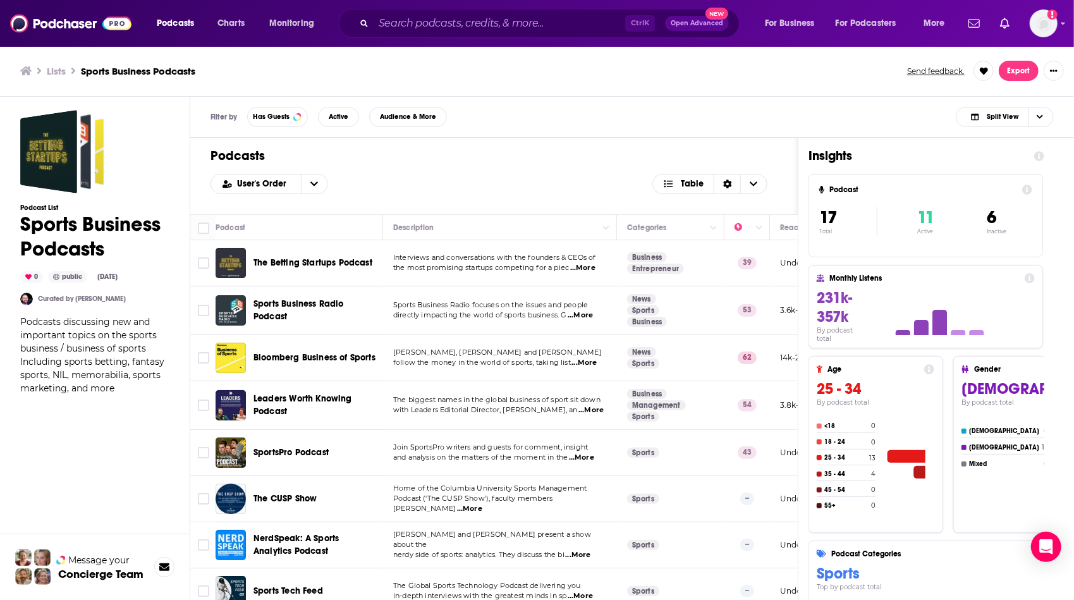
click at [372, 487] on div "The CUSP Show" at bounding box center [320, 499] width 132 height 30
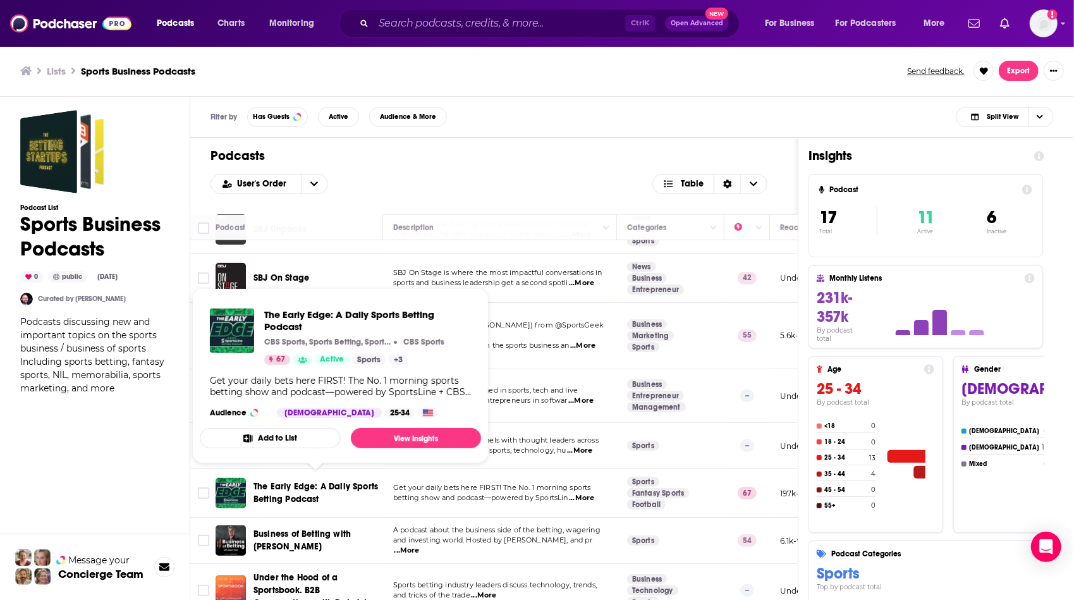
scroll to position [475, 0]
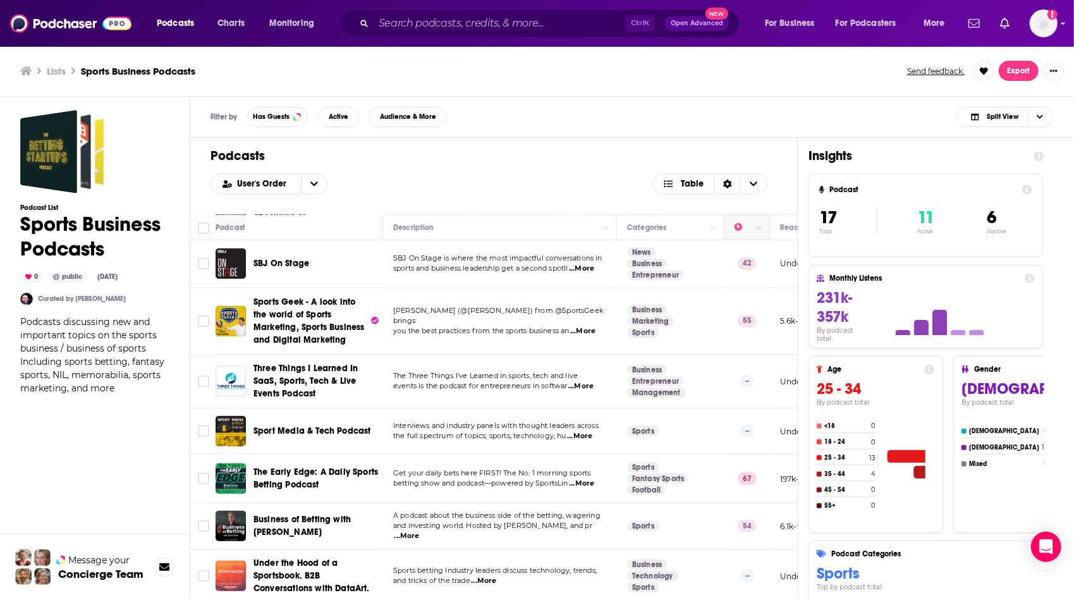
click at [759, 218] on th at bounding box center [748, 227] width 46 height 25
click at [312, 183] on icon "open menu" at bounding box center [314, 183] width 8 height 4
click at [293, 243] on span "Power Score" at bounding box center [277, 246] width 82 height 7
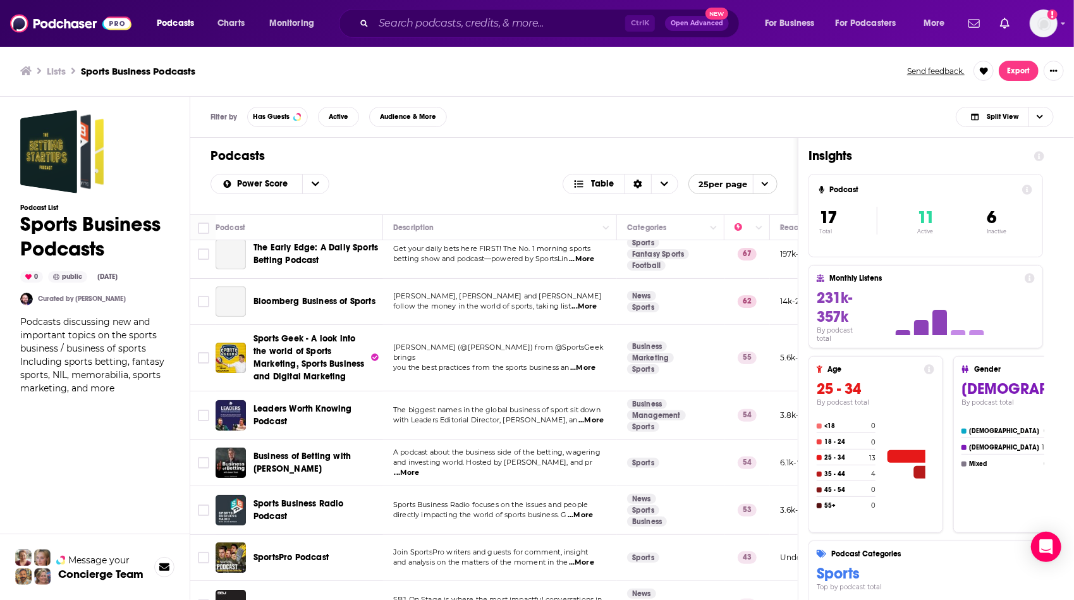
scroll to position [0, 0]
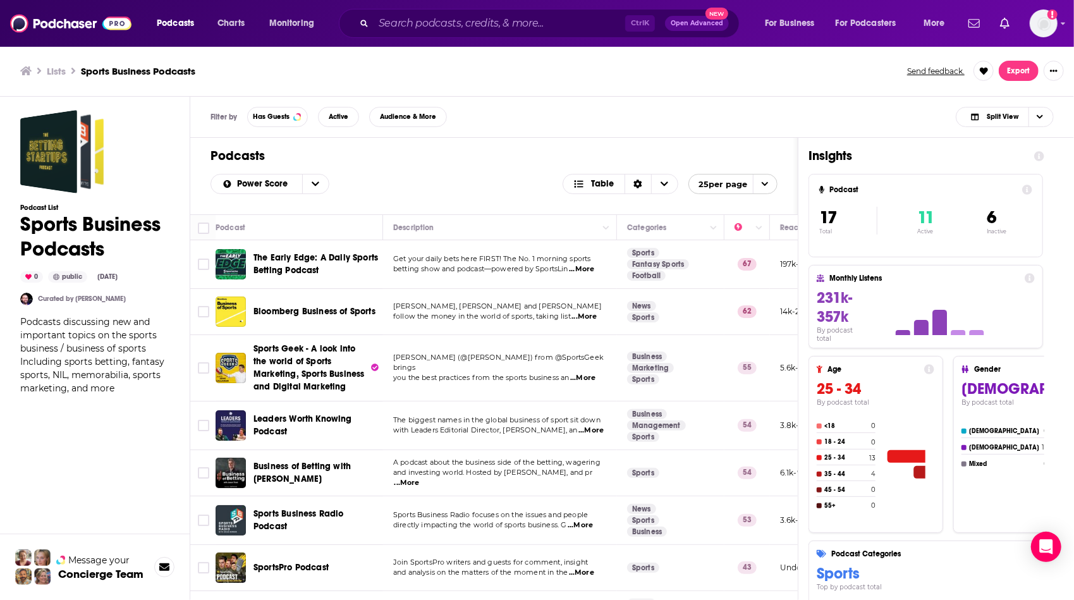
click at [371, 532] on div "Sports Business Radio Podcast" at bounding box center [320, 520] width 132 height 30
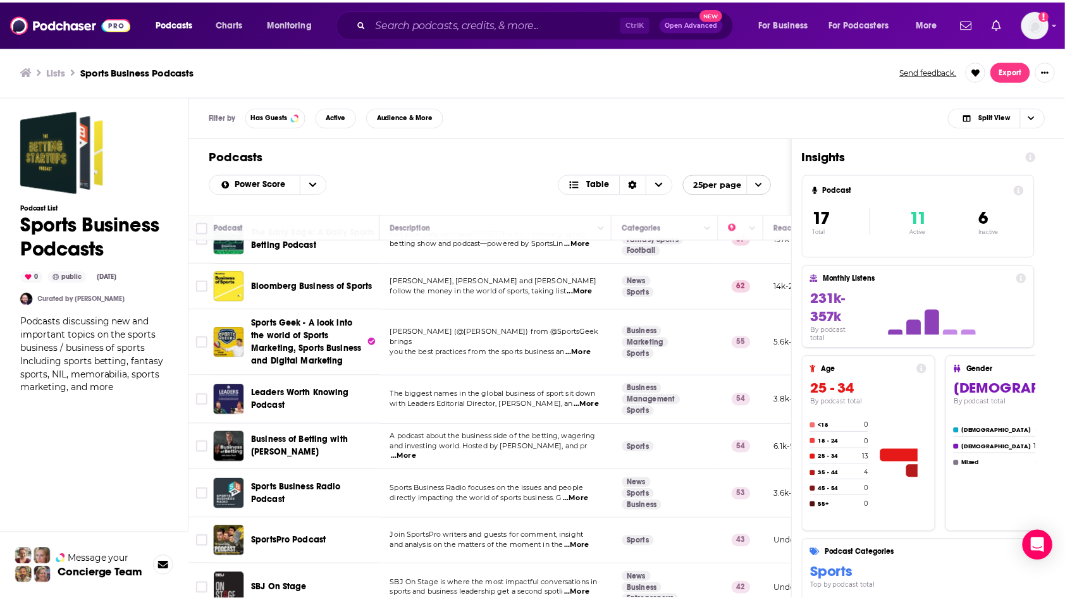
scroll to position [51, 0]
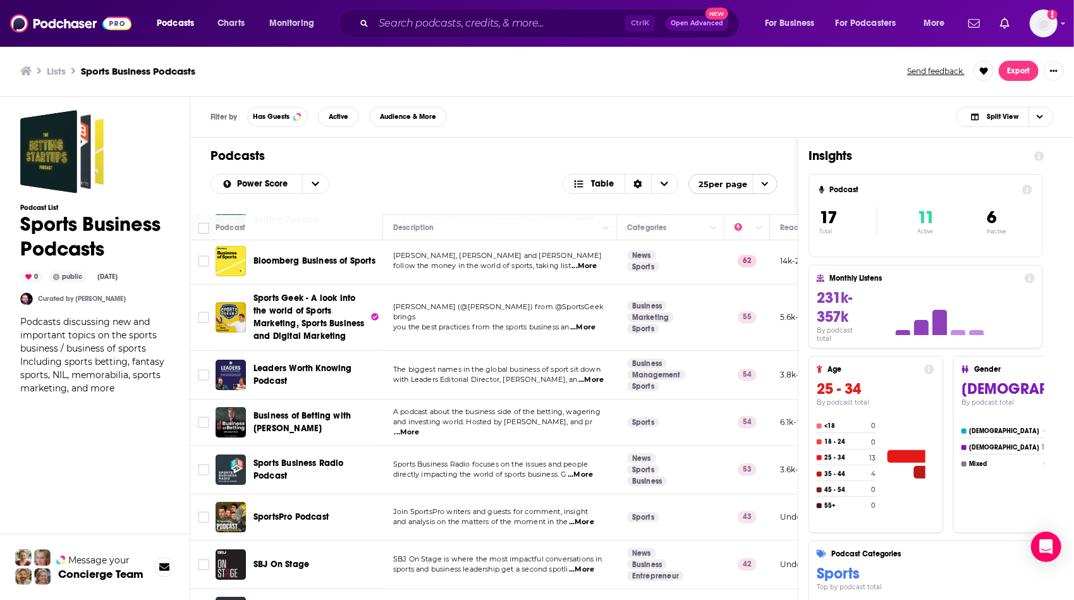
click at [588, 472] on span "...More" at bounding box center [580, 475] width 25 height 10
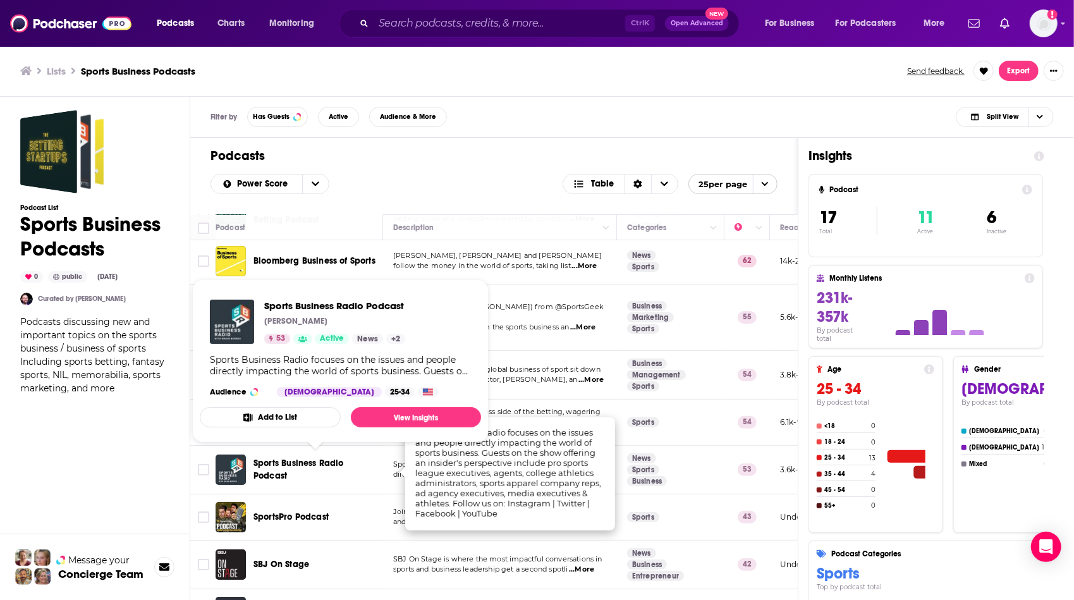
click at [342, 461] on span "Sports Business Radio Podcast" at bounding box center [299, 469] width 90 height 23
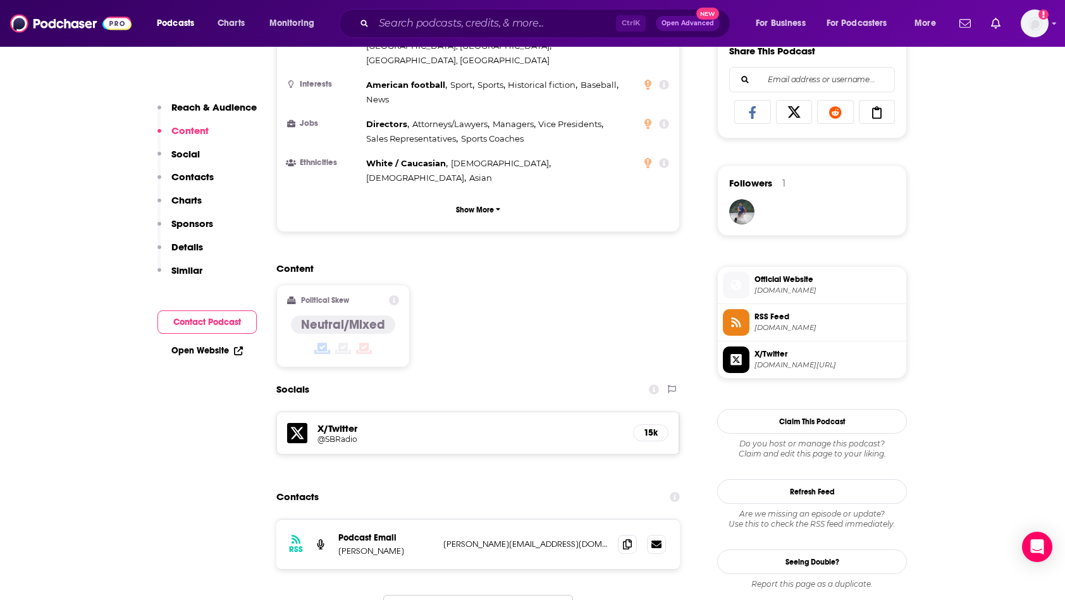
scroll to position [809, 0]
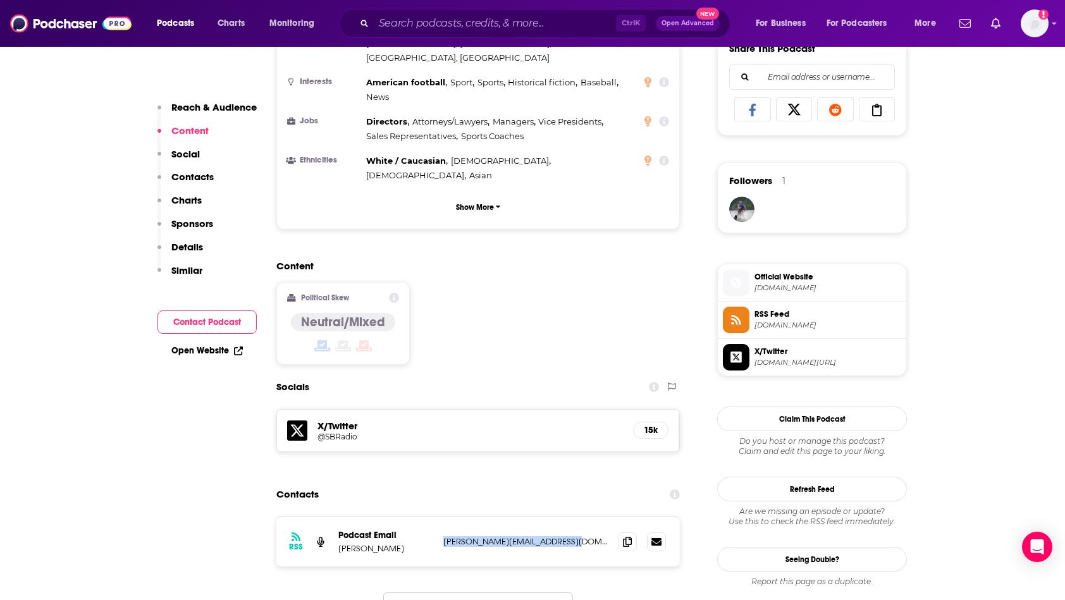
drag, startPoint x: 570, startPoint y: 450, endPoint x: 440, endPoint y: 450, distance: 130.2
click at [440, 517] on div "RSS Podcast Email [PERSON_NAME] [PERSON_NAME][EMAIL_ADDRESS][DOMAIN_NAME] [PERS…" at bounding box center [477, 541] width 403 height 49
drag, startPoint x: 440, startPoint y: 450, endPoint x: 460, endPoint y: 455, distance: 21.0
copy p "[PERSON_NAME][EMAIL_ADDRESS][DOMAIN_NAME]"
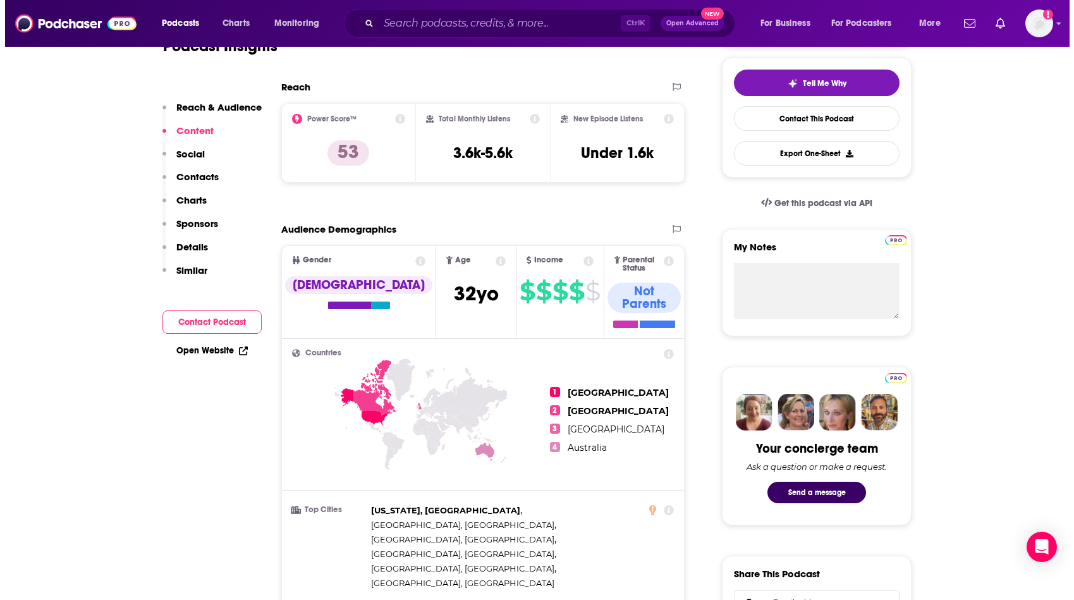
scroll to position [0, 0]
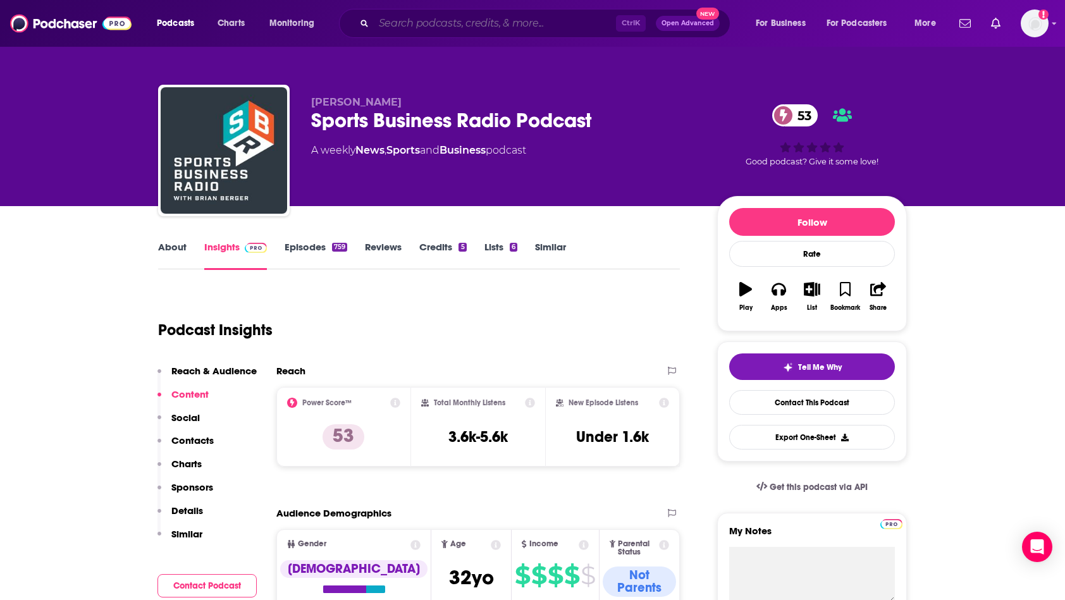
click at [443, 22] on input "Search podcasts, credits, & more..." at bounding box center [495, 23] width 242 height 20
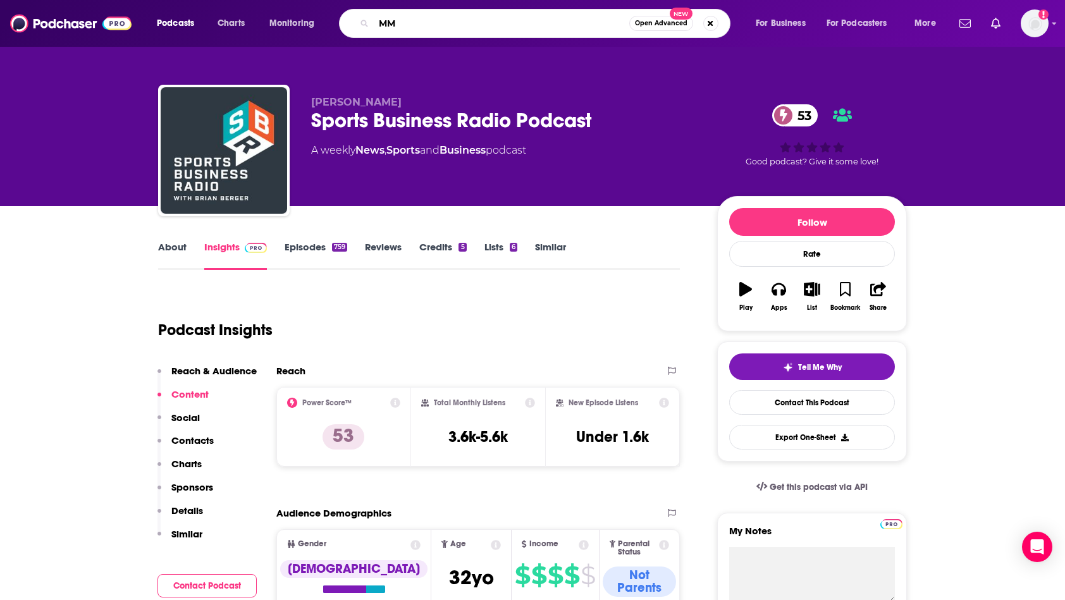
type input "MMA"
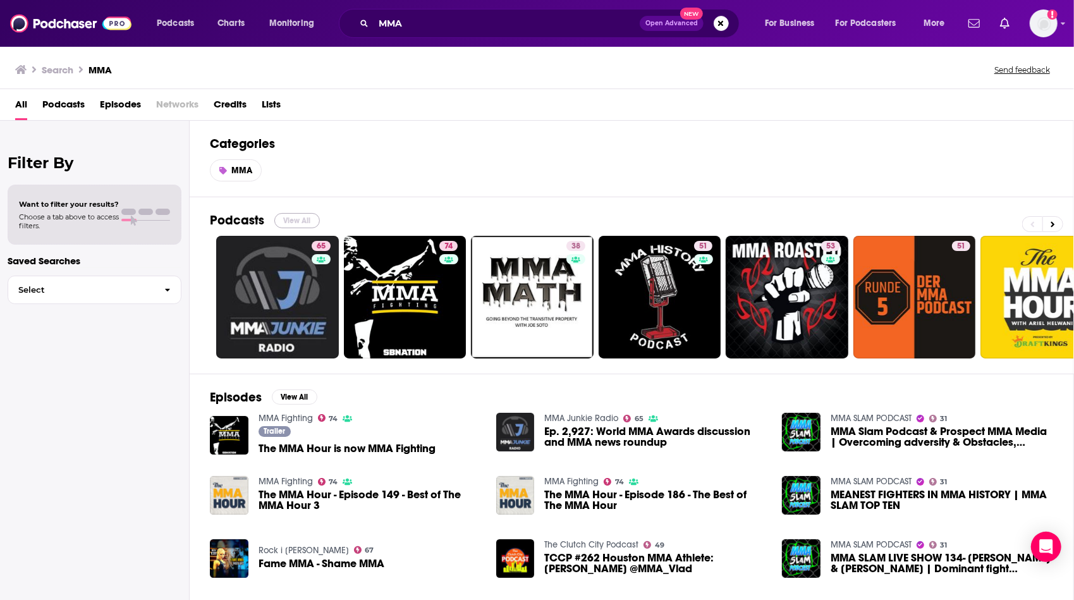
click at [303, 219] on button "View All" at bounding box center [297, 220] width 46 height 15
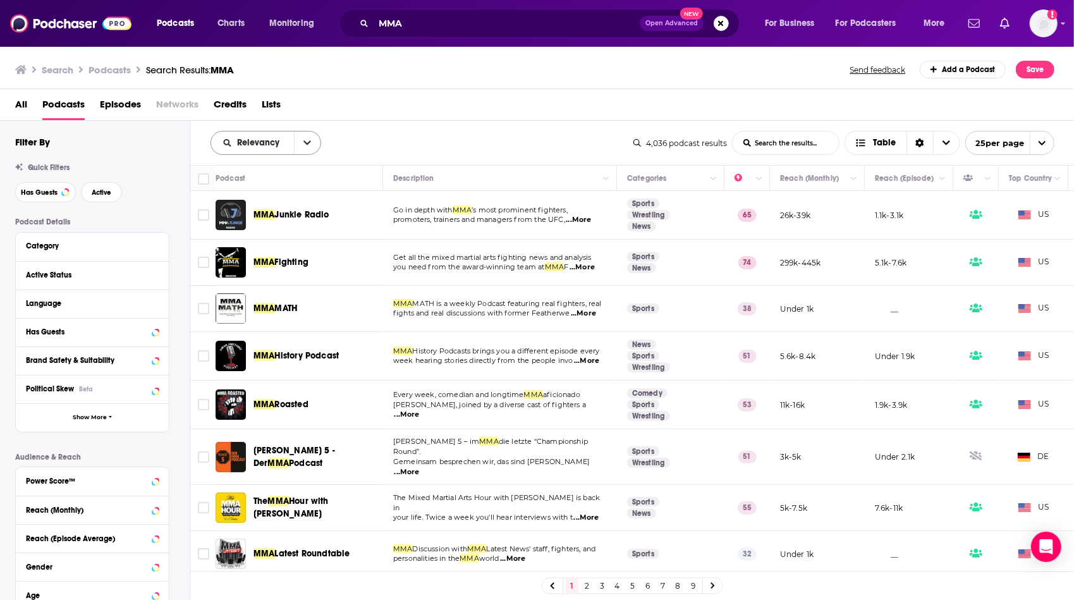
click at [300, 152] on button "open menu" at bounding box center [307, 143] width 27 height 23
click at [287, 248] on span "Power Score" at bounding box center [273, 250] width 75 height 7
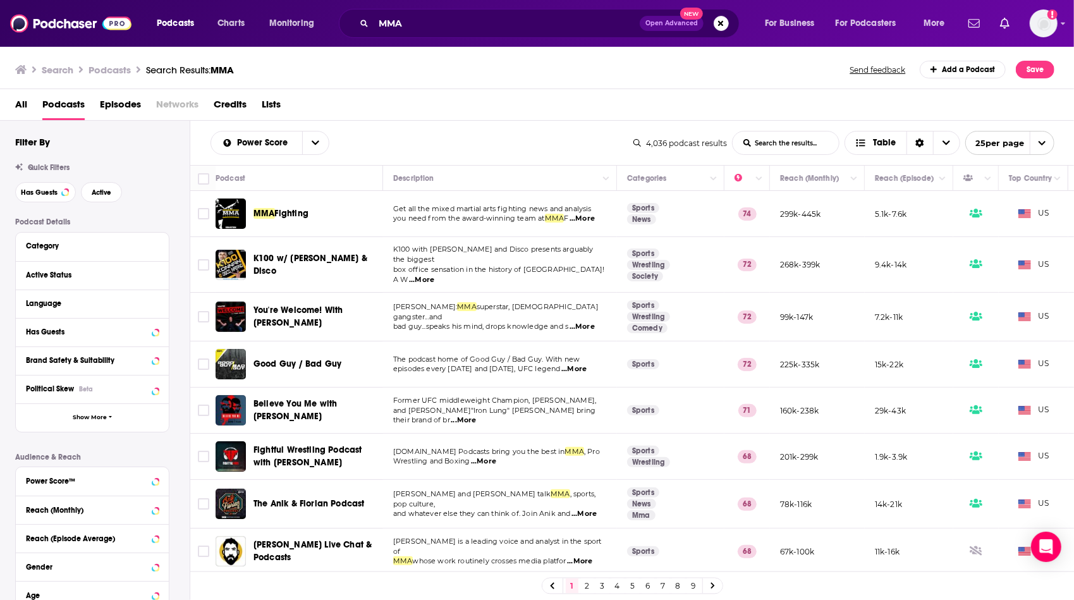
click at [582, 364] on span "...More" at bounding box center [573, 369] width 25 height 10
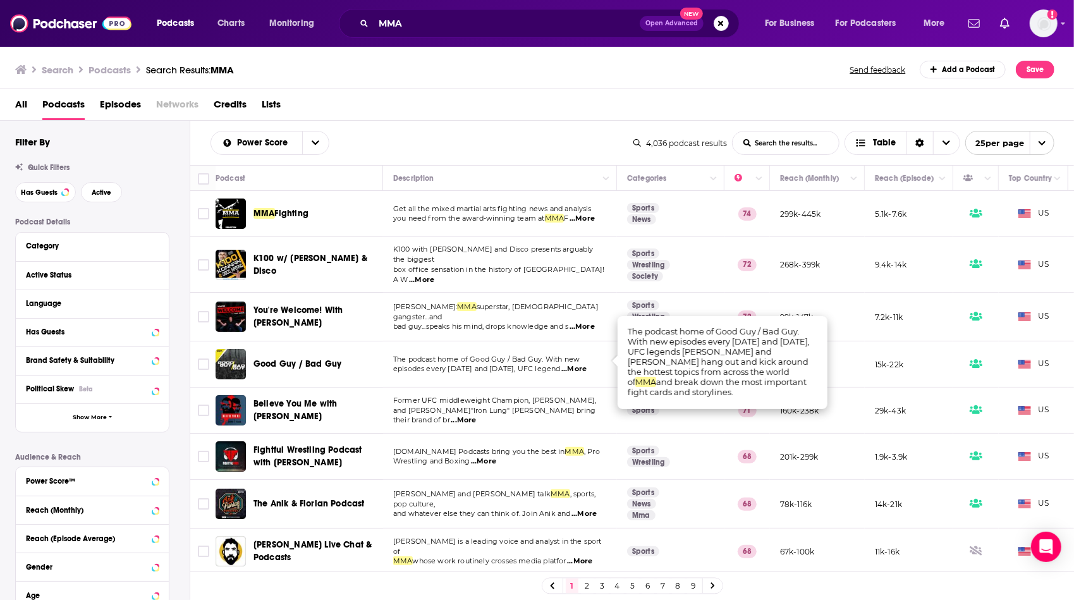
click at [536, 234] on td "Get all the mixed martial arts fighting news and analysis you need from the awa…" at bounding box center [500, 214] width 234 height 46
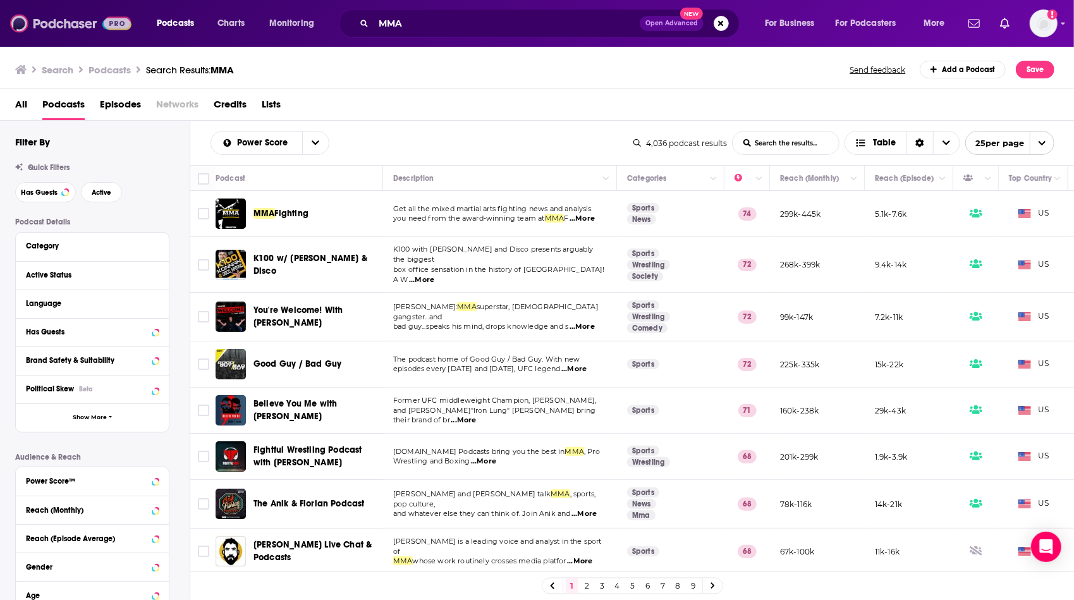
click at [58, 20] on img at bounding box center [70, 23] width 121 height 24
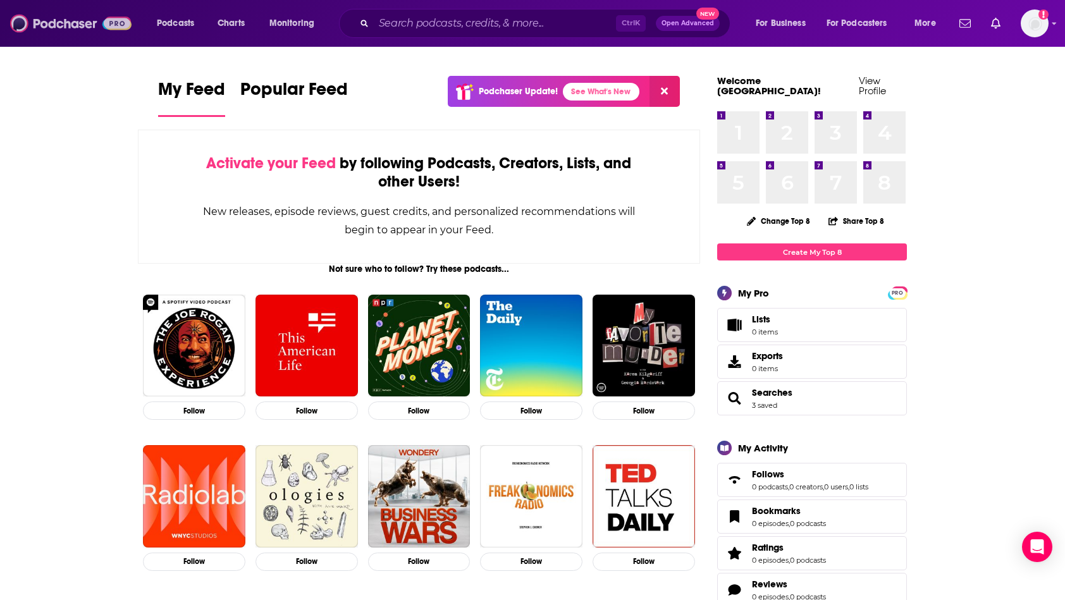
scroll to position [525, 0]
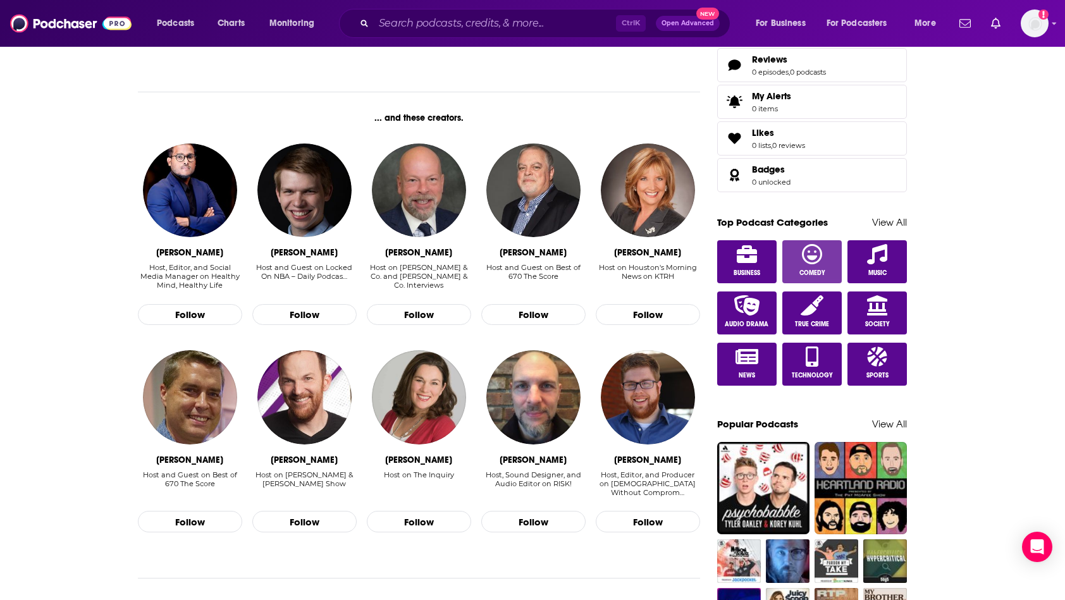
click at [804, 245] on icon at bounding box center [812, 254] width 20 height 20
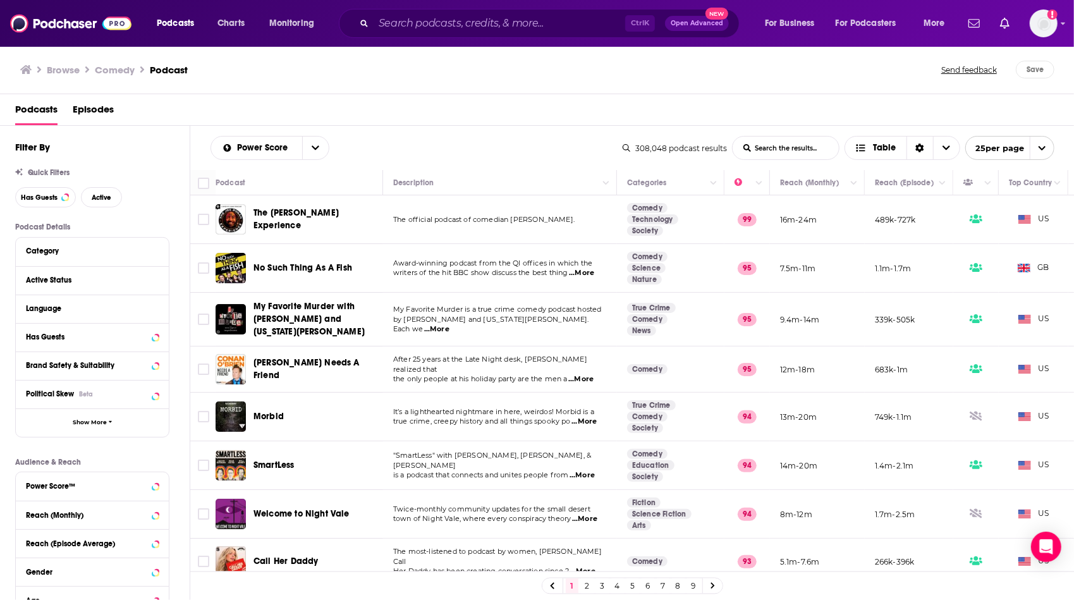
click at [568, 211] on td "The official podcast of comedian [PERSON_NAME]." at bounding box center [500, 219] width 234 height 49
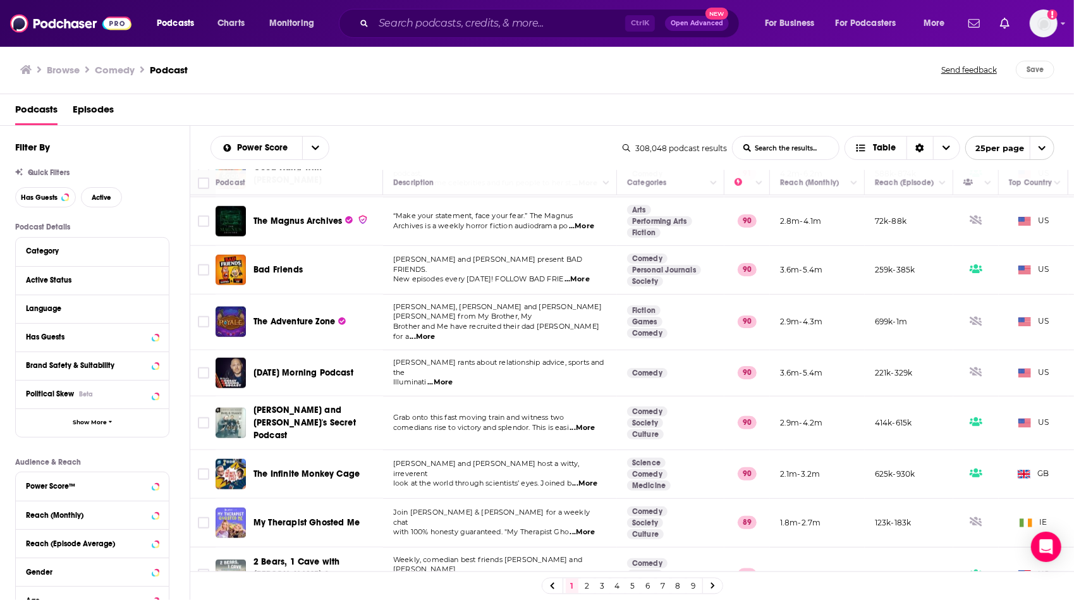
scroll to position [832, 0]
click at [586, 586] on link "2" at bounding box center [587, 586] width 13 height 15
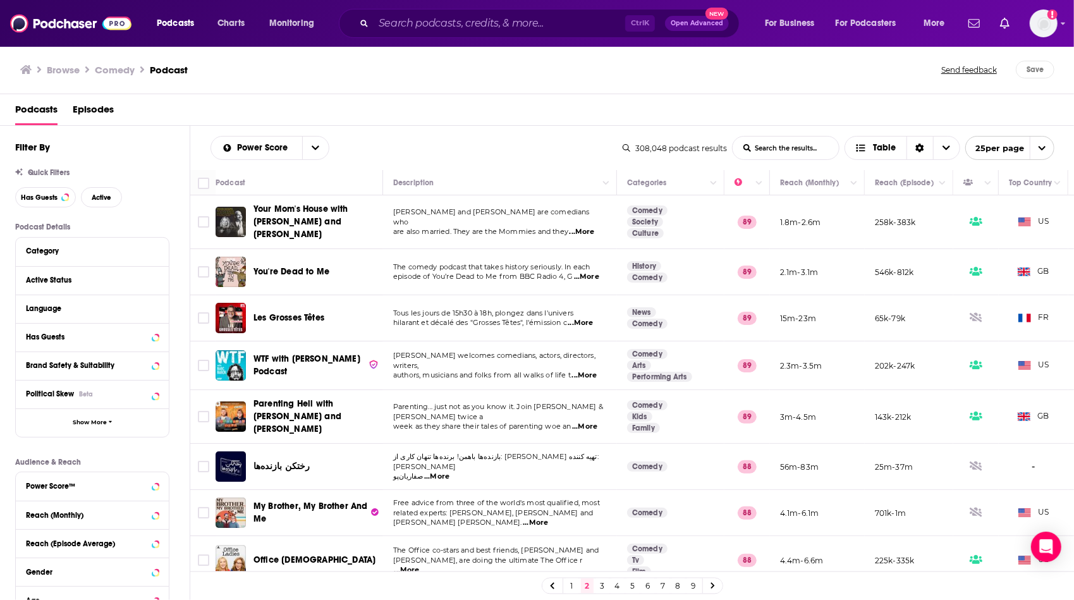
click at [478, 230] on td "[PERSON_NAME] and [PERSON_NAME] are comedians who are also married. They are th…" at bounding box center [500, 222] width 234 height 54
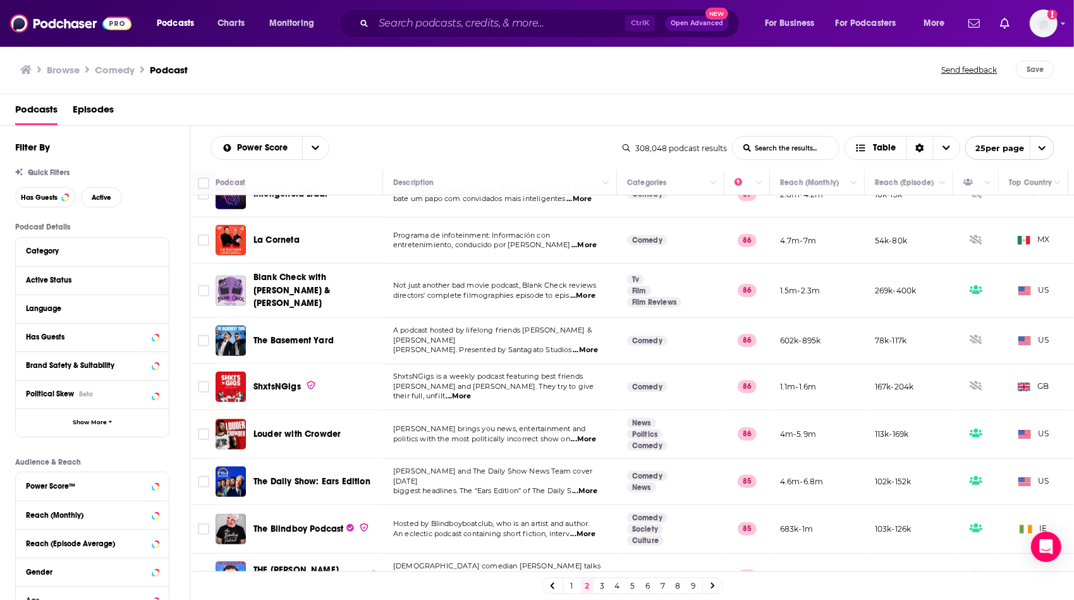
scroll to position [812, 0]
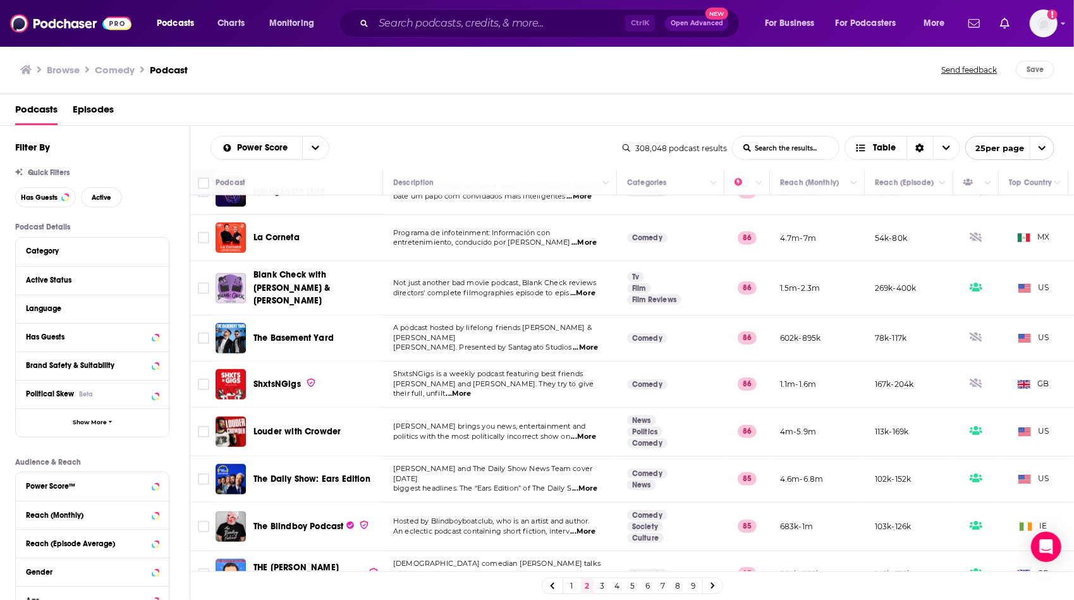
click at [603, 584] on link "3" at bounding box center [602, 586] width 13 height 15
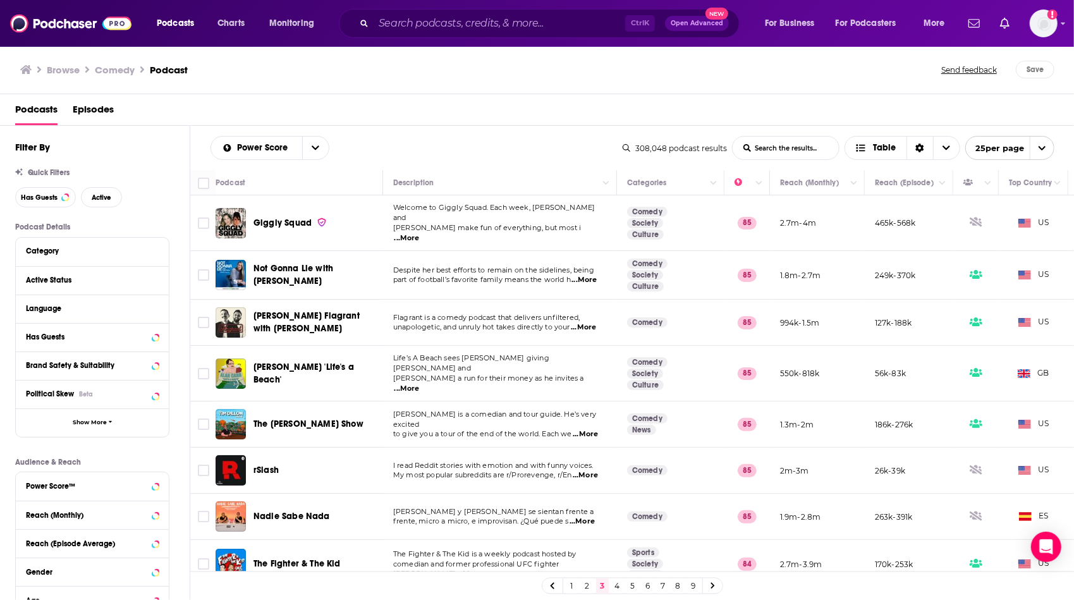
click at [529, 329] on td "Flagrant is a comedy podcast that delivers unfiltered, unapologetic, and unruly…" at bounding box center [500, 323] width 234 height 46
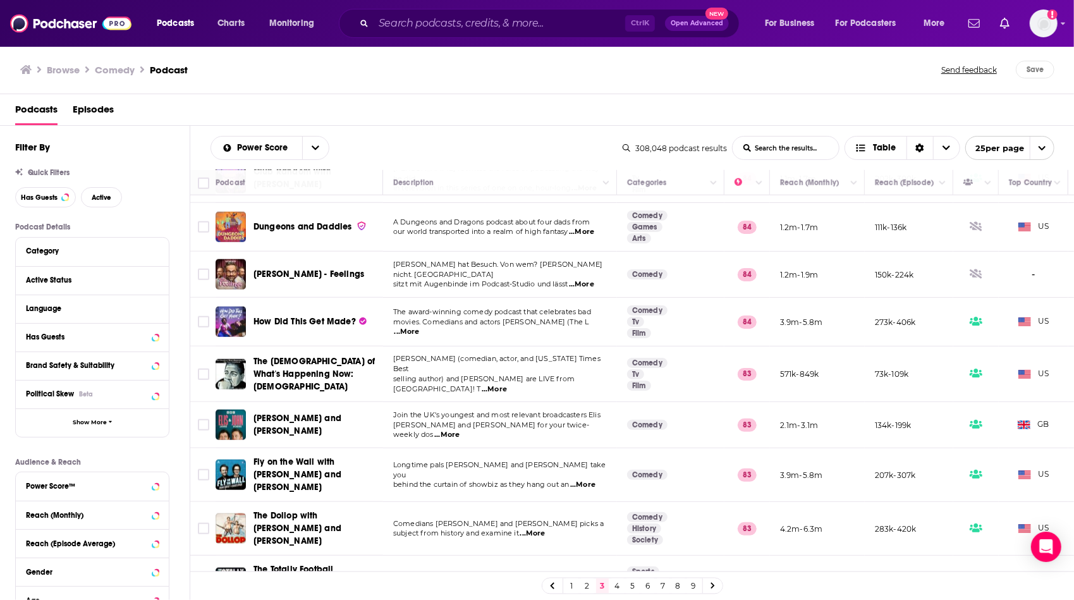
scroll to position [830, 0]
drag, startPoint x: 1068, startPoint y: 195, endPoint x: 504, endPoint y: 24, distance: 589.3
click at [504, 24] on input "Search podcasts, credits, & more..." at bounding box center [500, 23] width 252 height 20
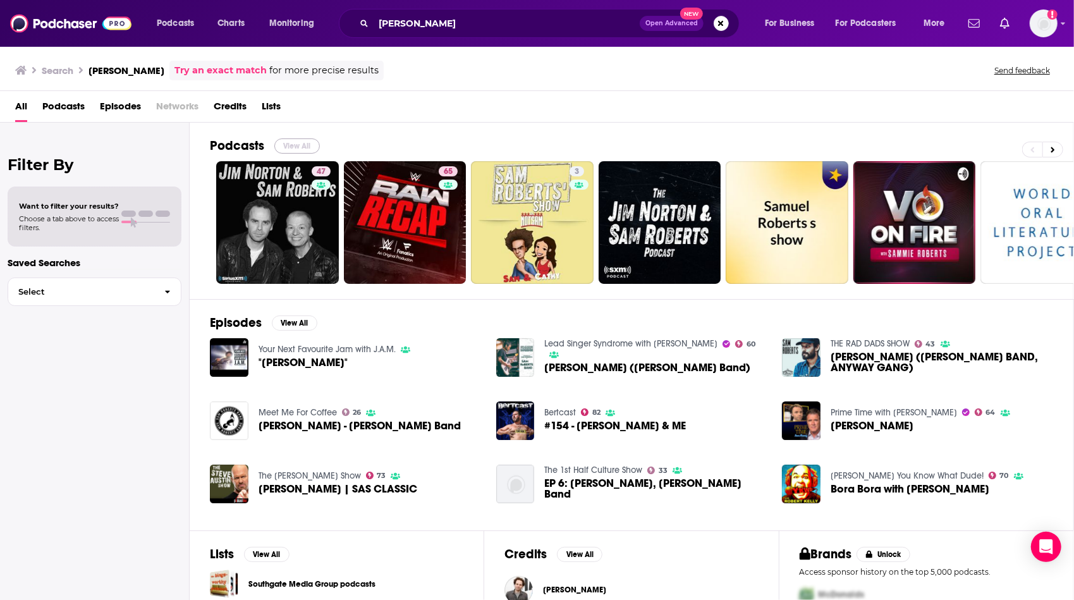
click at [293, 147] on button "View All" at bounding box center [297, 145] width 46 height 15
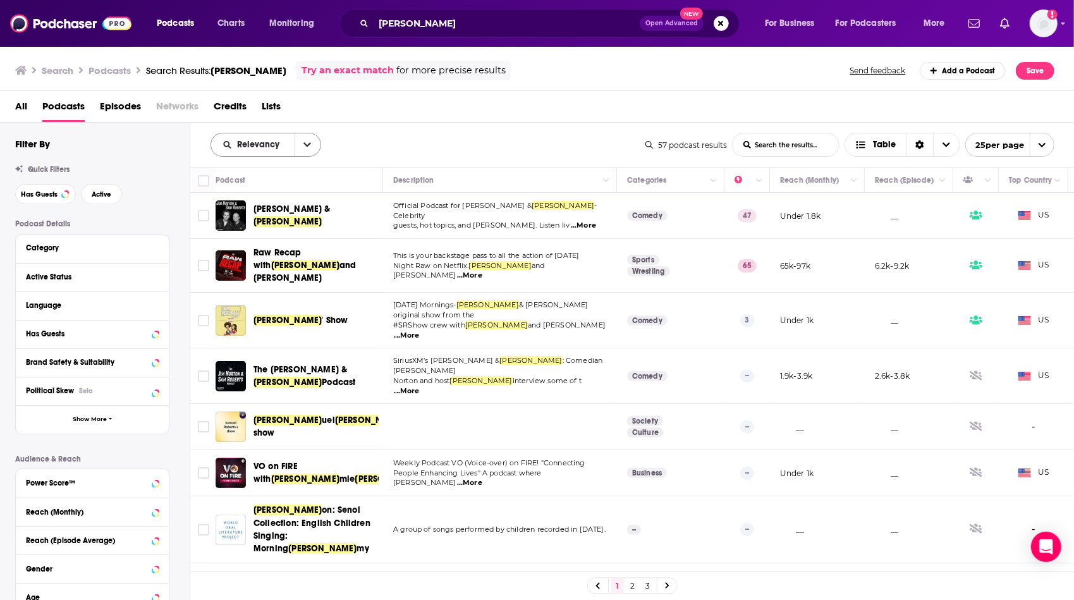
click at [311, 144] on button "open menu" at bounding box center [307, 144] width 27 height 23
click at [291, 250] on span "Power Score" at bounding box center [273, 252] width 75 height 7
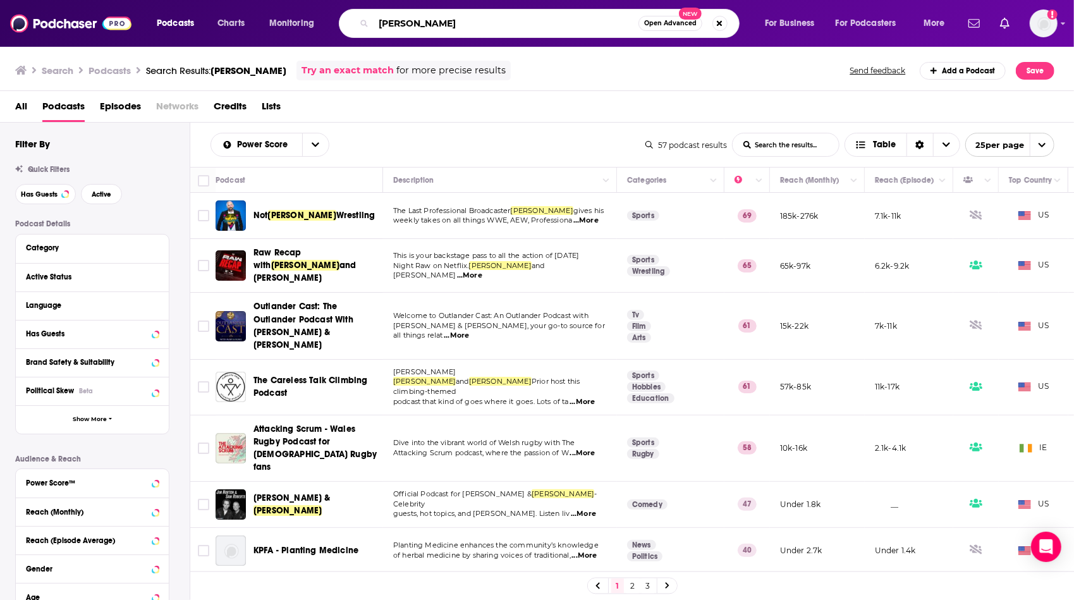
drag, startPoint x: 451, startPoint y: 27, endPoint x: 371, endPoint y: 25, distance: 80.9
click at [371, 25] on div "[PERSON_NAME] Open Advanced New" at bounding box center [539, 23] width 401 height 29
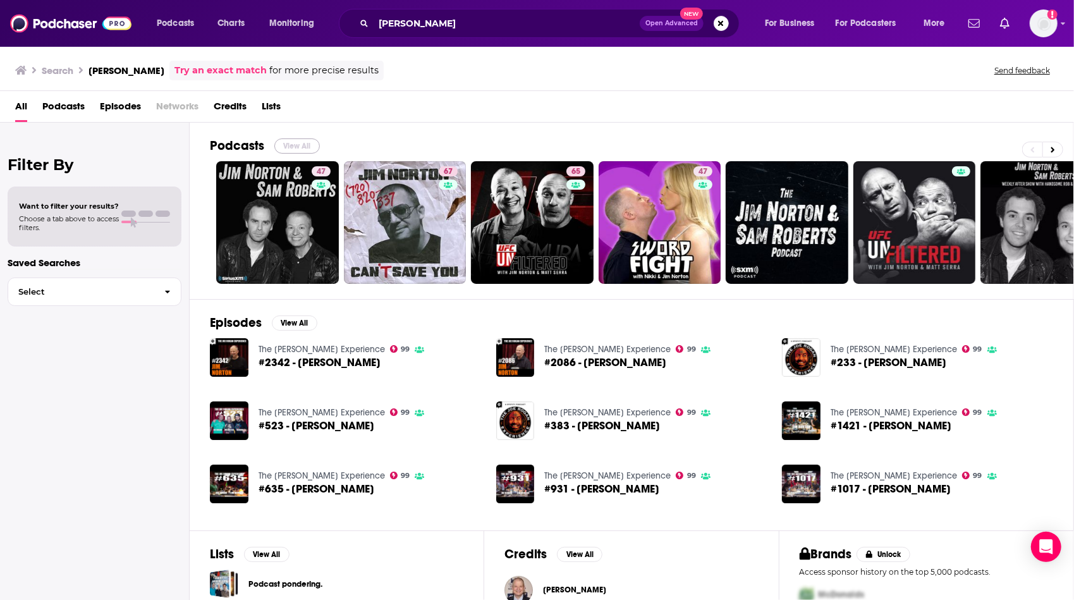
click at [312, 142] on button "View All" at bounding box center [297, 145] width 46 height 15
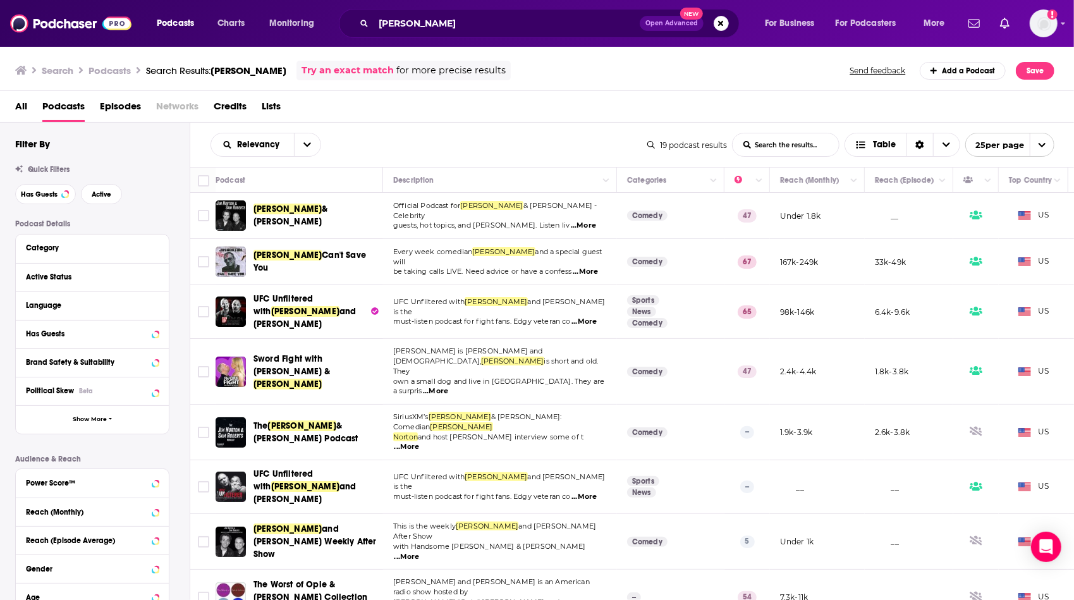
click at [312, 142] on button "open menu" at bounding box center [307, 144] width 27 height 23
click at [293, 255] on span "Power Score" at bounding box center [273, 252] width 75 height 7
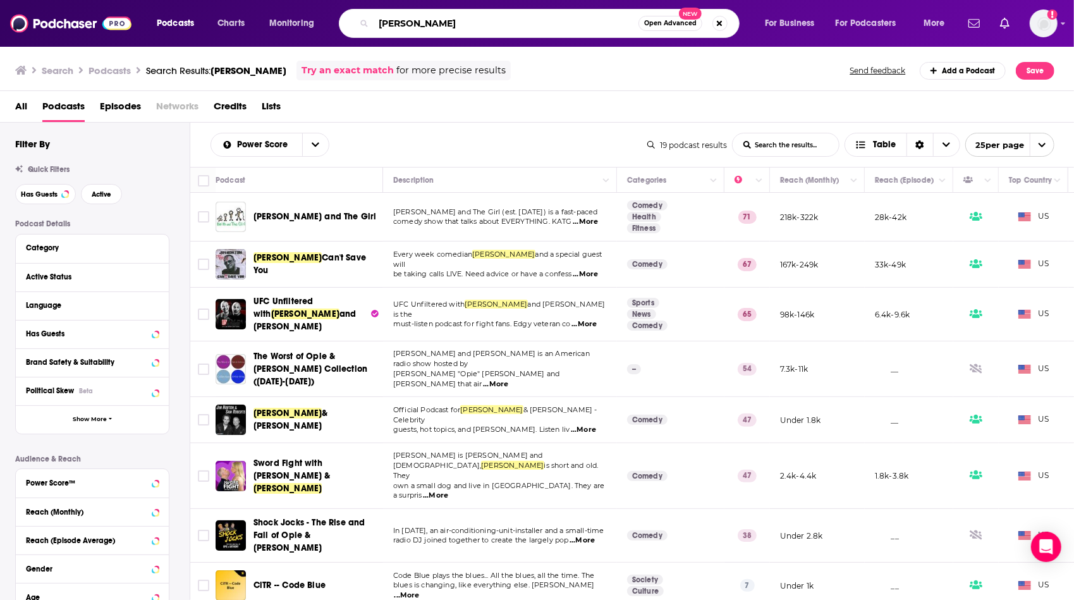
drag, startPoint x: 435, startPoint y: 23, endPoint x: 365, endPoint y: 27, distance: 69.7
click at [365, 27] on div "[PERSON_NAME] Open Advanced New" at bounding box center [539, 23] width 401 height 29
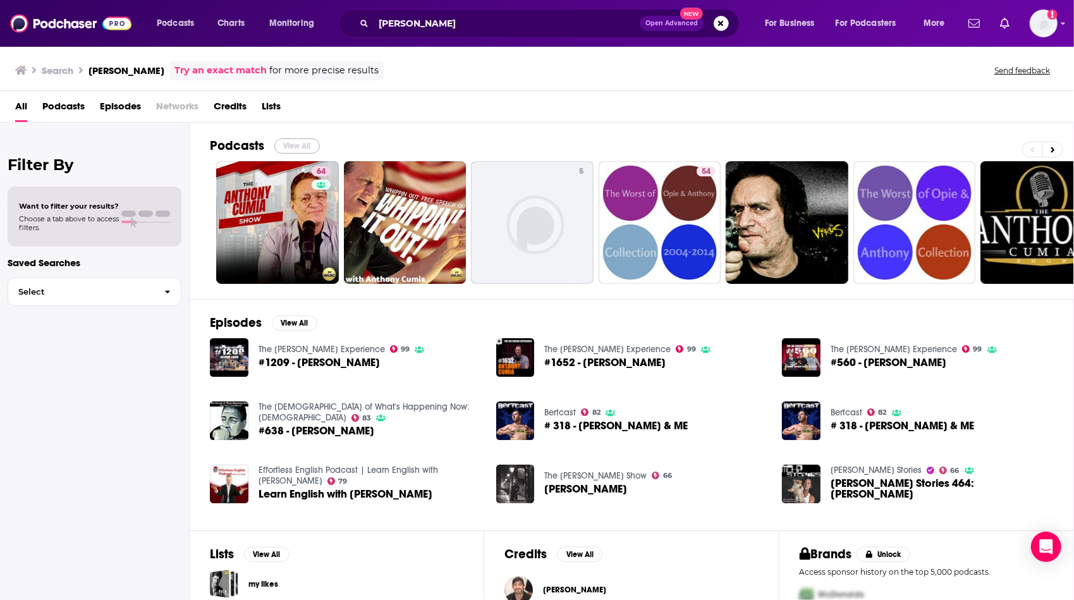
click at [297, 142] on button "View All" at bounding box center [297, 145] width 46 height 15
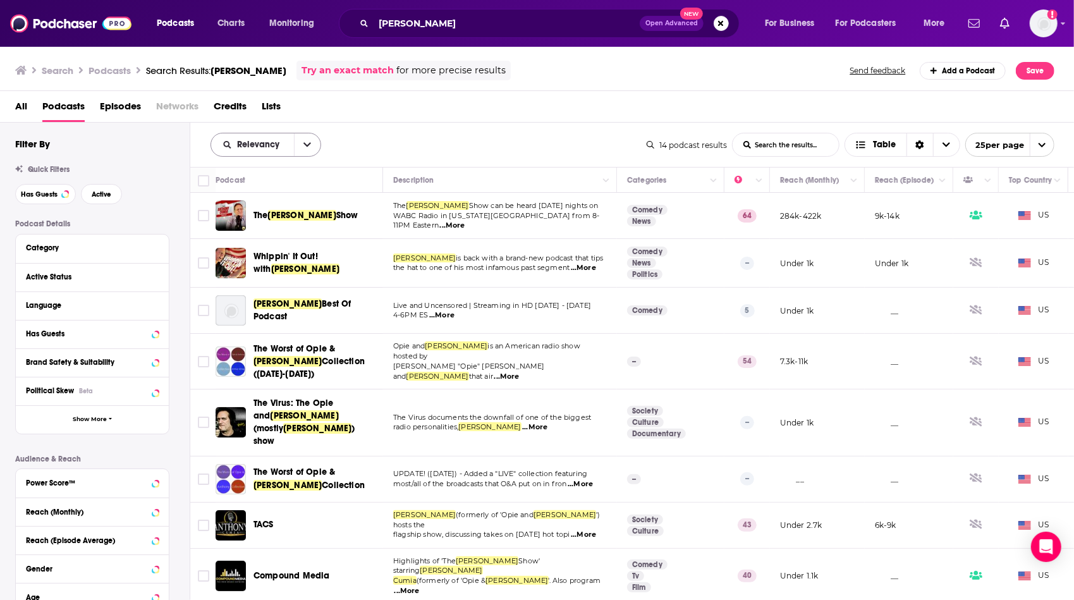
click at [305, 144] on icon "open menu" at bounding box center [307, 145] width 8 height 4
click at [285, 250] on span "Power Score" at bounding box center [273, 252] width 75 height 7
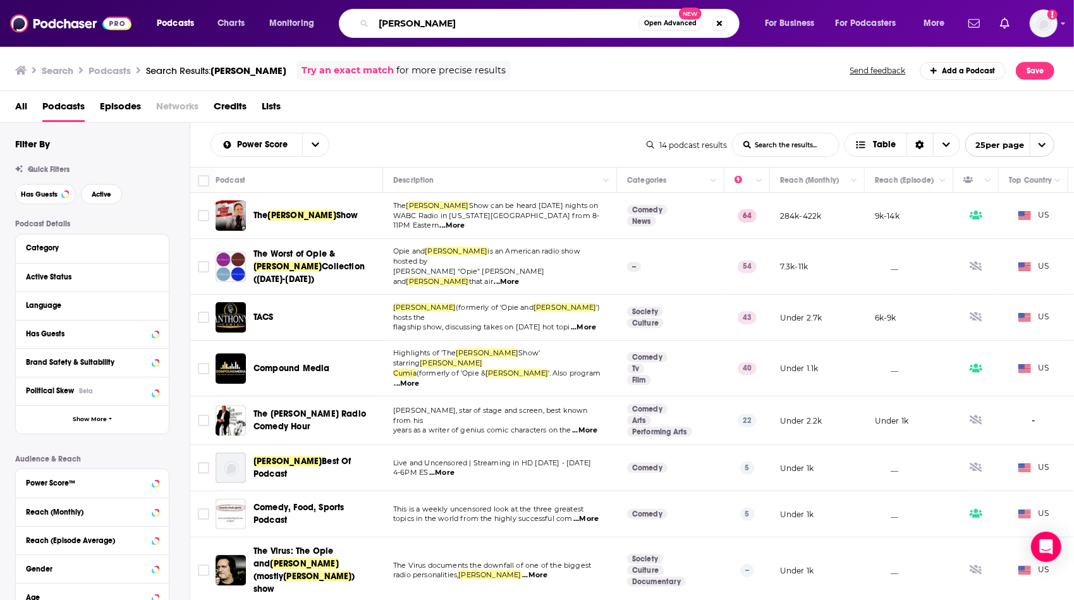
drag, startPoint x: 462, startPoint y: 21, endPoint x: 357, endPoint y: 27, distance: 105.1
click at [357, 27] on div "[PERSON_NAME] Open Advanced New" at bounding box center [539, 23] width 401 height 29
type input "opie"
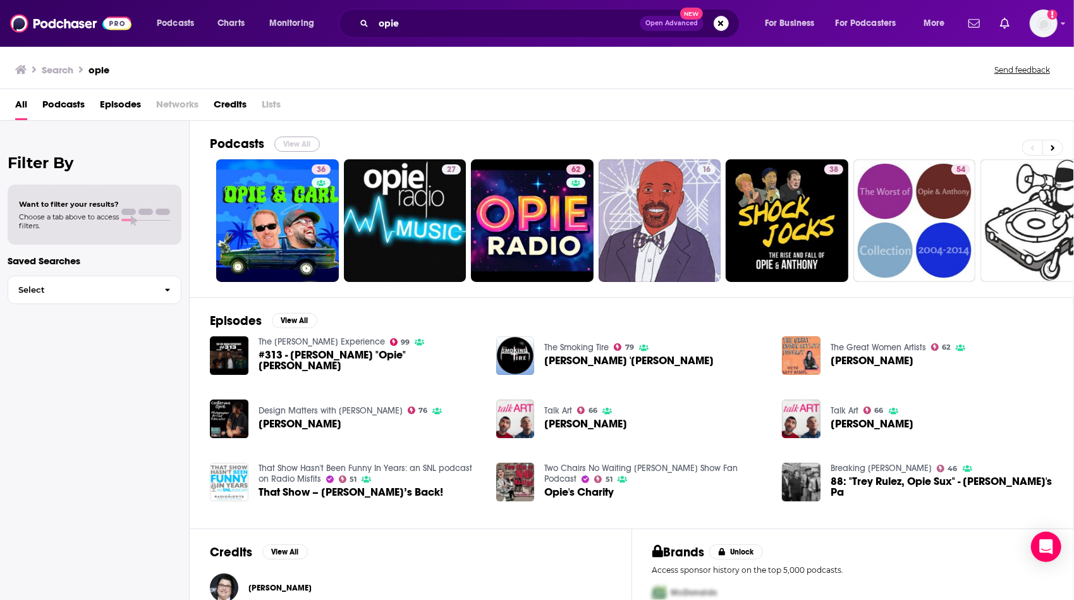
click at [303, 144] on button "View All" at bounding box center [297, 144] width 46 height 15
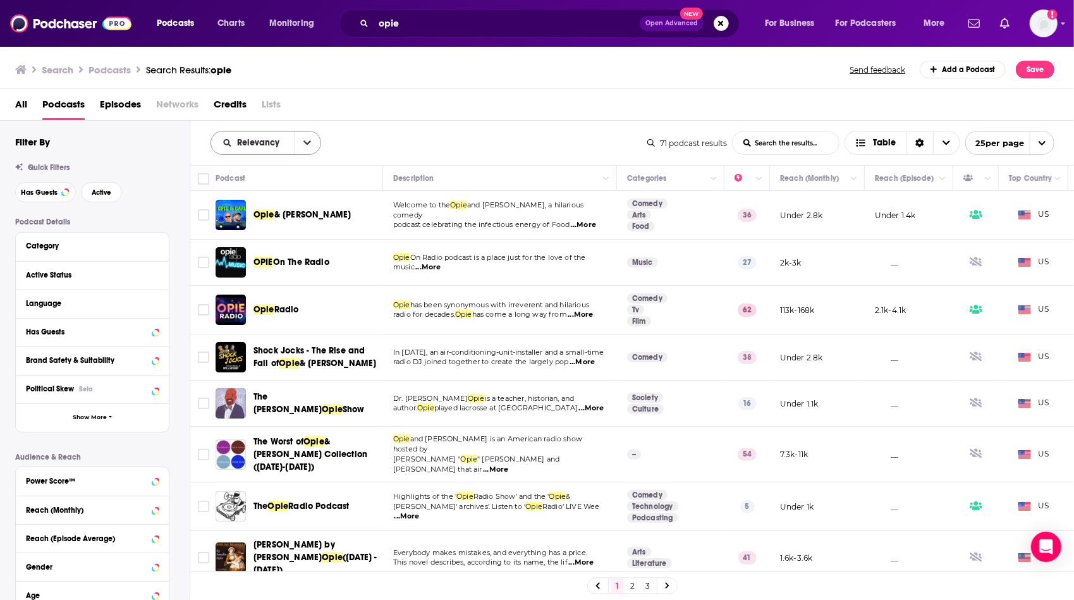
click at [310, 149] on button "open menu" at bounding box center [307, 143] width 27 height 23
click at [291, 254] on span "Power Score" at bounding box center [273, 250] width 75 height 7
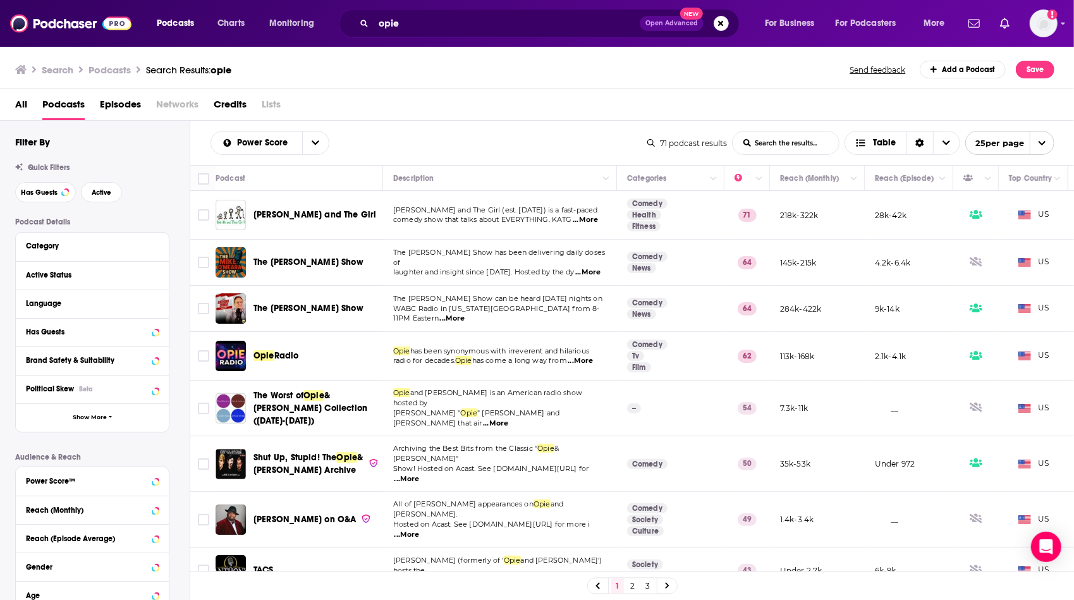
click at [593, 360] on span "...More" at bounding box center [580, 361] width 25 height 10
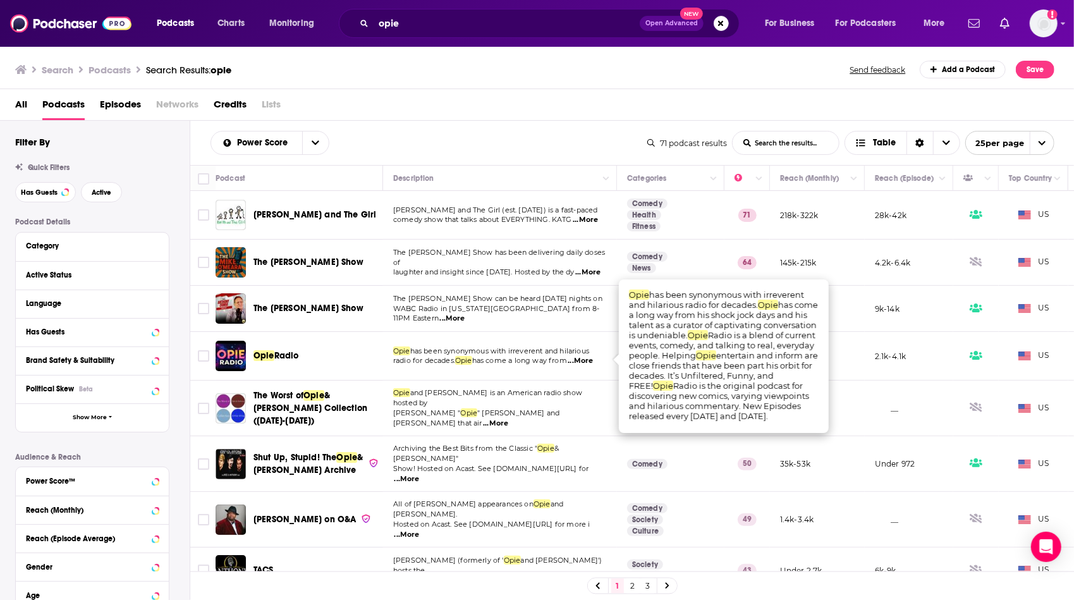
click at [522, 463] on td "Archiving the Best Bits from the Classic " Opie & [PERSON_NAME]" Show! Hosted o…" at bounding box center [500, 464] width 234 height 56
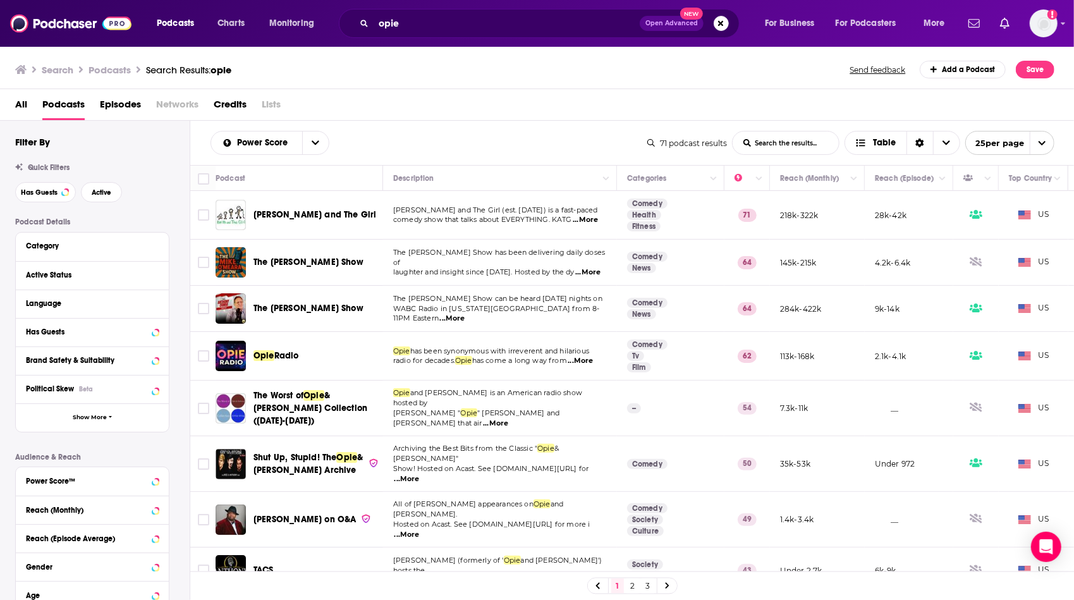
click at [420, 474] on span "...More" at bounding box center [407, 479] width 25 height 10
click at [521, 463] on td "Archiving the Best Bits from the Classic " Opie & [PERSON_NAME]" Show! Hosted o…" at bounding box center [500, 464] width 234 height 56
click at [48, 25] on img at bounding box center [70, 23] width 121 height 24
